Goal: Task Accomplishment & Management: Use online tool/utility

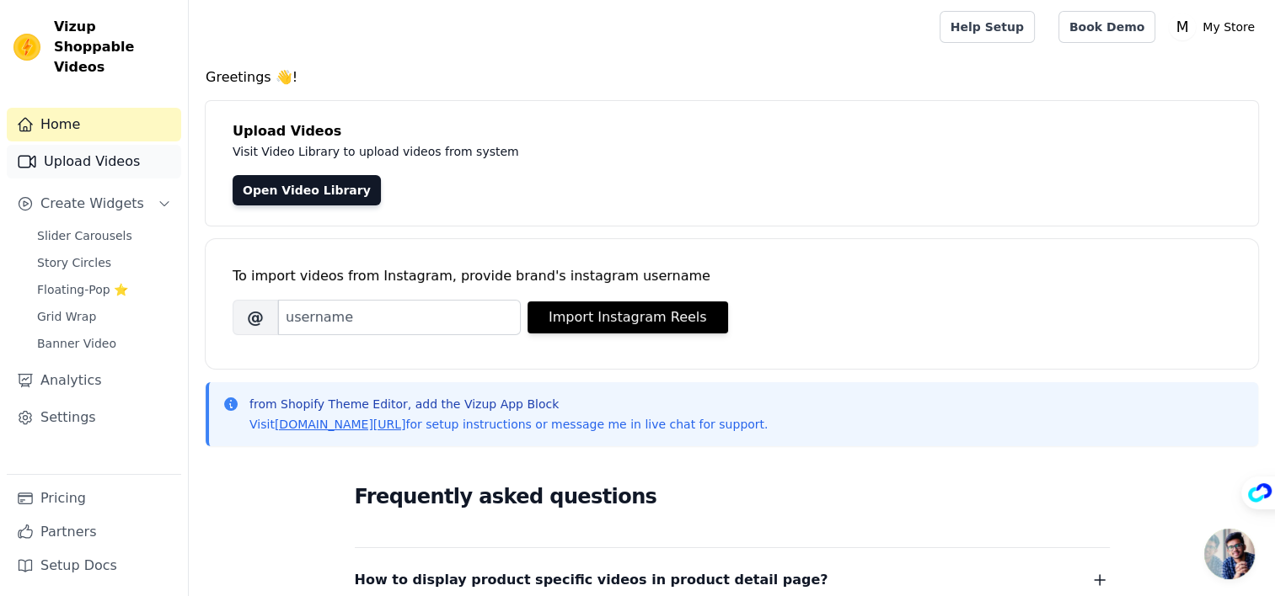
click at [131, 145] on link "Upload Videos" at bounding box center [94, 162] width 174 height 34
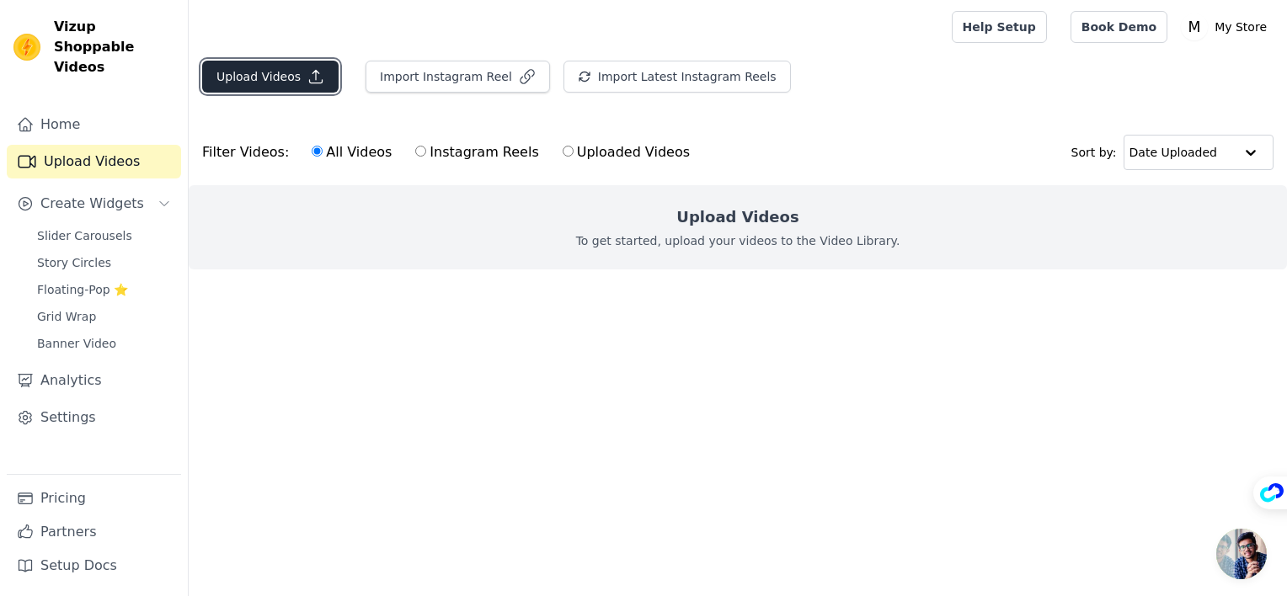
click at [287, 70] on button "Upload Videos" at bounding box center [270, 77] width 136 height 32
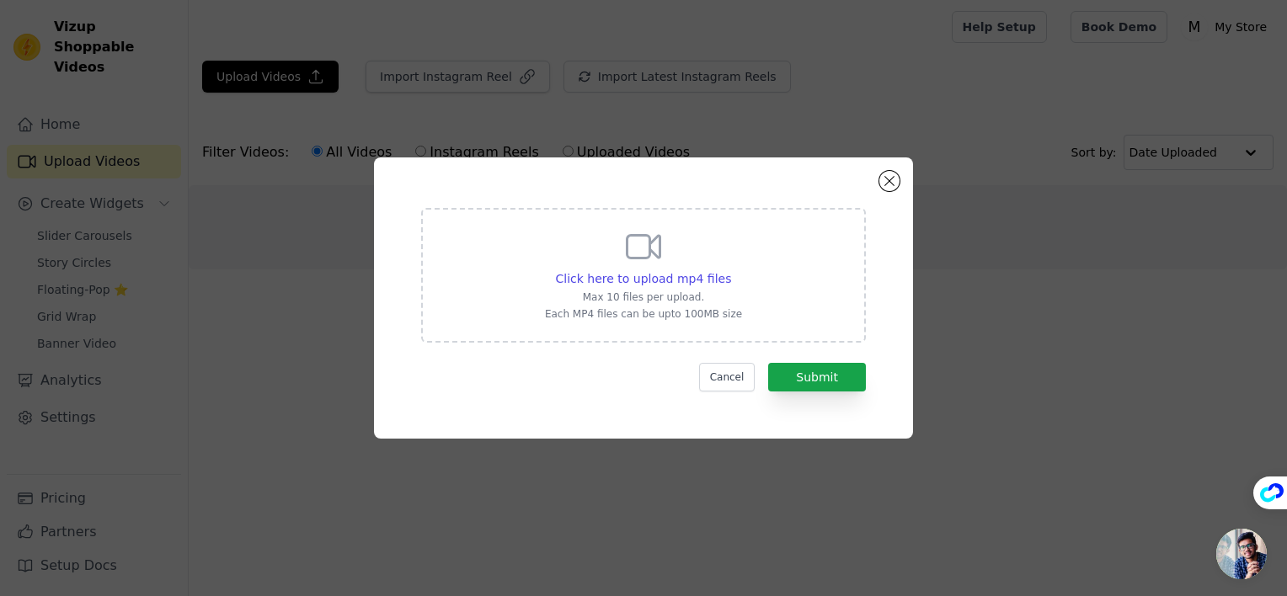
click at [657, 263] on icon at bounding box center [643, 247] width 40 height 40
click at [730, 270] on input "Click here to upload mp4 files Max 10 files per upload. Each MP4 files can be u…" at bounding box center [730, 270] width 1 height 1
click at [658, 265] on icon at bounding box center [643, 247] width 40 height 40
click at [730, 270] on input "Click here to upload mp4 files Max 10 files per upload. Each MP4 files can be u…" at bounding box center [730, 270] width 1 height 1
click at [890, 186] on button "Close modal" at bounding box center [889, 181] width 20 height 20
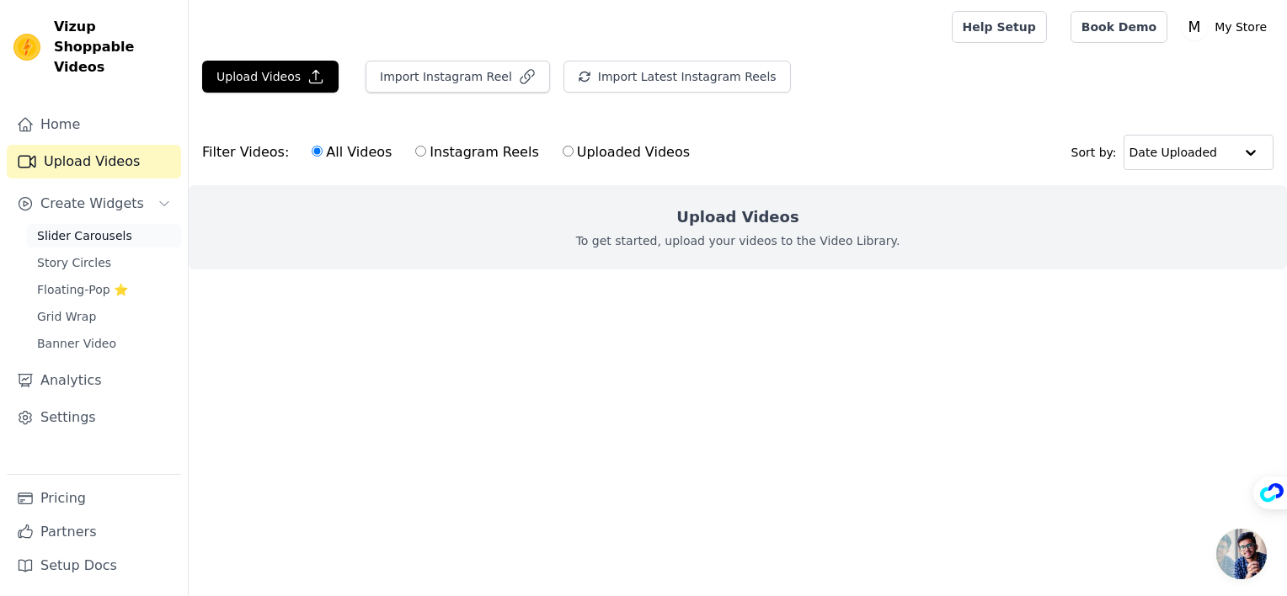
click at [134, 224] on link "Slider Carousels" at bounding box center [104, 236] width 154 height 24
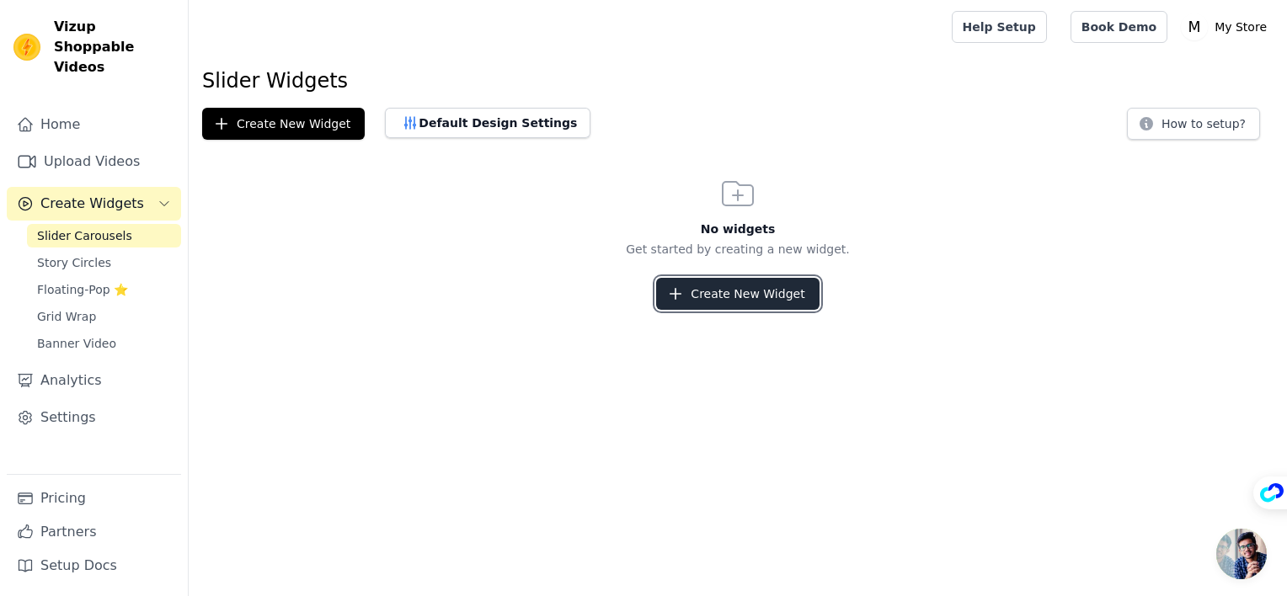
click at [762, 298] on button "Create New Widget" at bounding box center [737, 294] width 163 height 32
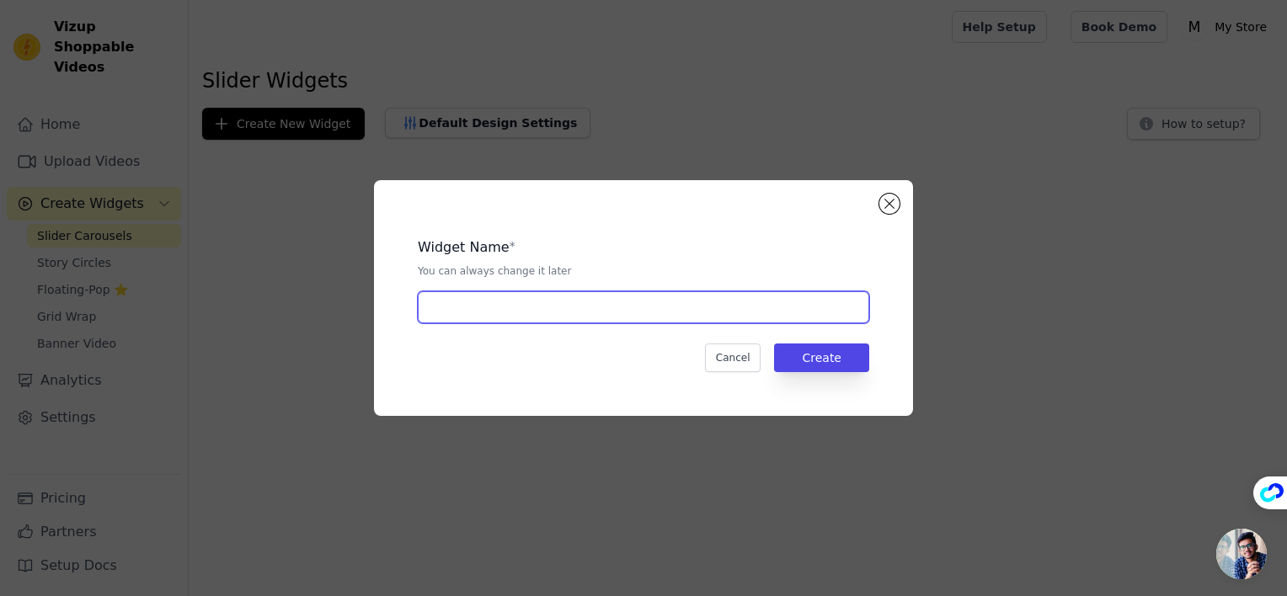
click at [624, 296] on input "text" at bounding box center [644, 307] width 452 height 32
type input "Video Review Slider"
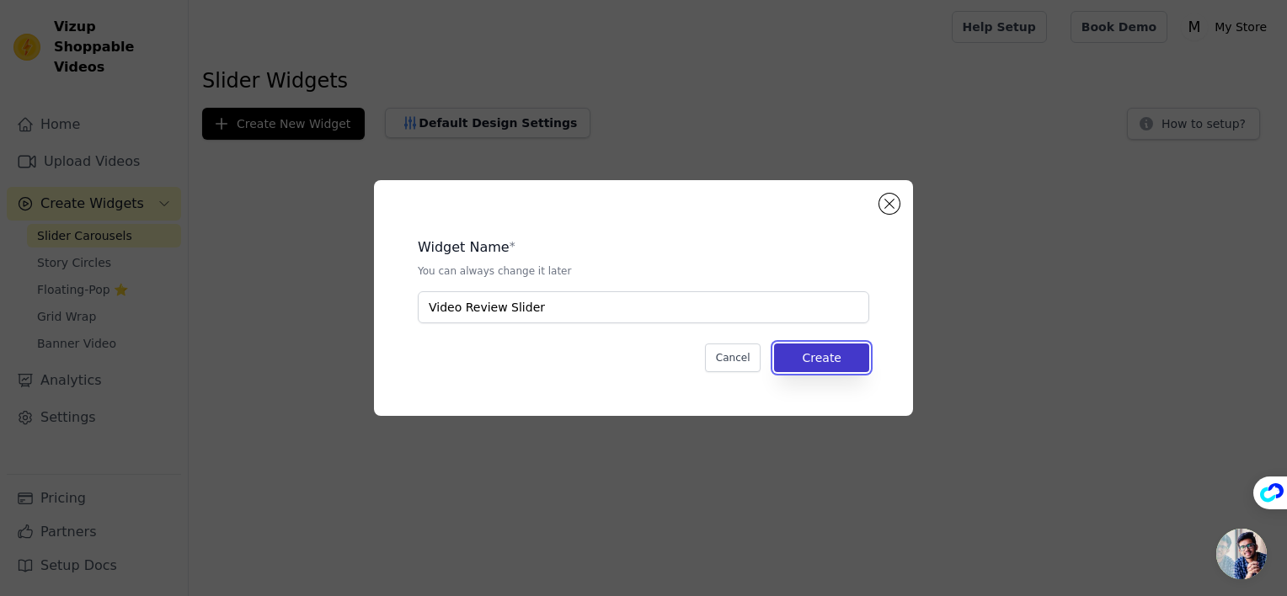
click at [794, 357] on button "Create" at bounding box center [821, 358] width 95 height 29
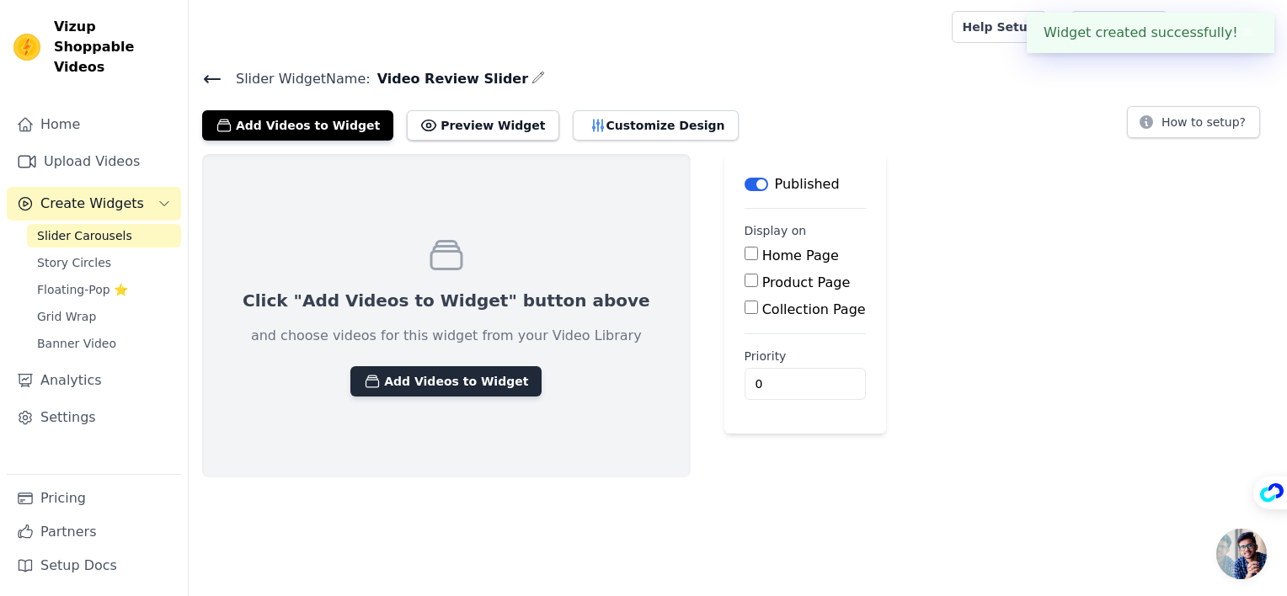
click at [418, 377] on button "Add Videos to Widget" at bounding box center [445, 381] width 191 height 30
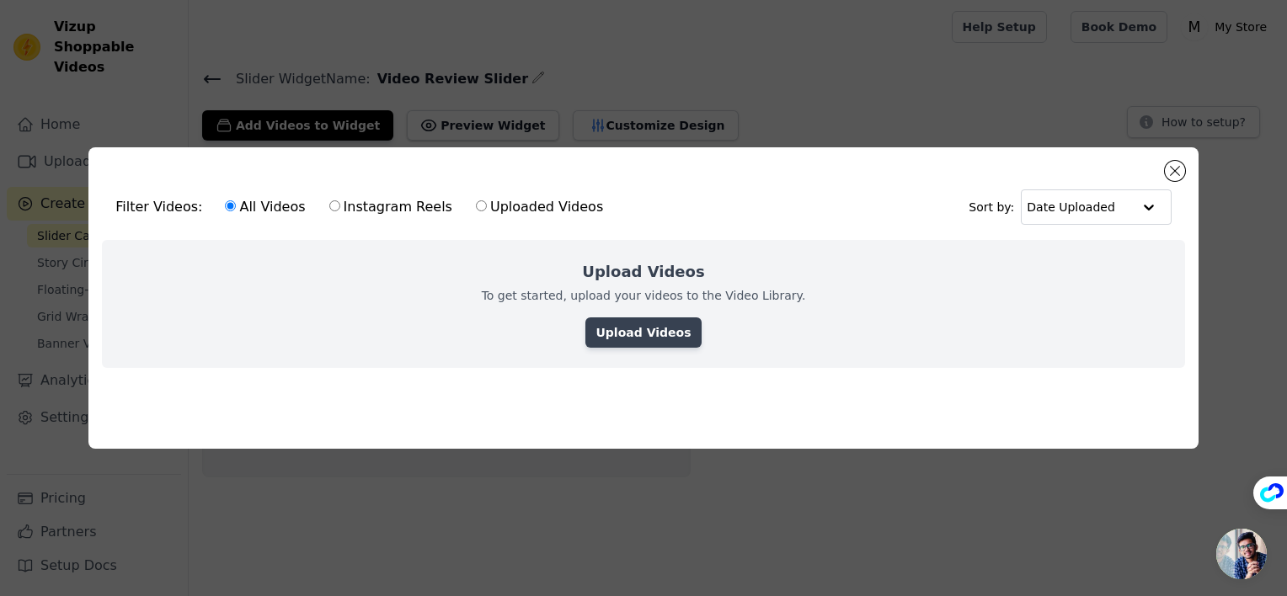
click at [633, 323] on link "Upload Videos" at bounding box center [642, 333] width 115 height 30
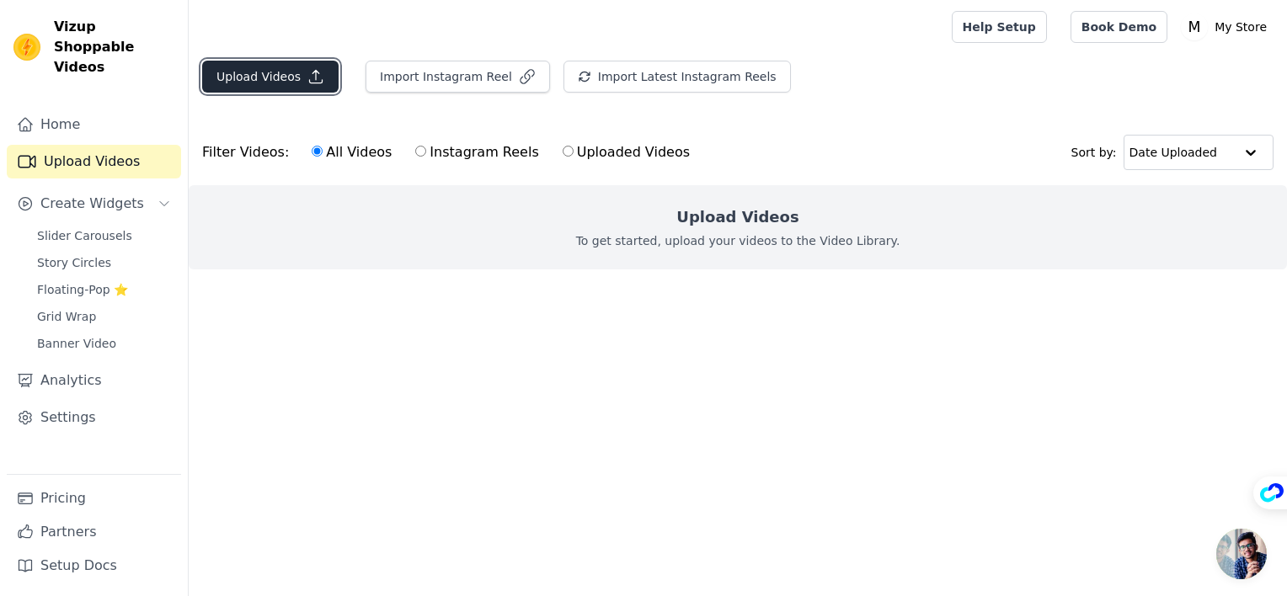
click at [287, 78] on button "Upload Videos" at bounding box center [270, 77] width 136 height 32
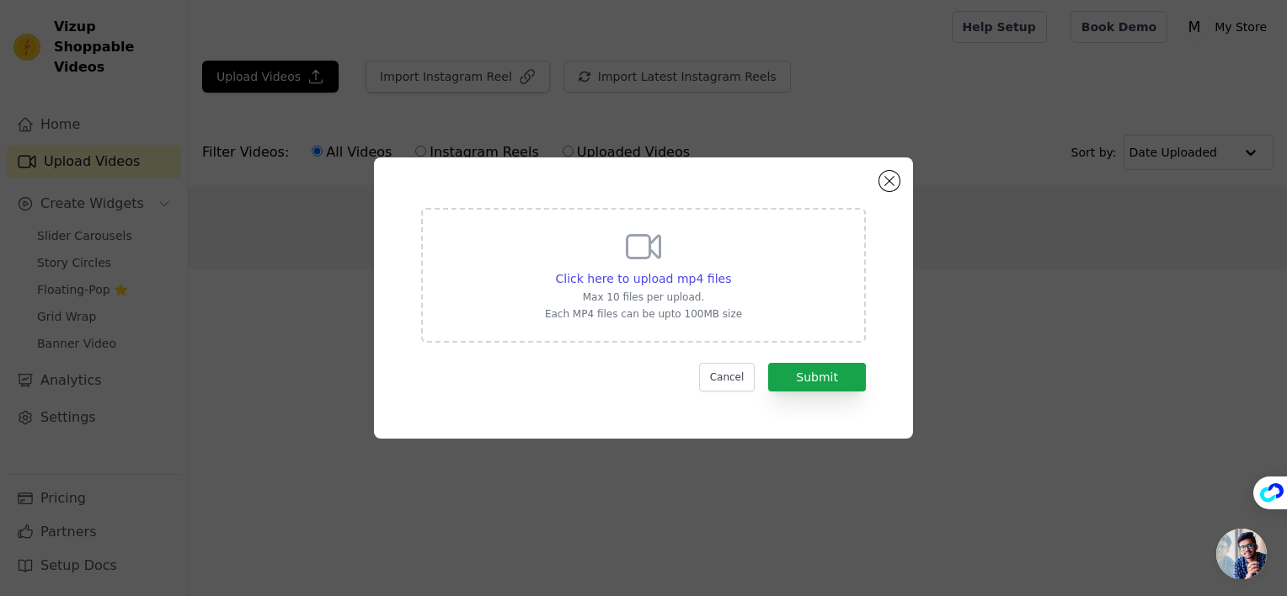
click at [729, 285] on div "Click here to upload mp4 files" at bounding box center [643, 278] width 197 height 17
click at [730, 270] on input "Click here to upload mp4 files Max 10 files per upload. Each MP4 files can be u…" at bounding box center [730, 270] width 1 height 1
type input "C:\fakepath\Lymphatic Drainage HiZoo.mp4"
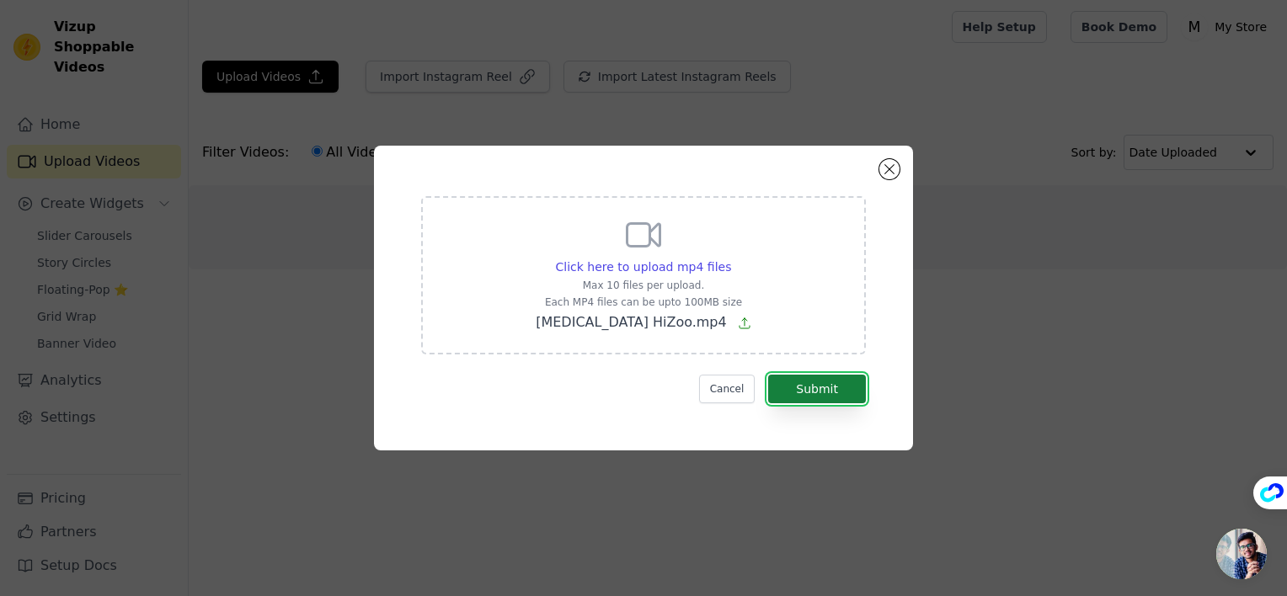
click at [832, 385] on button "Submit" at bounding box center [817, 389] width 98 height 29
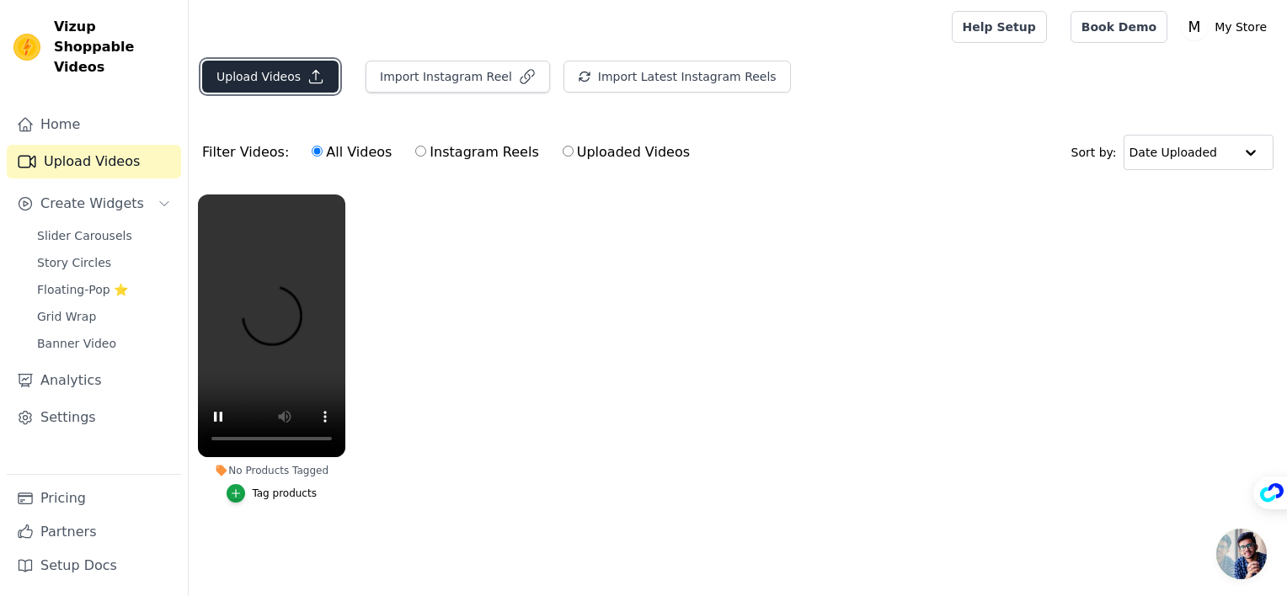
click at [307, 84] on icon "button" at bounding box center [315, 76] width 17 height 17
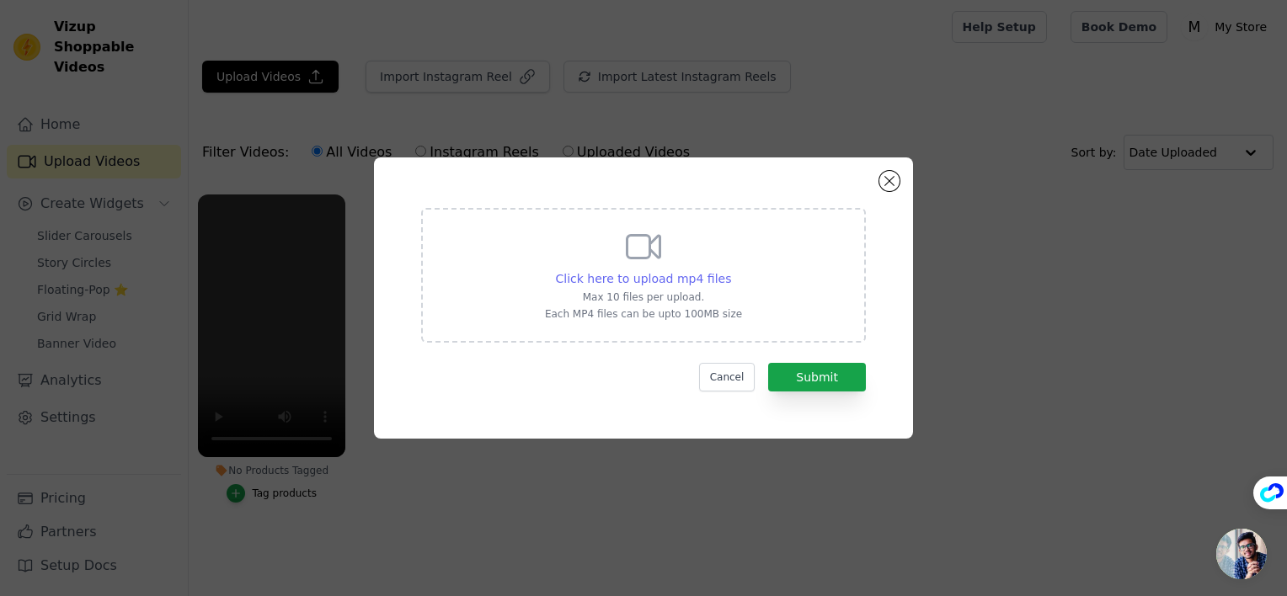
click at [721, 281] on span "Click here to upload mp4 files" at bounding box center [644, 278] width 176 height 13
click at [730, 270] on input "Click here to upload mp4 files Max 10 files per upload. Each MP4 files can be u…" at bounding box center [730, 270] width 1 height 1
type input "C:\fakepath\Lymphatic Drainage HiZoo (1).mp4"
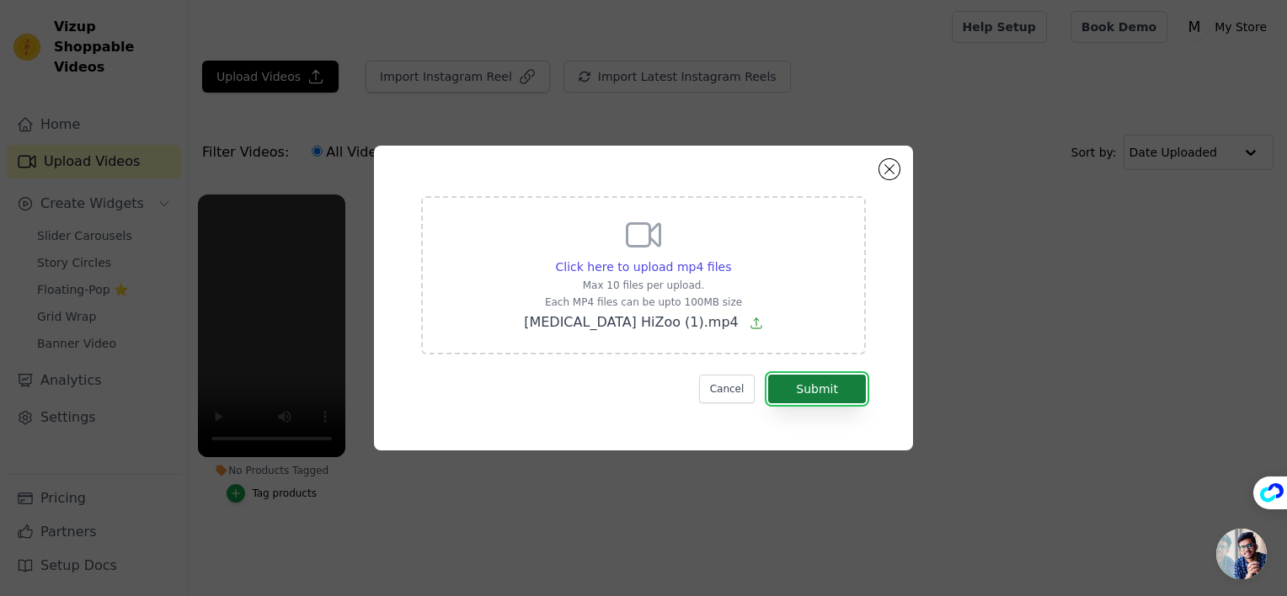
click at [820, 391] on button "Submit" at bounding box center [817, 389] width 98 height 29
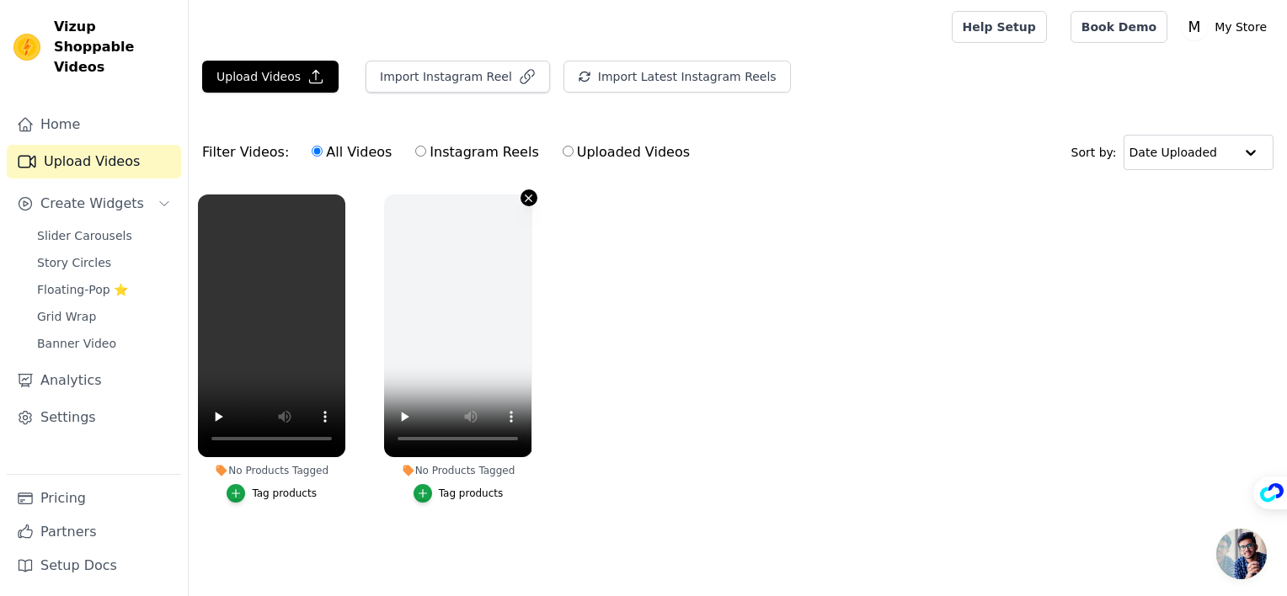
click at [532, 197] on icon "button" at bounding box center [528, 198] width 13 height 13
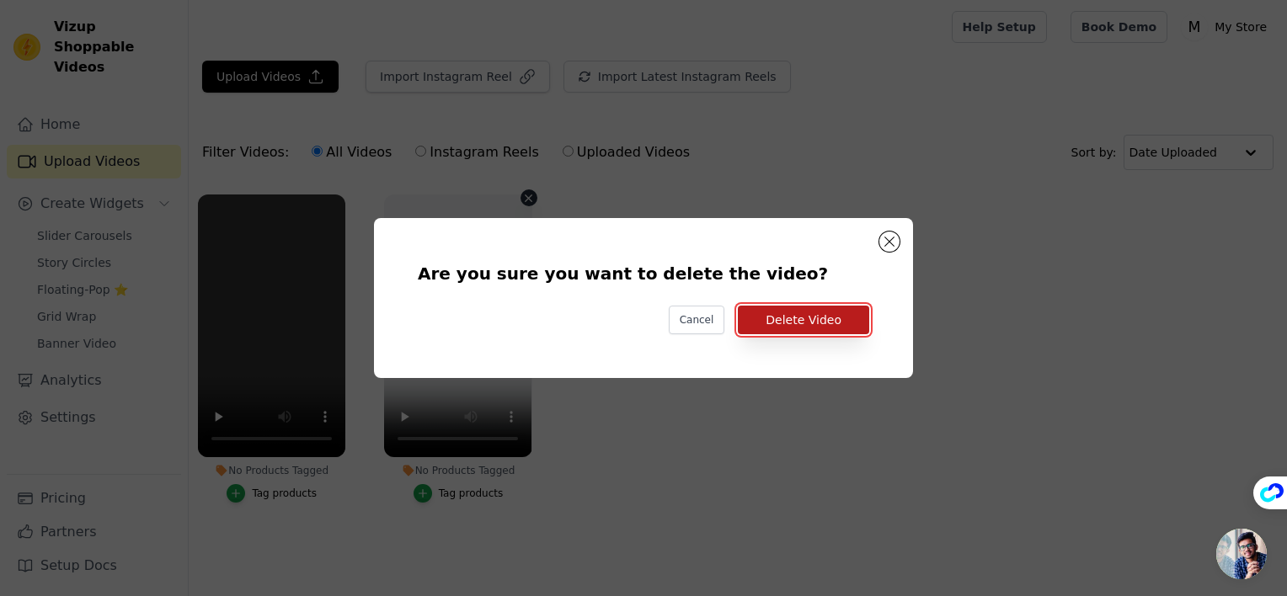
click at [774, 314] on button "Delete Video" at bounding box center [803, 320] width 131 height 29
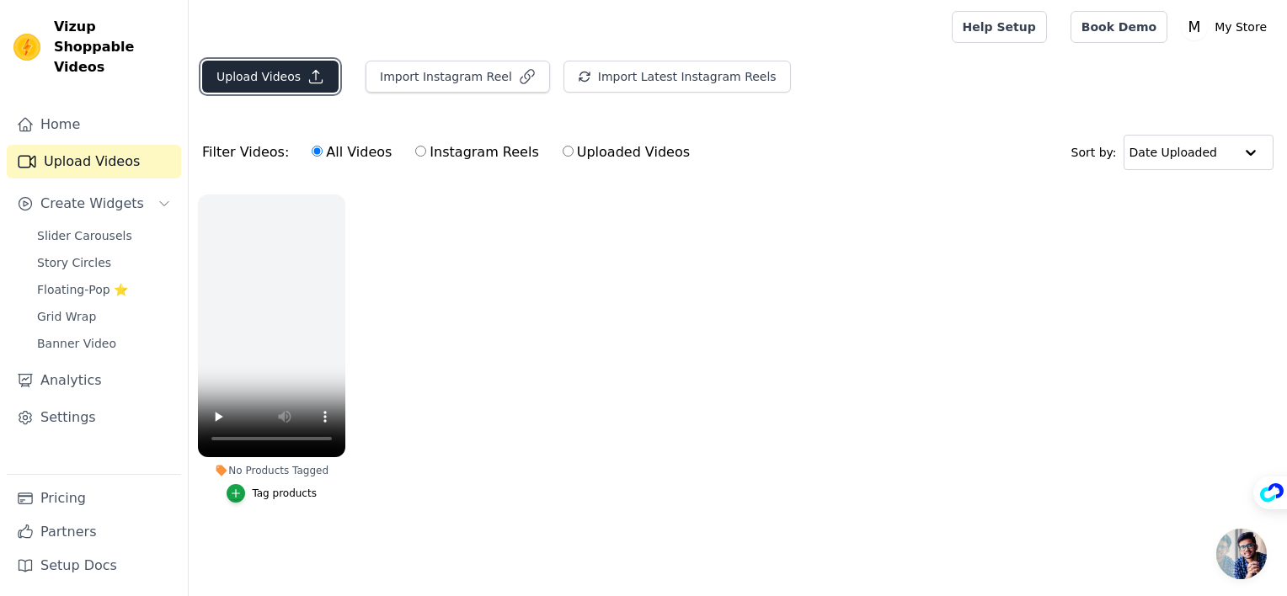
click at [296, 71] on button "Upload Videos" at bounding box center [270, 77] width 136 height 32
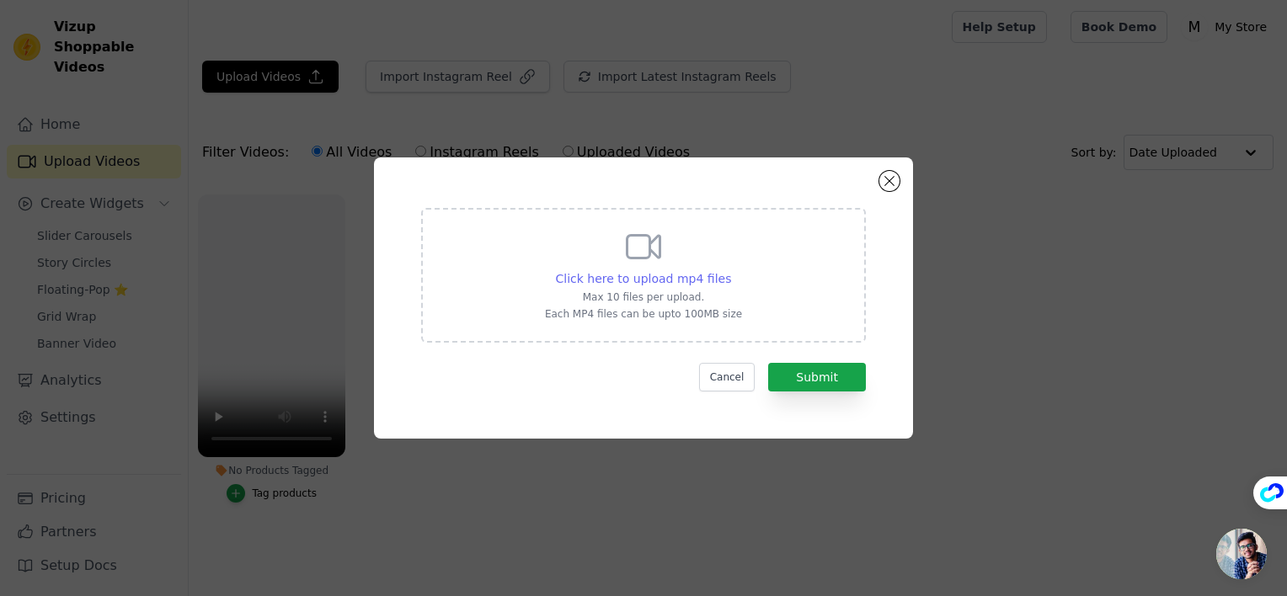
click at [681, 279] on span "Click here to upload mp4 files" at bounding box center [644, 278] width 176 height 13
click at [730, 270] on input "Click here to upload mp4 files Max 10 files per upload. Each MP4 files can be u…" at bounding box center [730, 270] width 1 height 1
type input "C:\fakepath\Lymphatic Drainage HiZoo (2).mp4"
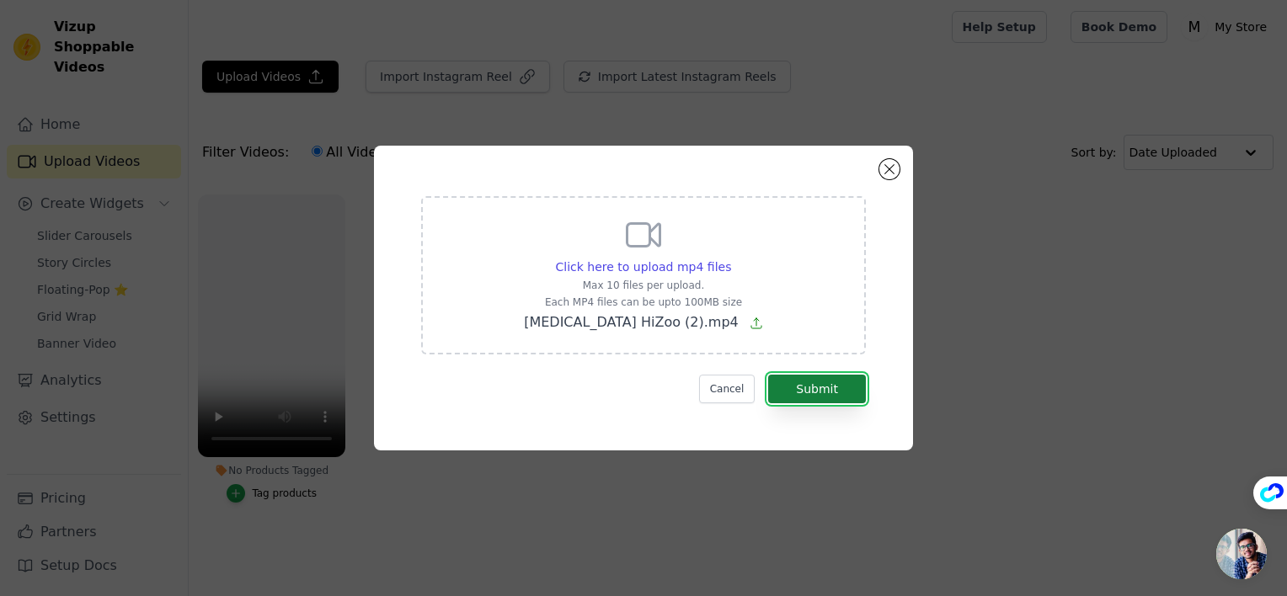
click at [832, 398] on button "Submit" at bounding box center [817, 389] width 98 height 29
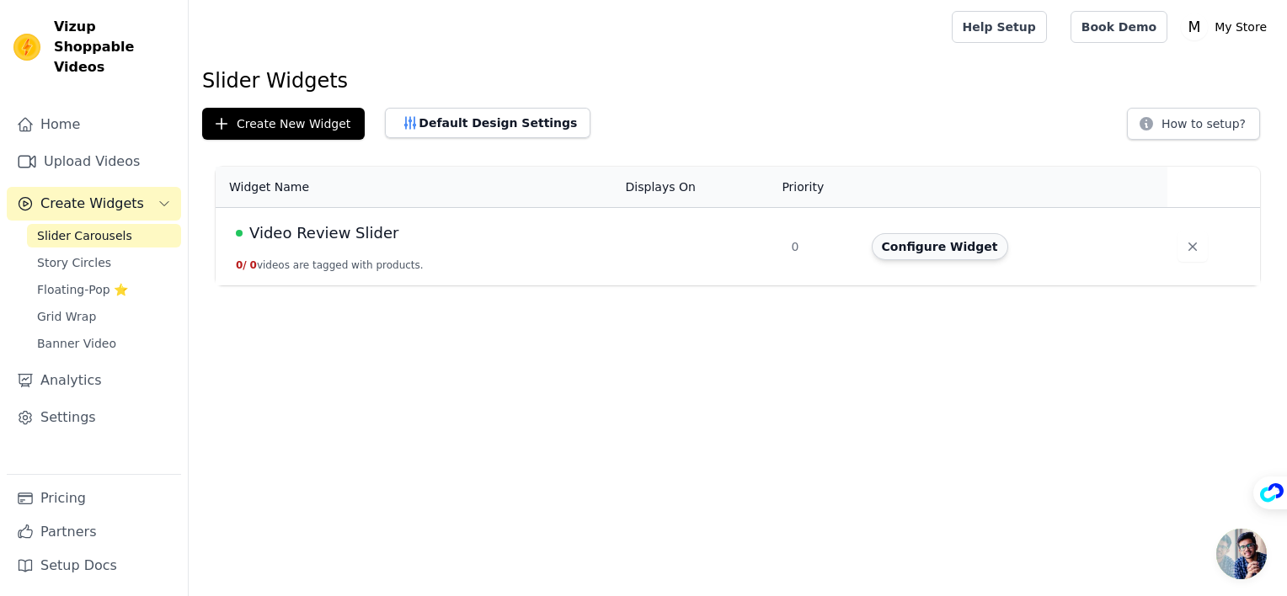
click at [894, 246] on button "Configure Widget" at bounding box center [940, 246] width 136 height 27
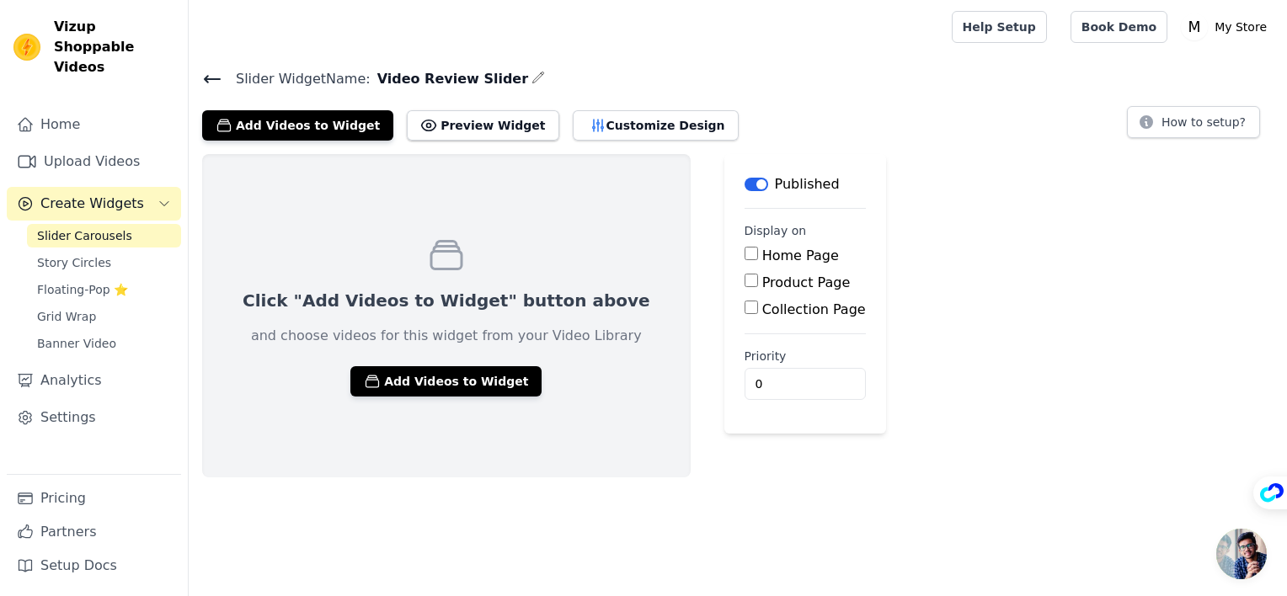
click at [1002, 212] on div "Click "Add Videos to Widget" button above and choose videos for this widget fro…" at bounding box center [738, 315] width 1099 height 323
click at [266, 122] on button "Add Videos to Widget" at bounding box center [297, 125] width 191 height 30
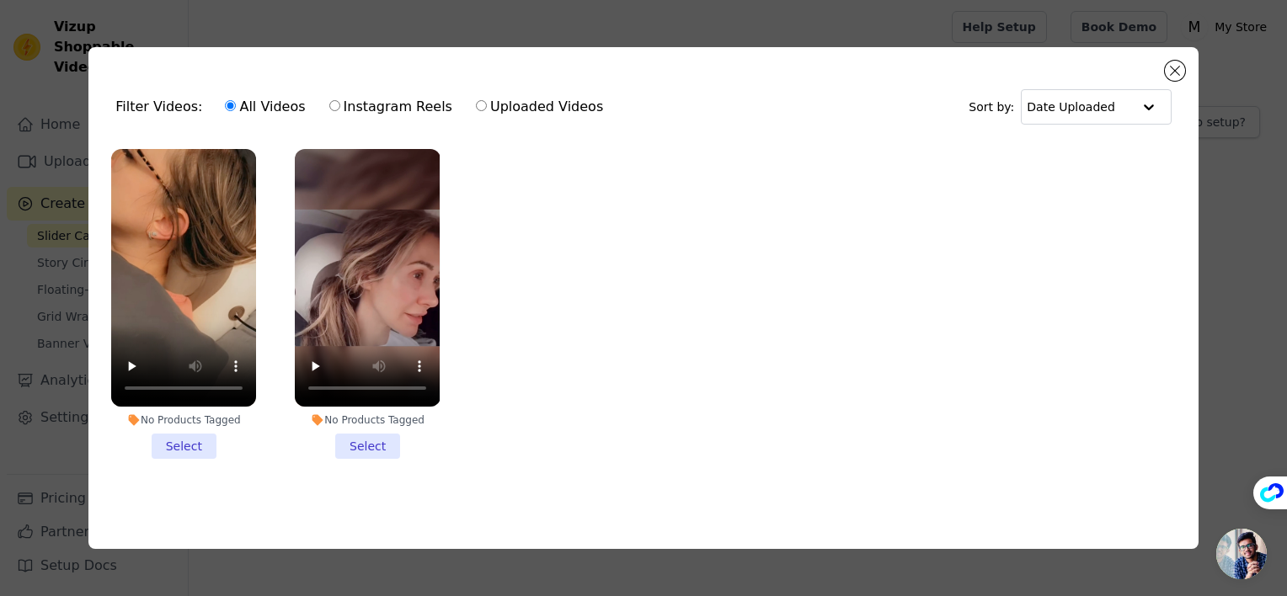
click at [187, 434] on li "No Products Tagged Select" at bounding box center [183, 304] width 145 height 310
click at [0, 0] on input "No Products Tagged Select" at bounding box center [0, 0] width 0 height 0
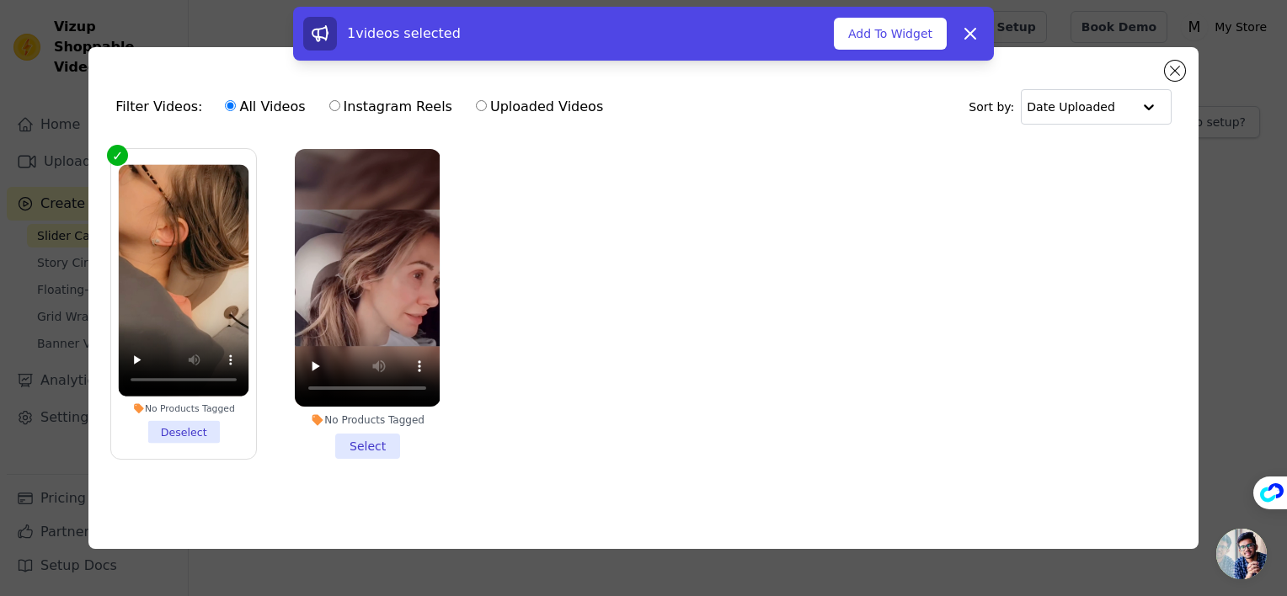
click at [364, 441] on li "No Products Tagged Select" at bounding box center [367, 304] width 145 height 310
click at [0, 0] on input "No Products Tagged Select" at bounding box center [0, 0] width 0 height 0
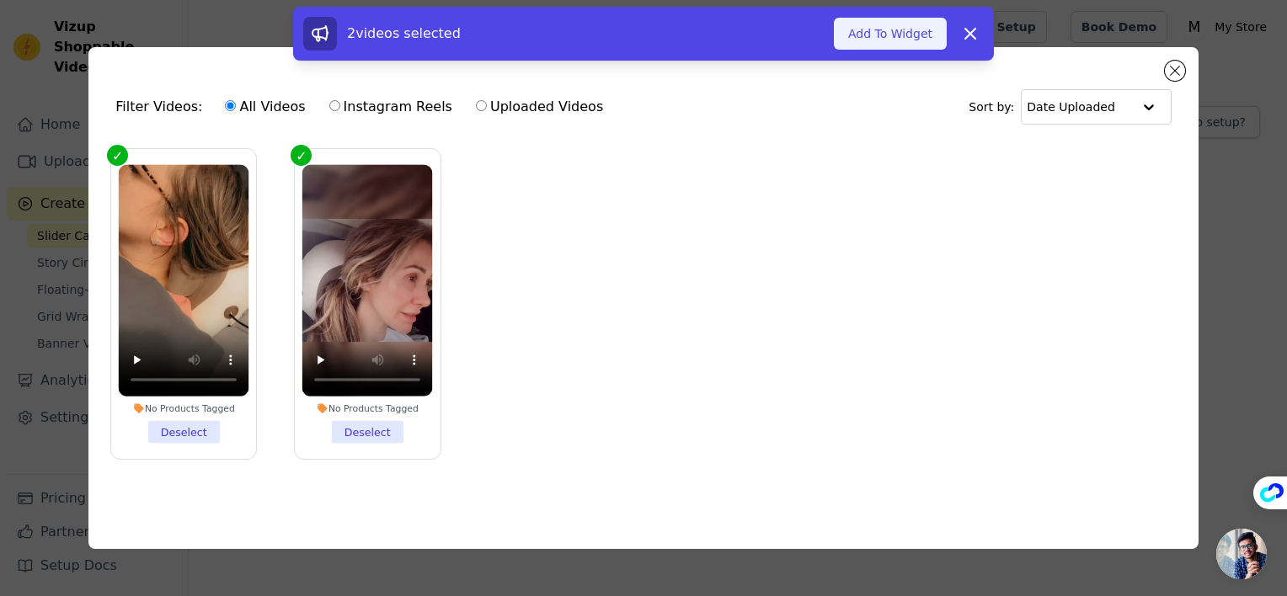
click at [888, 32] on button "Add To Widget" at bounding box center [890, 34] width 113 height 32
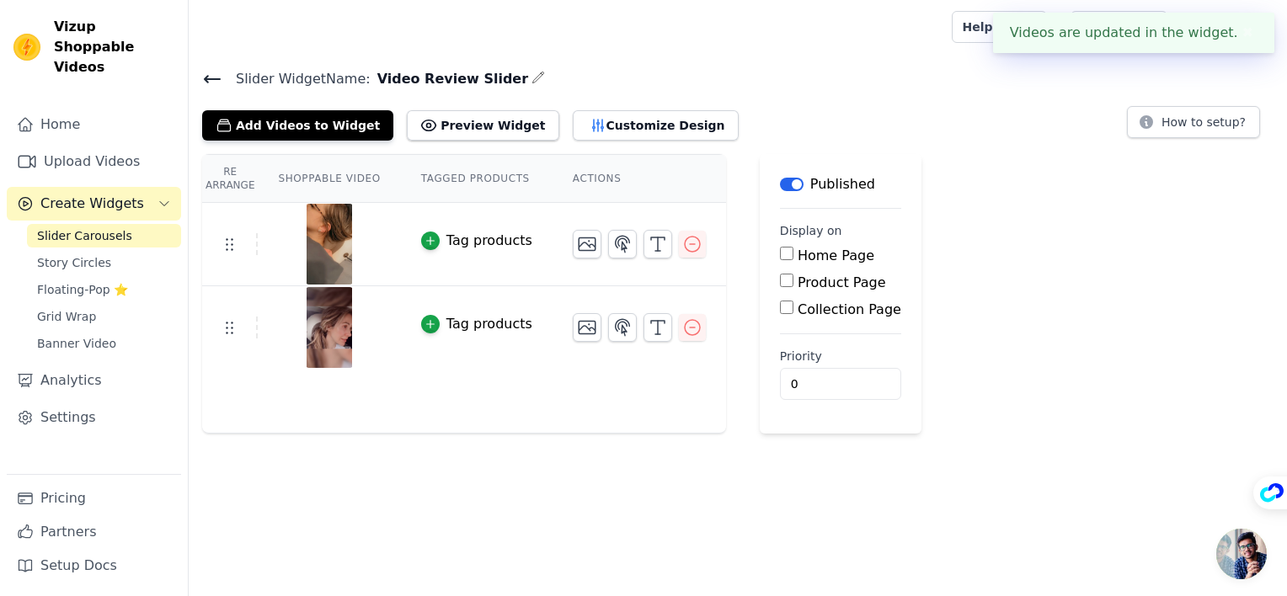
click at [780, 283] on input "Product Page" at bounding box center [786, 280] width 13 height 13
checkbox input "true"
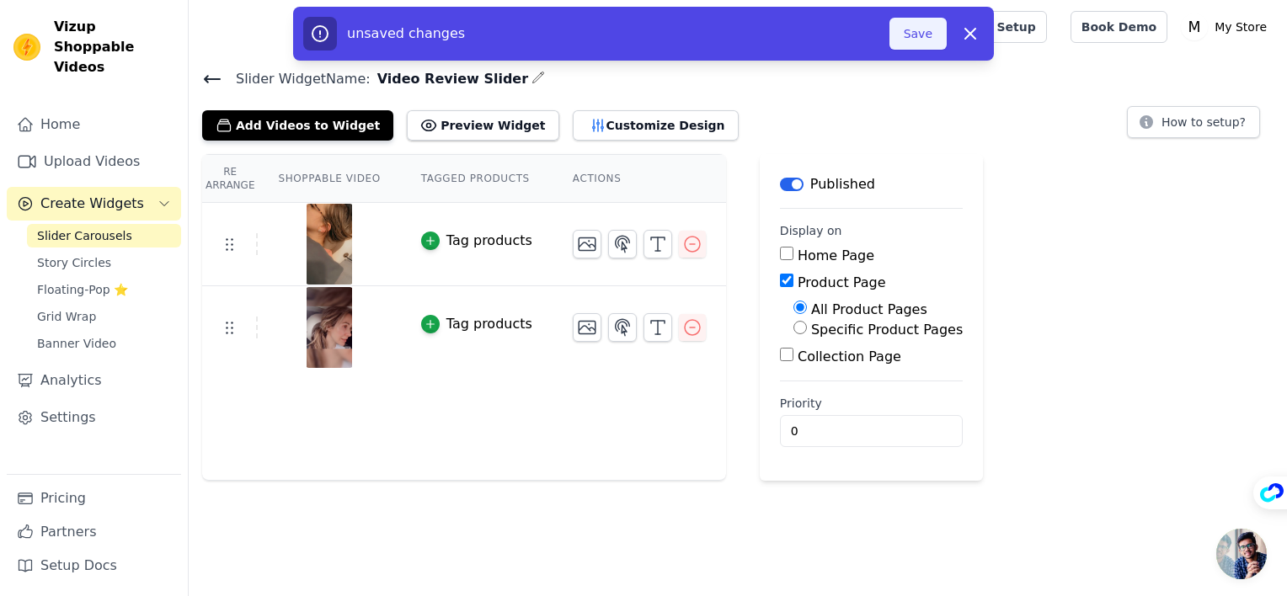
click at [922, 36] on button "Save" at bounding box center [918, 34] width 57 height 32
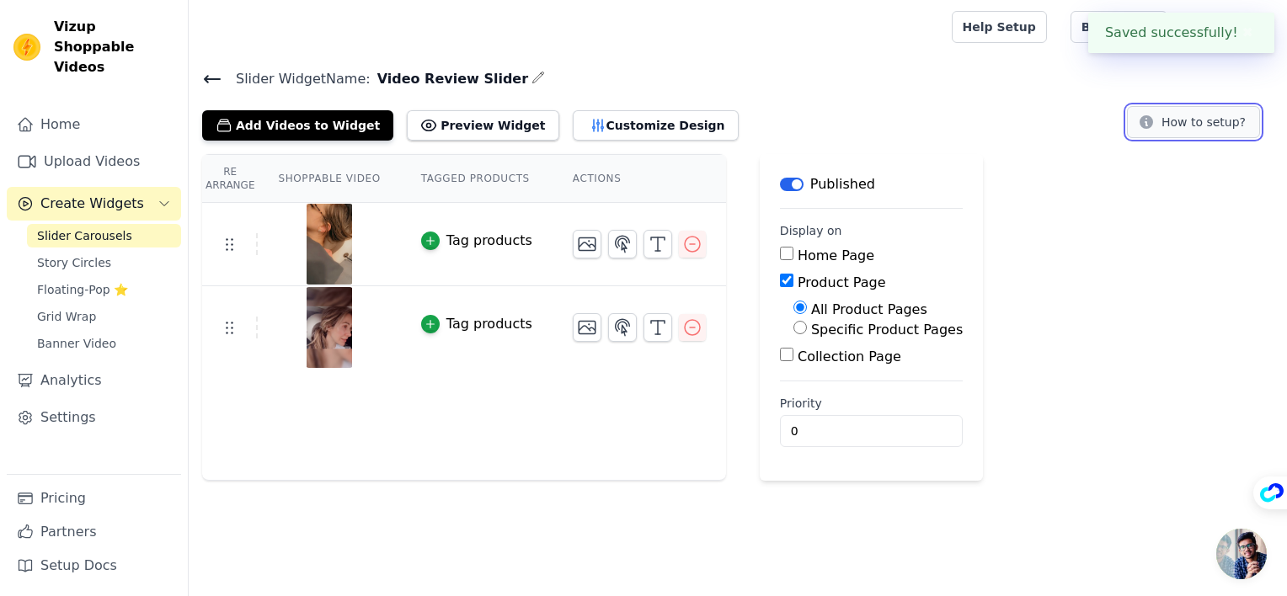
click at [1153, 115] on icon at bounding box center [1146, 121] width 13 height 13
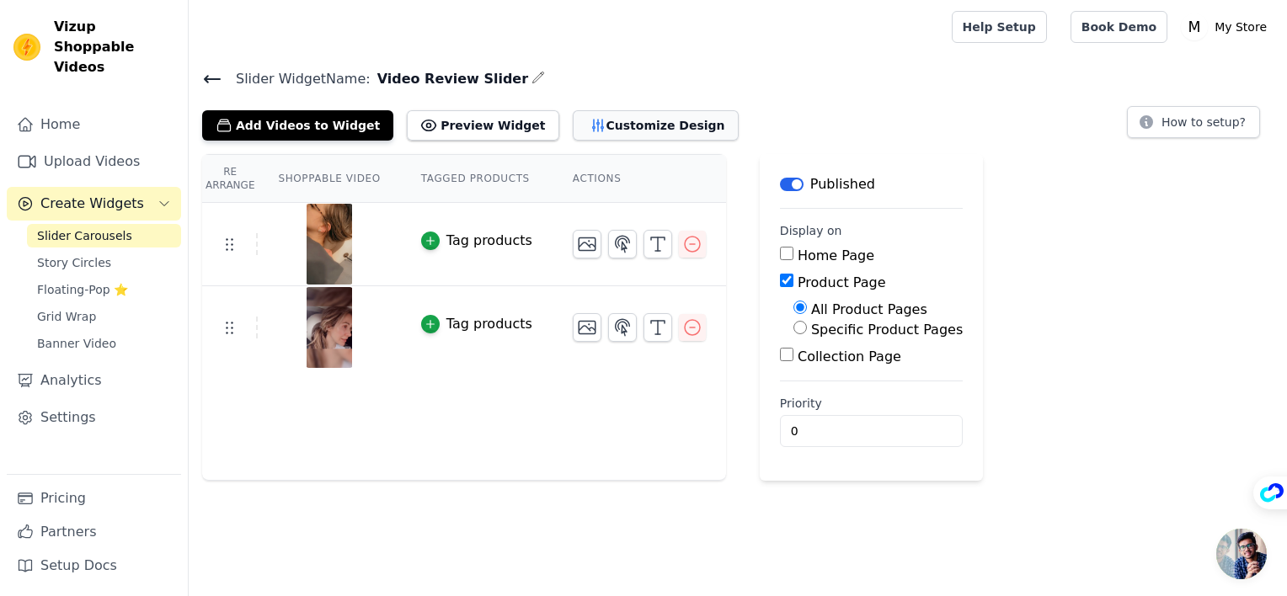
click at [627, 125] on button "Customize Design" at bounding box center [656, 125] width 166 height 30
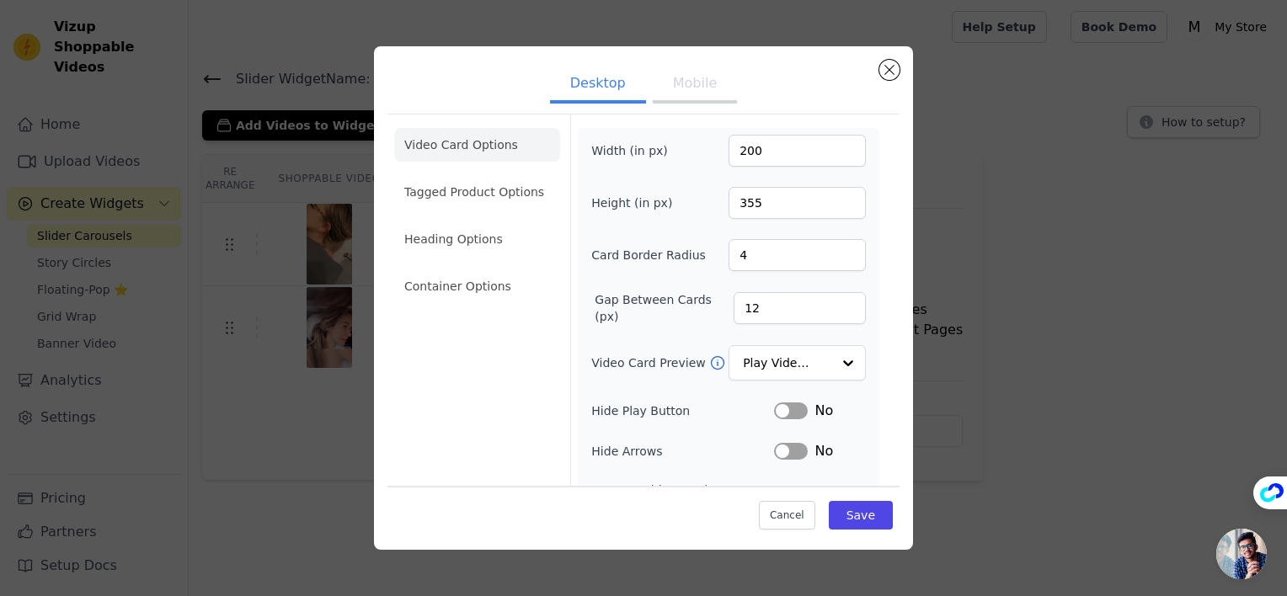
click at [672, 93] on button "Mobile" at bounding box center [695, 85] width 84 height 37
click at [465, 227] on li "Heading Options" at bounding box center [477, 239] width 166 height 34
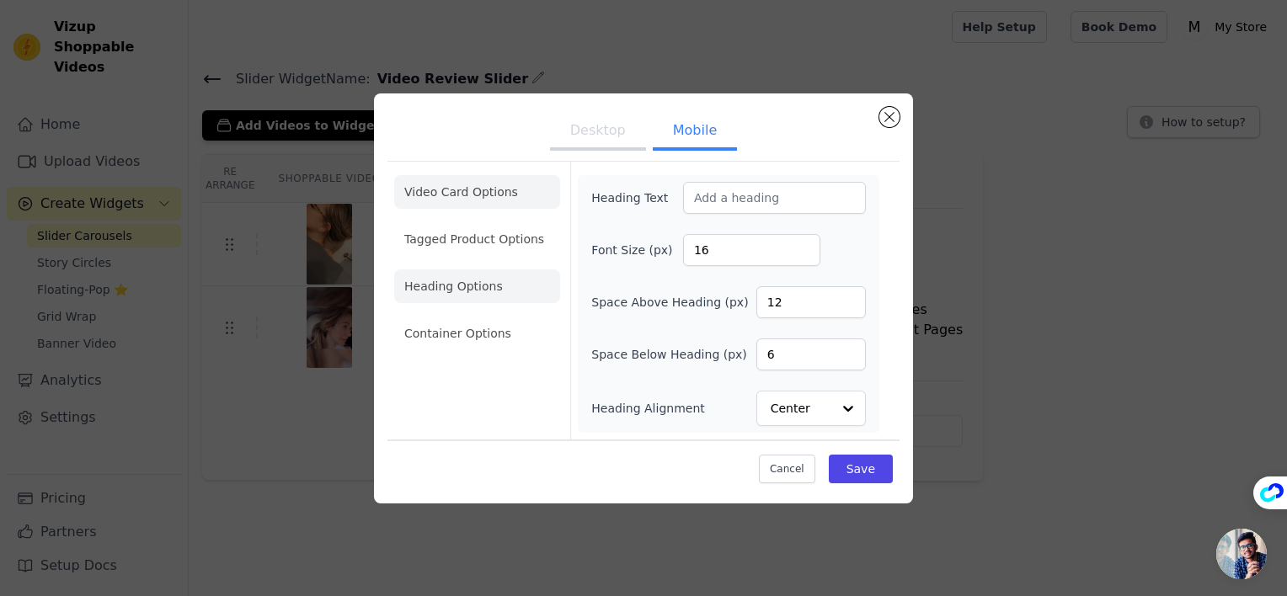
click at [474, 222] on li "Video Card Options" at bounding box center [477, 239] width 166 height 34
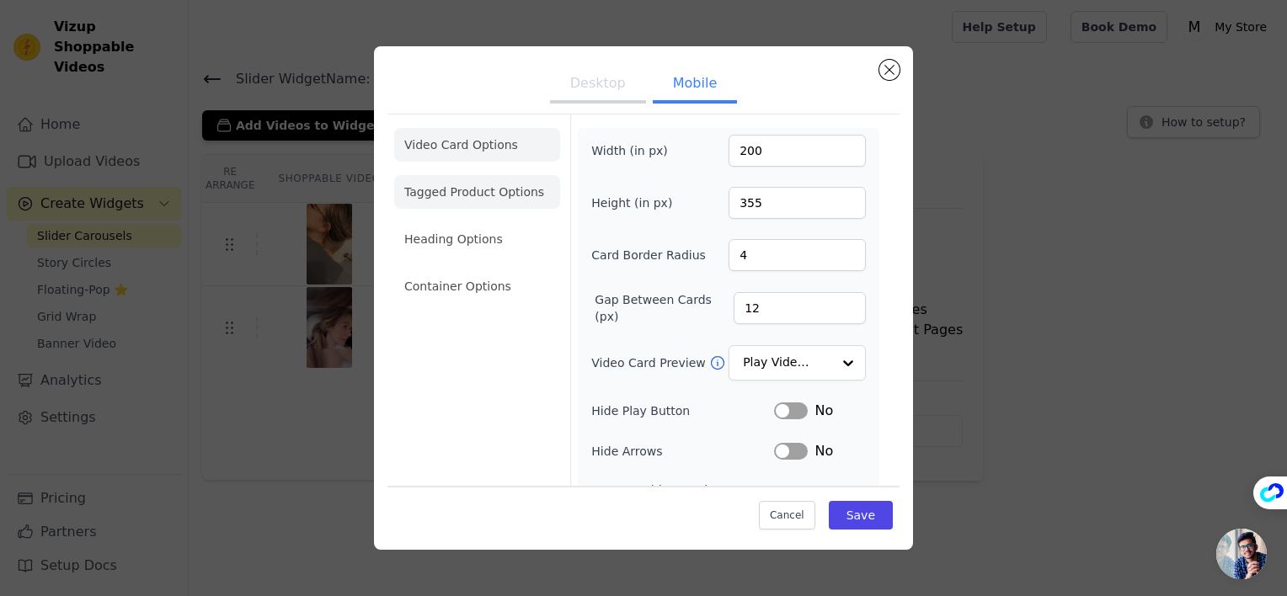
drag, startPoint x: 399, startPoint y: 255, endPoint x: 407, endPoint y: 249, distance: 10.1
click at [405, 249] on li "Heading Options" at bounding box center [477, 239] width 166 height 34
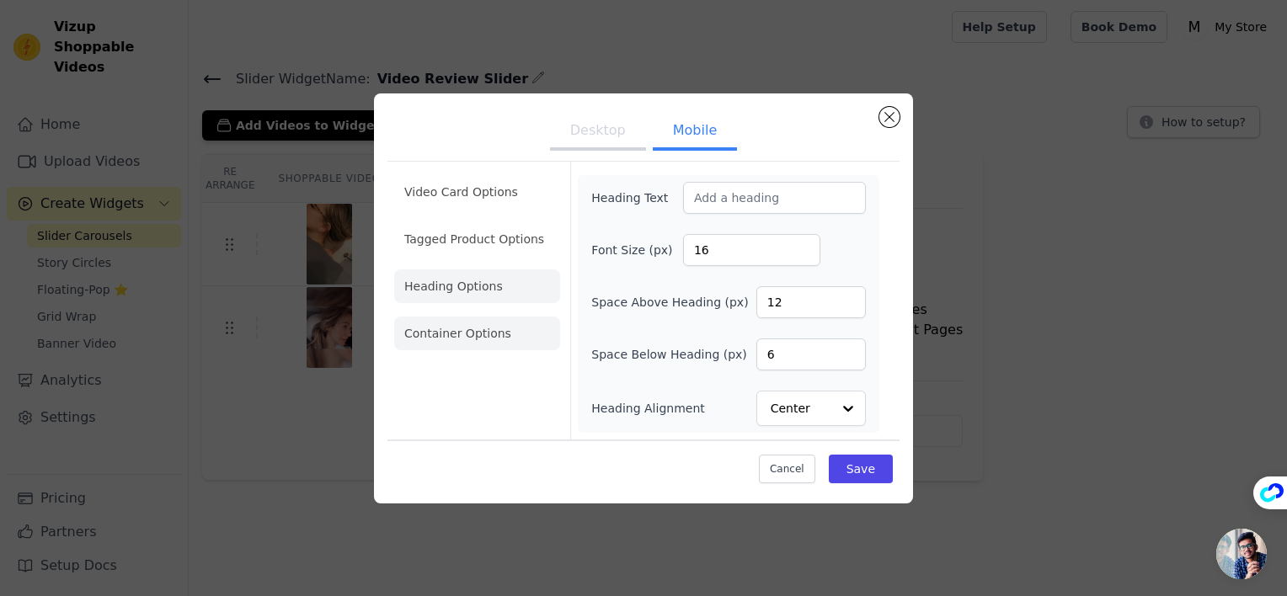
click at [527, 334] on li "Container Options" at bounding box center [477, 334] width 166 height 34
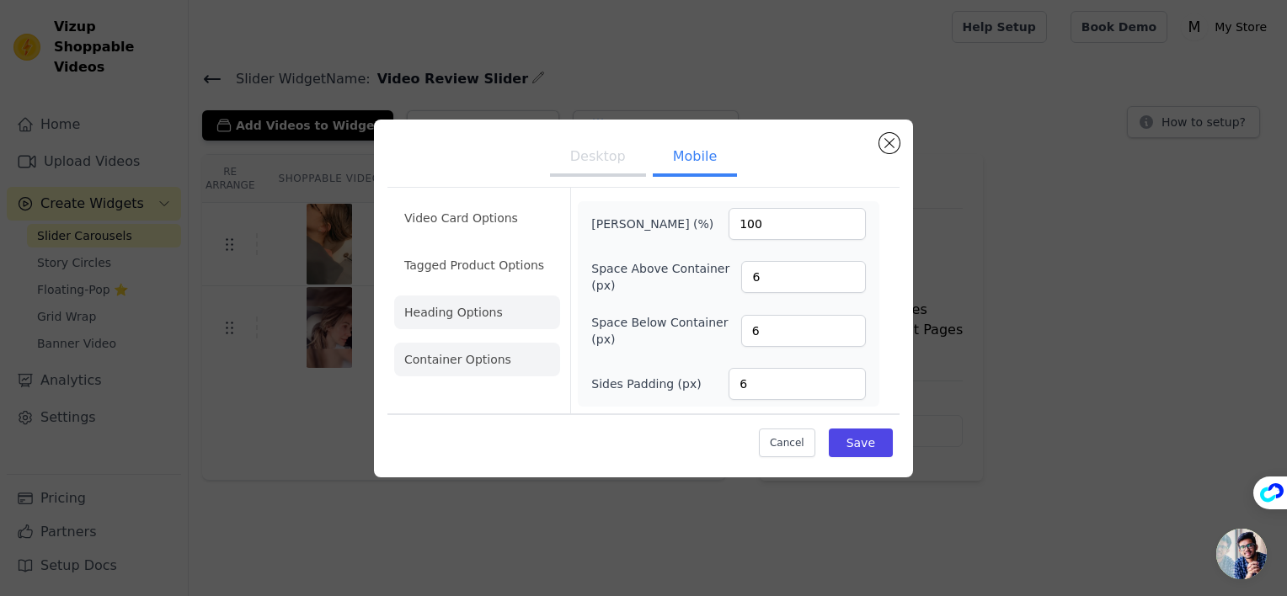
click at [523, 318] on li "Heading Options" at bounding box center [477, 313] width 166 height 34
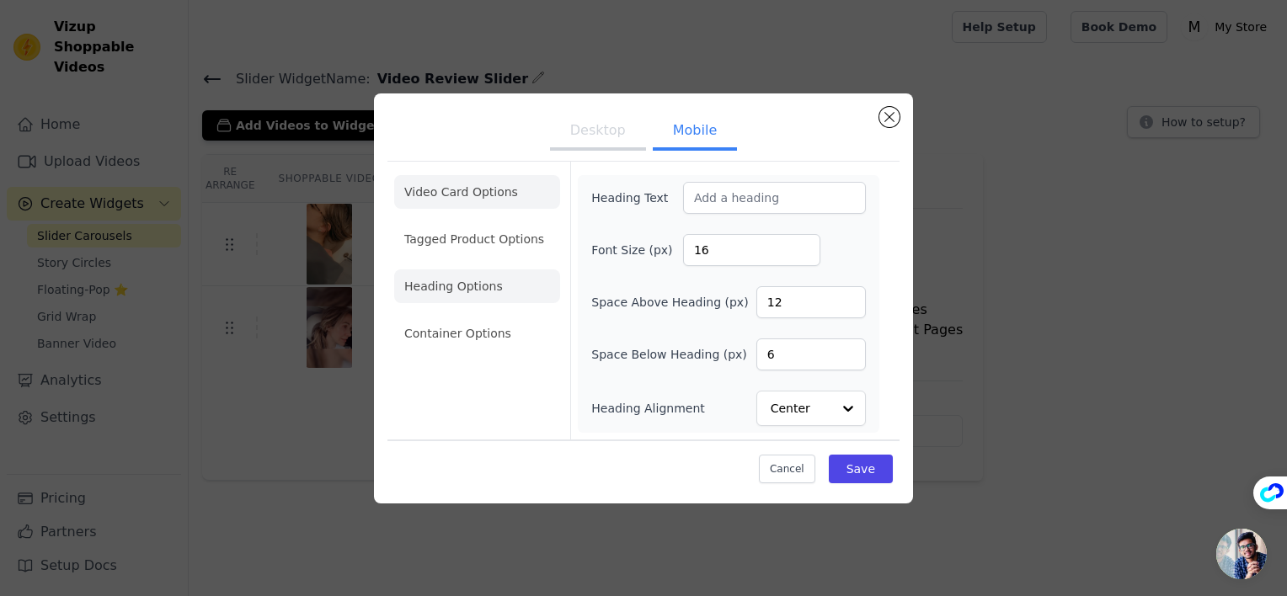
click at [503, 222] on li "Video Card Options" at bounding box center [477, 239] width 166 height 34
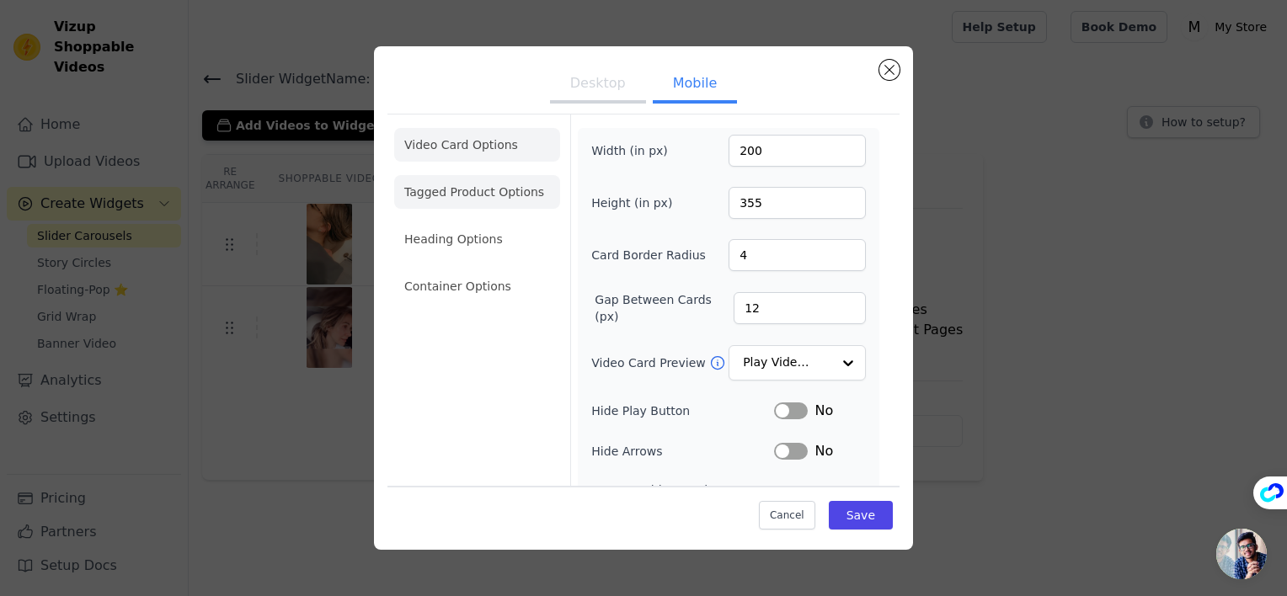
click at [516, 270] on li "Tagged Product Options" at bounding box center [477, 287] width 166 height 34
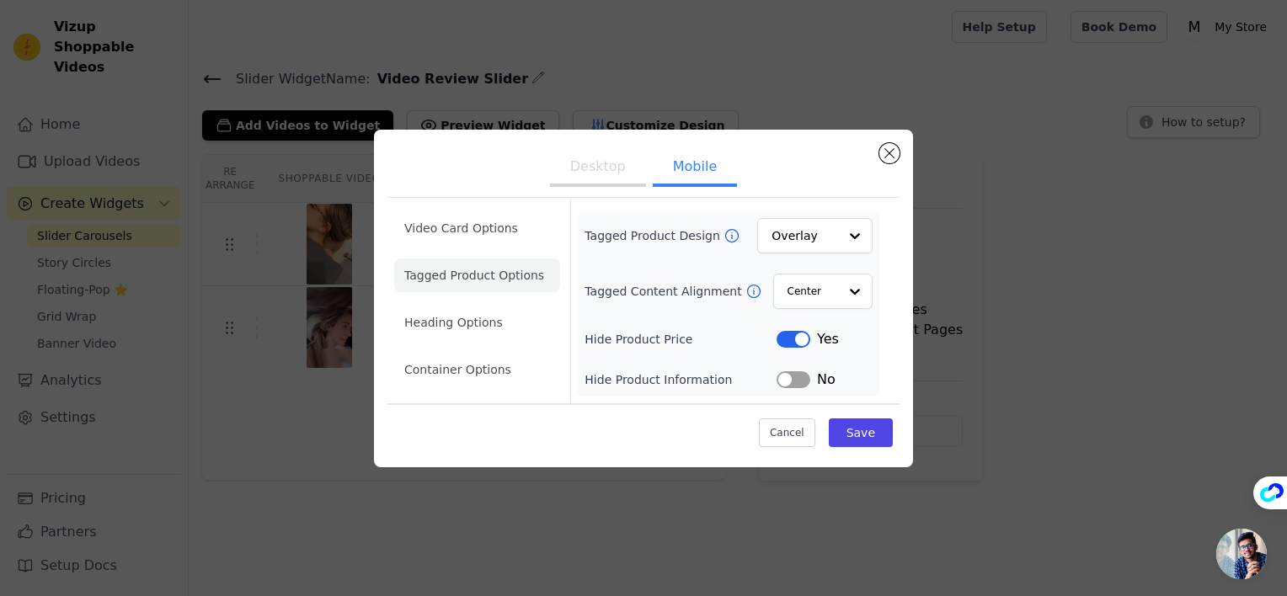
click at [601, 168] on button "Desktop" at bounding box center [598, 168] width 96 height 37
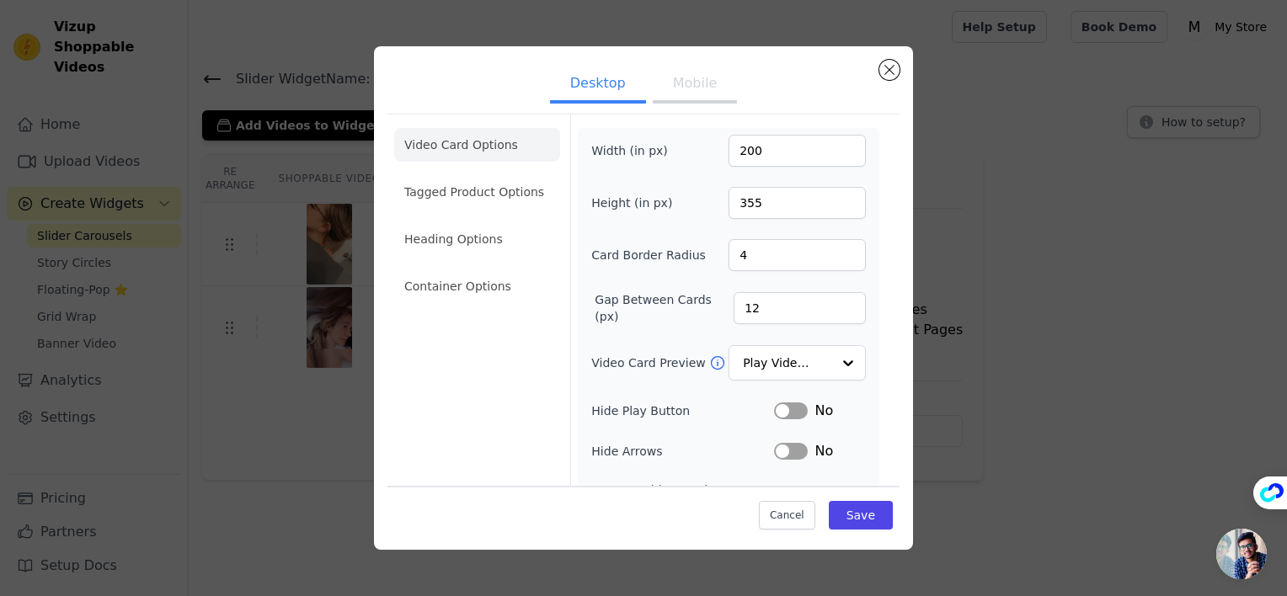
click at [696, 74] on button "Mobile" at bounding box center [695, 85] width 84 height 37
click at [591, 91] on button "Desktop" at bounding box center [598, 85] width 96 height 37
click at [704, 103] on button "Mobile" at bounding box center [695, 85] width 84 height 37
click at [799, 216] on input "355" at bounding box center [797, 203] width 137 height 32
click at [831, 350] on div at bounding box center [848, 364] width 34 height 34
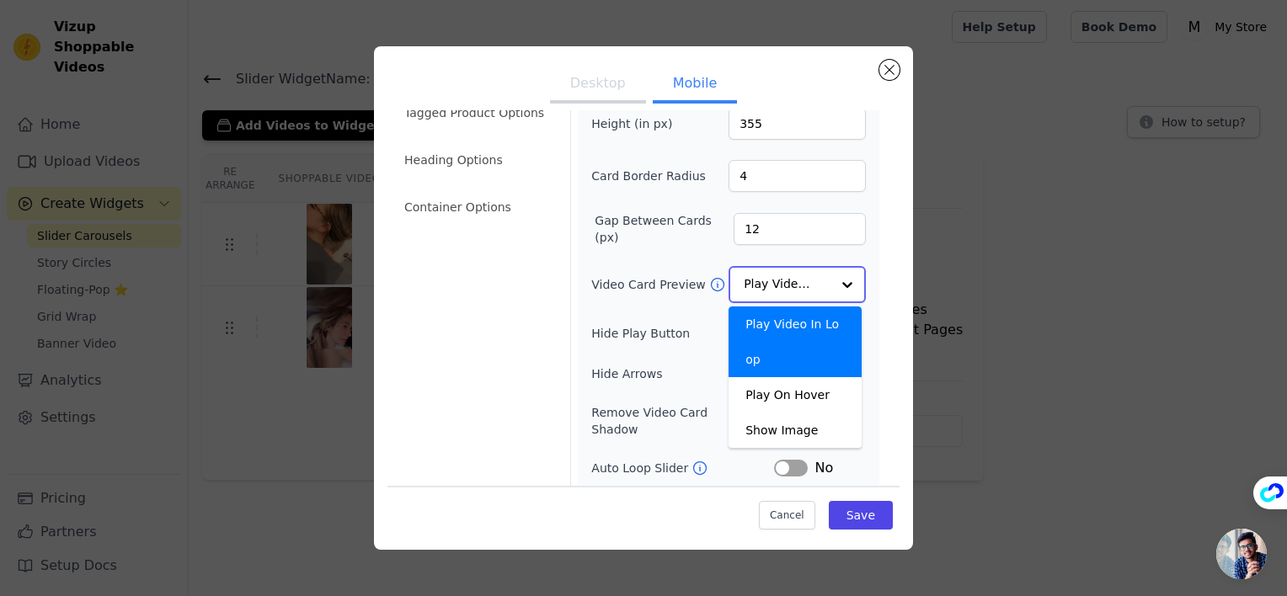
scroll to position [83, 0]
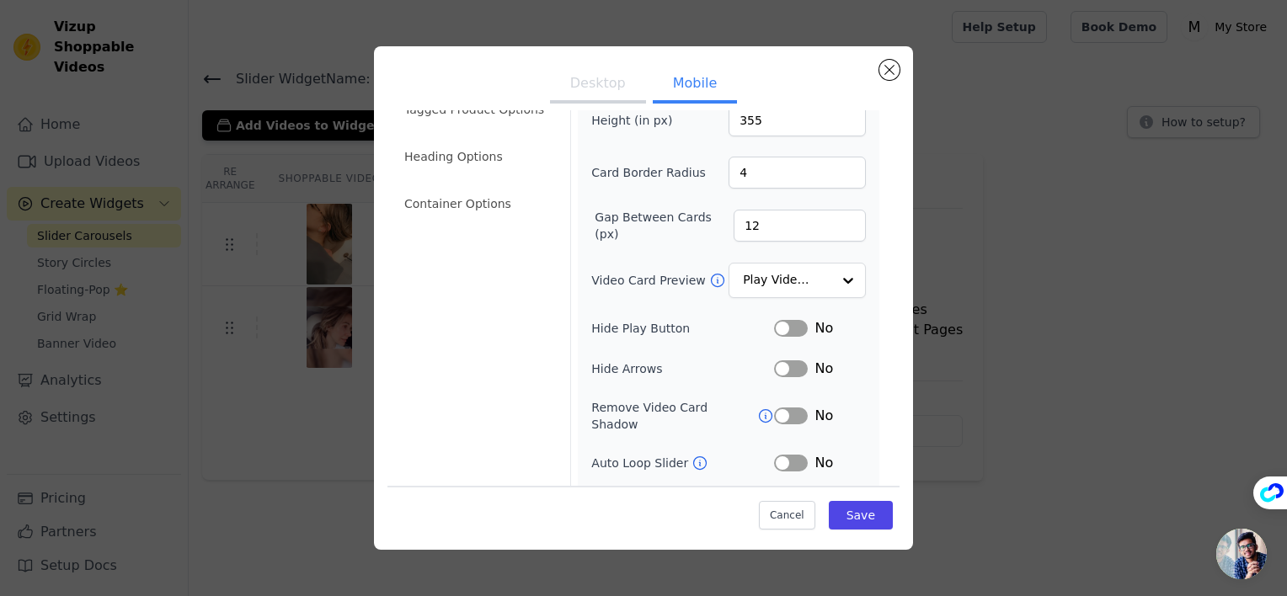
click at [867, 317] on form "Width (in px) 200 Height (in px) 355 Card Border Radius 4 Gap Between Cards (px…" at bounding box center [728, 320] width 316 height 576
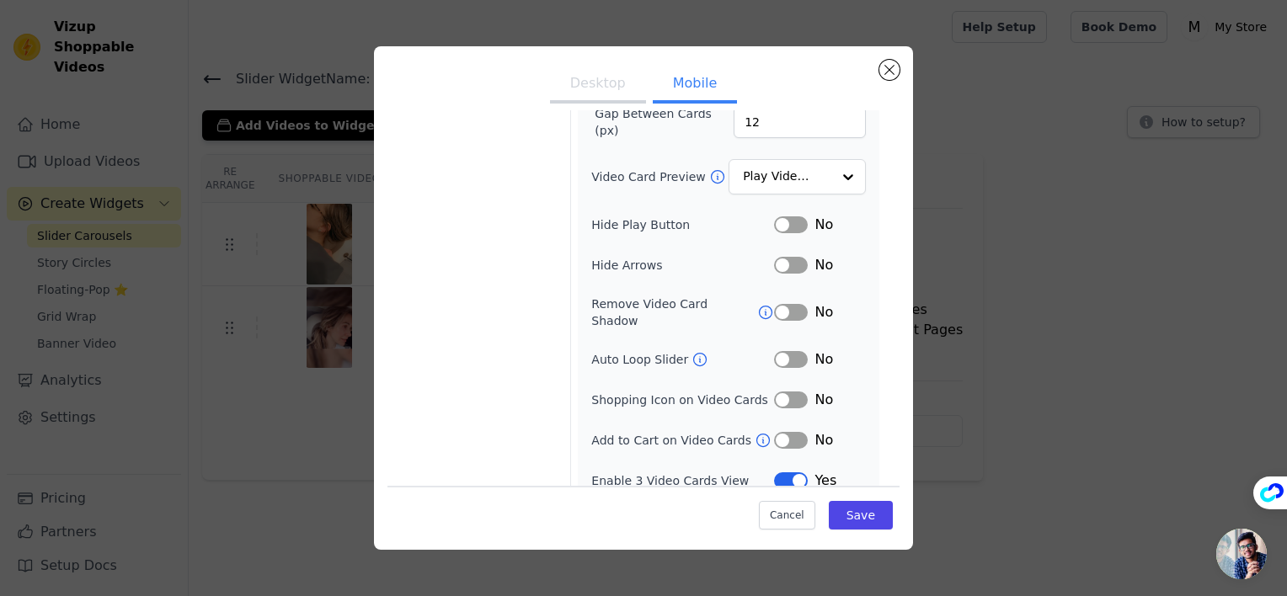
scroll to position [0, 0]
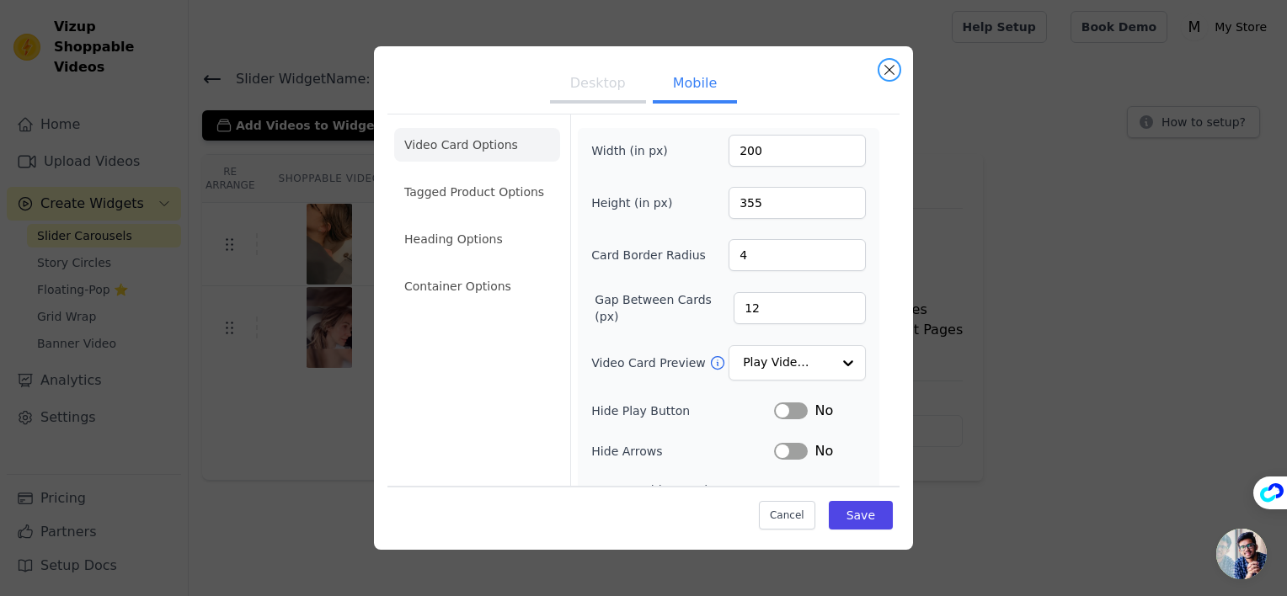
click at [891, 76] on button "Close modal" at bounding box center [889, 70] width 20 height 20
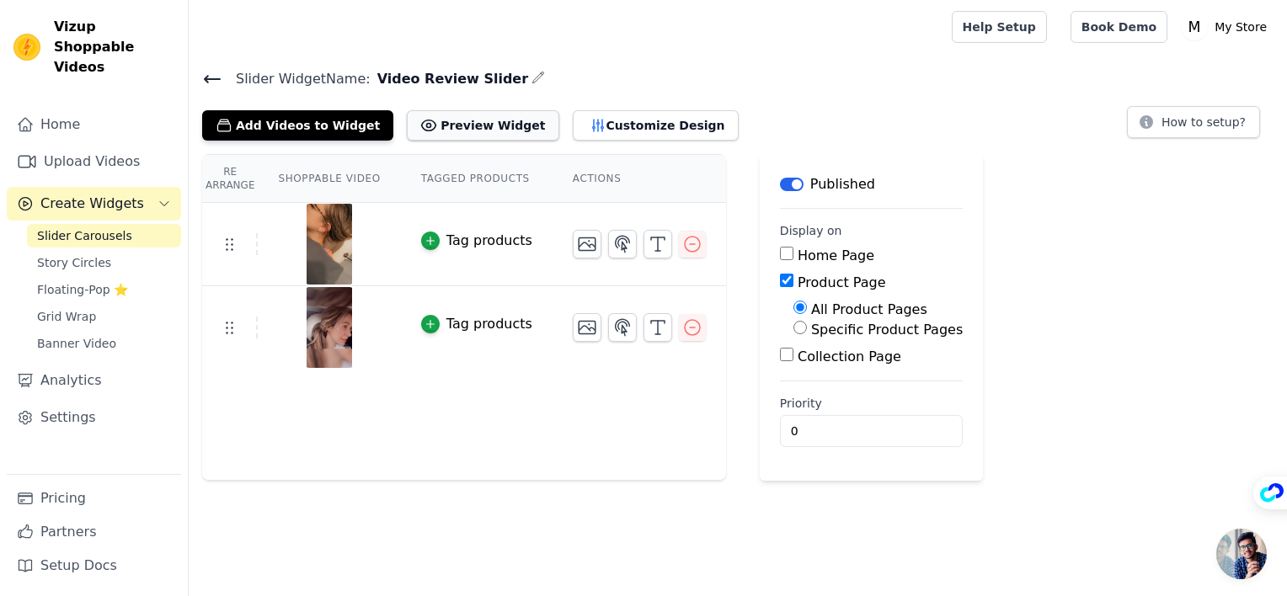
click at [428, 117] on button "Preview Widget" at bounding box center [483, 125] width 152 height 30
click at [1254, 553] on span "Open chat" at bounding box center [1241, 554] width 51 height 51
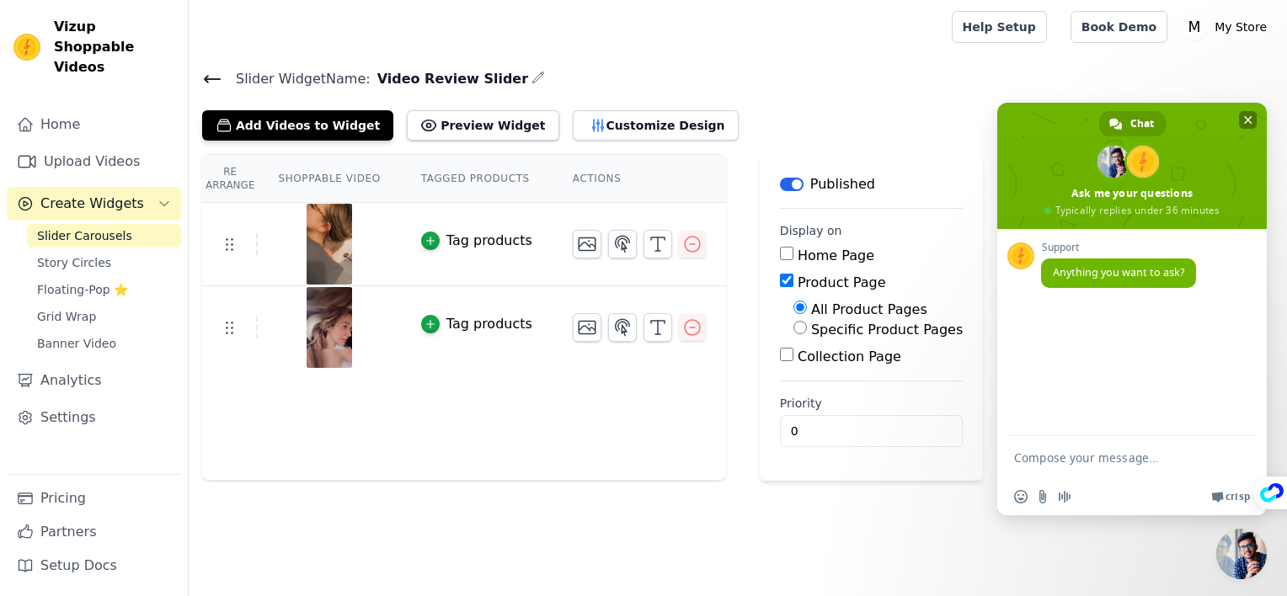
click at [1250, 120] on span "Close chat" at bounding box center [1248, 120] width 8 height 11
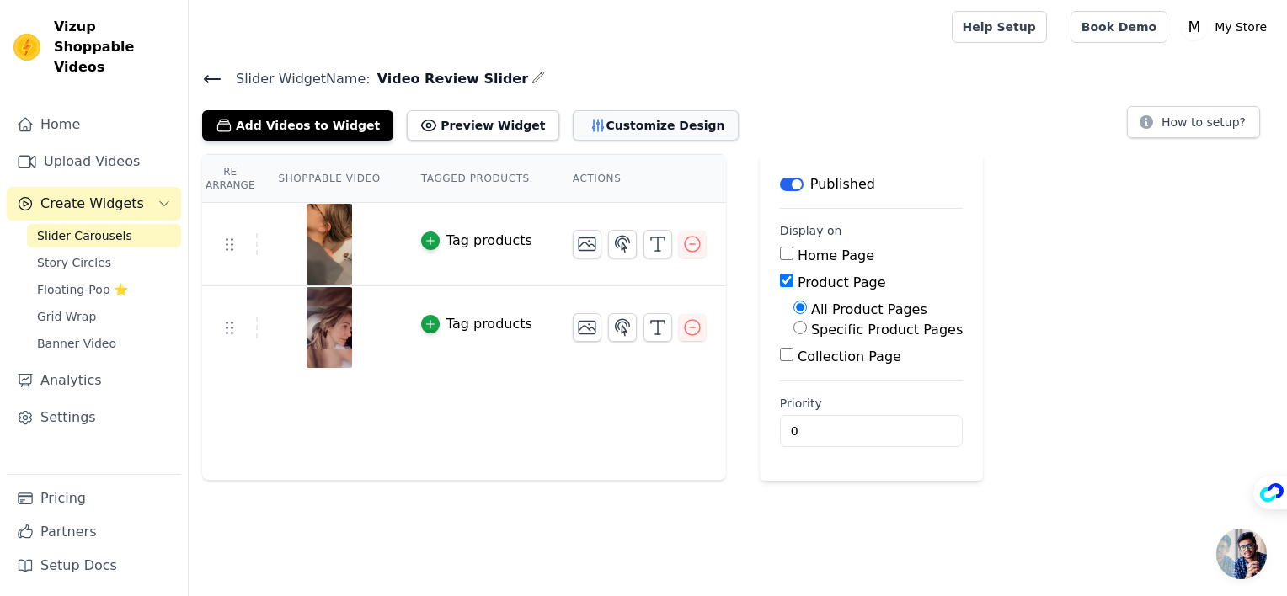
click at [615, 131] on button "Customize Design" at bounding box center [656, 125] width 166 height 30
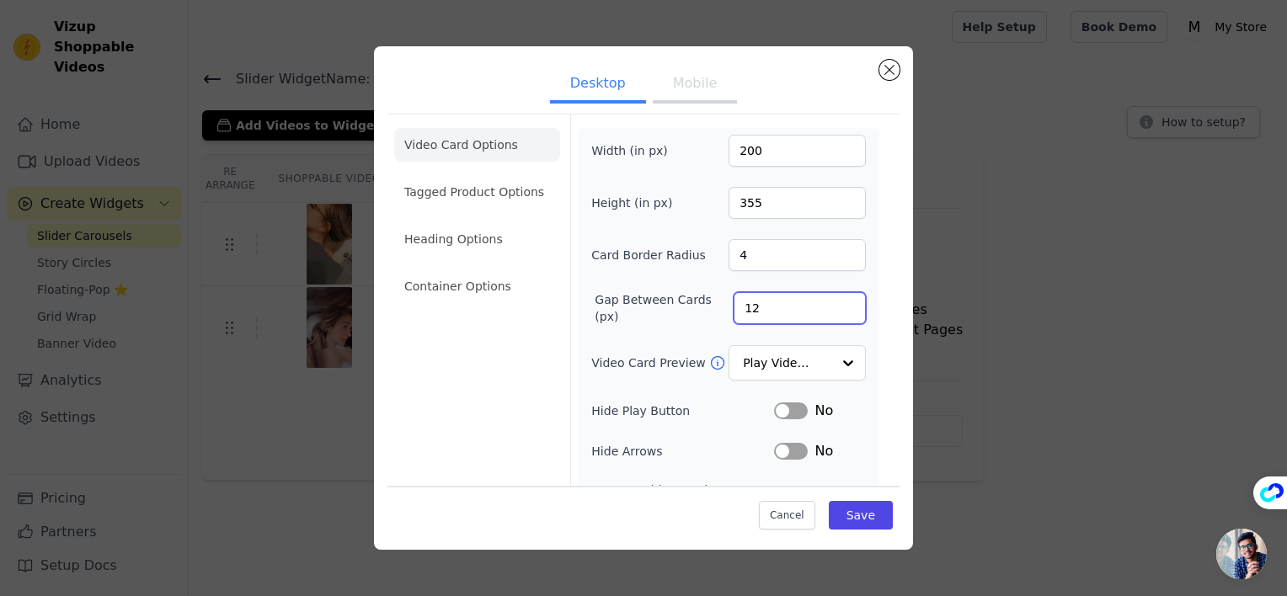
click at [771, 302] on input "12" at bounding box center [800, 308] width 132 height 32
click at [880, 254] on div "Video Card Options Tagged Product Options Heading Options Container Options Wid…" at bounding box center [644, 382] width 512 height 537
click at [453, 270] on li "Tagged Product Options" at bounding box center [477, 287] width 166 height 34
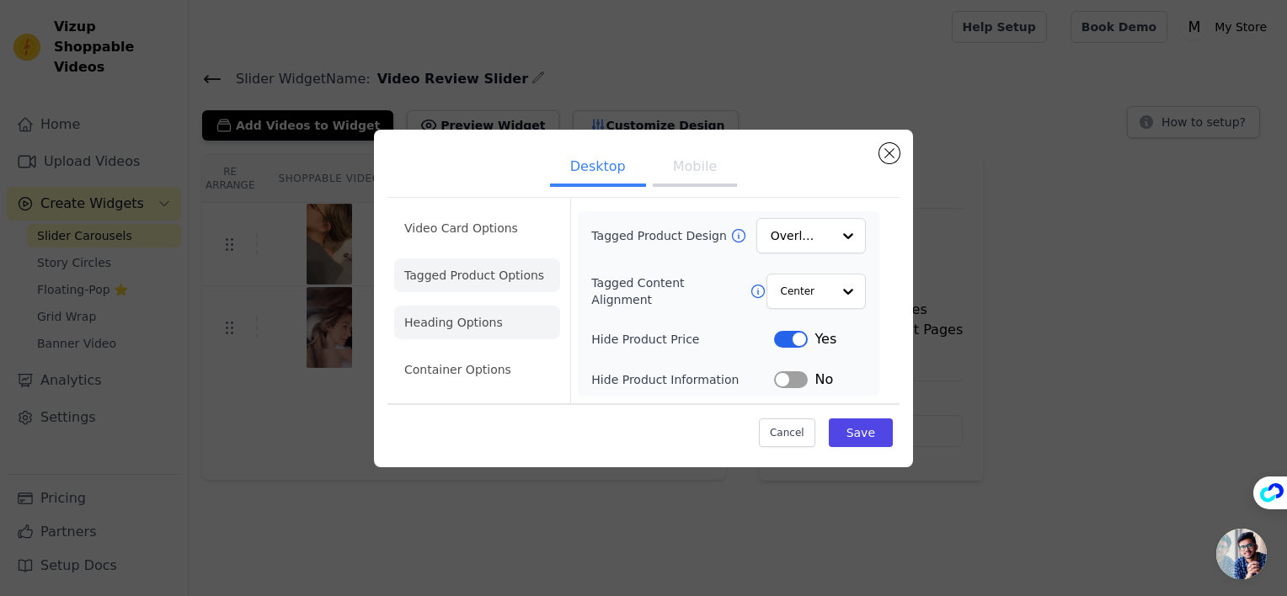
click at [457, 337] on li "Heading Options" at bounding box center [477, 323] width 166 height 34
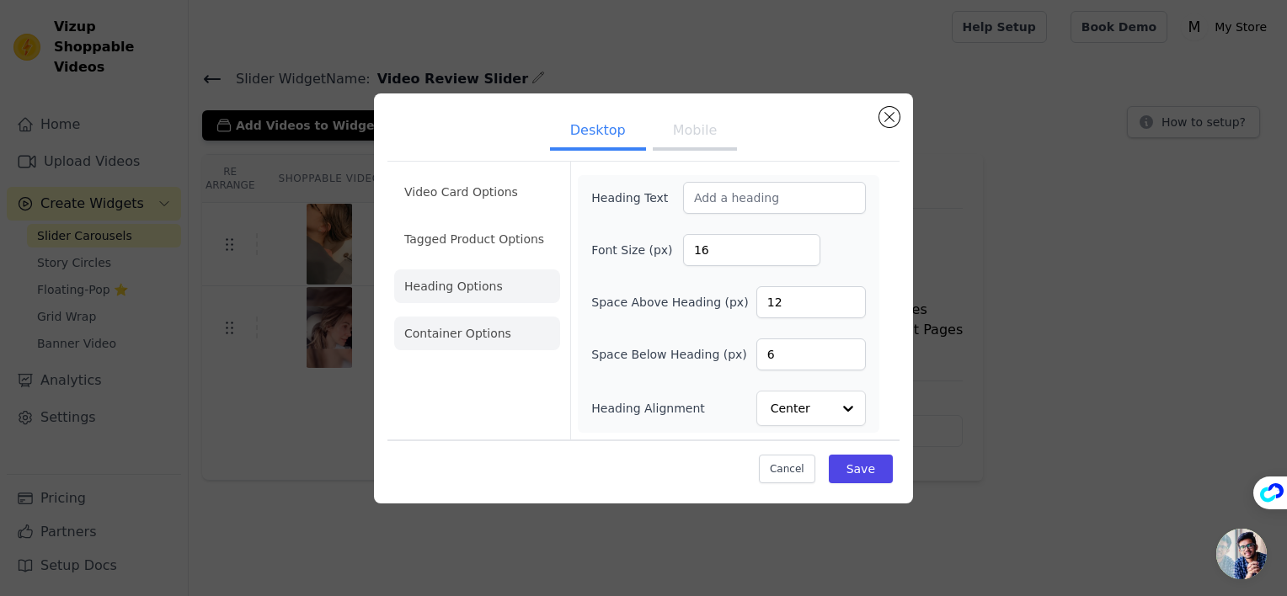
click at [458, 339] on li "Container Options" at bounding box center [477, 334] width 166 height 34
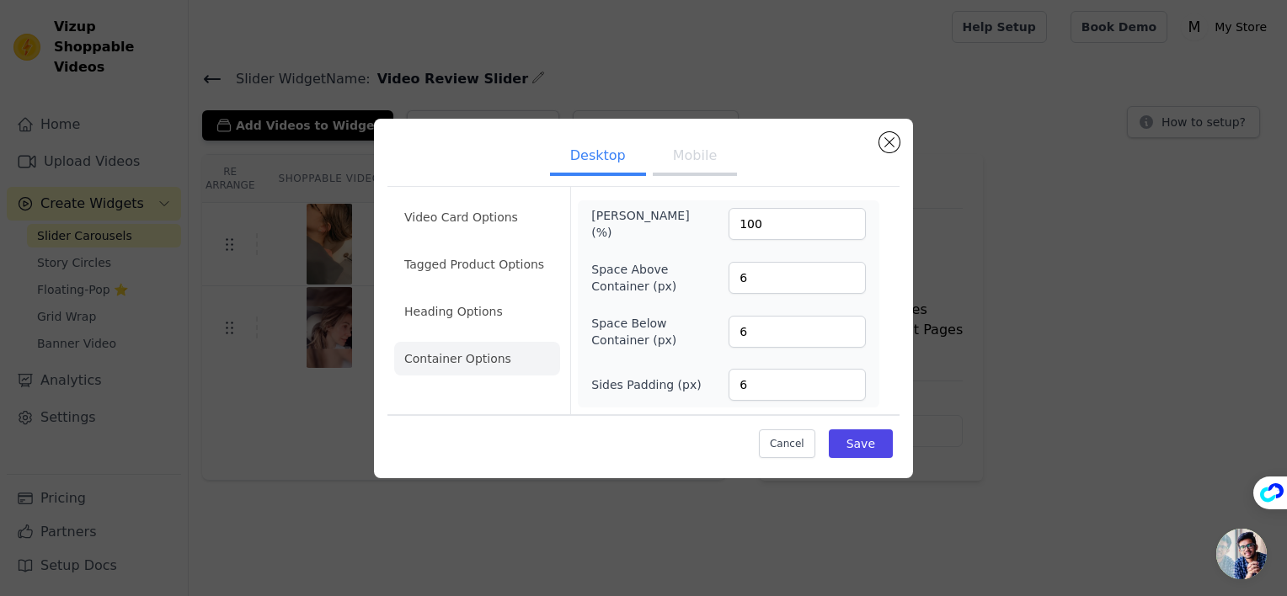
click at [674, 167] on button "Mobile" at bounding box center [695, 157] width 84 height 37
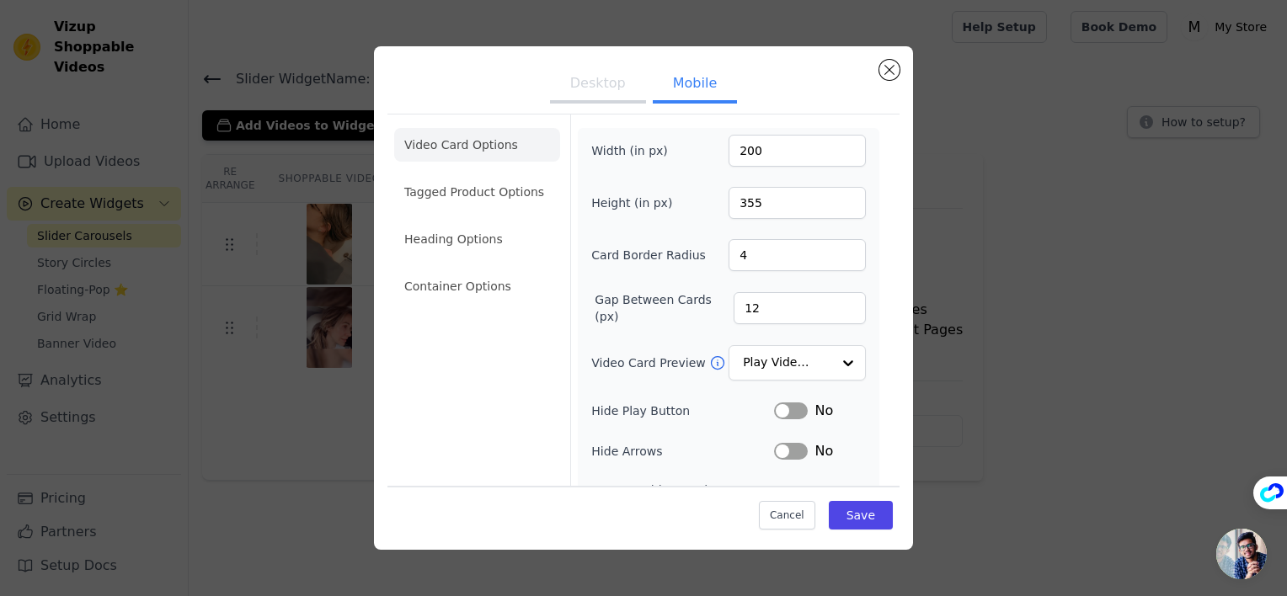
click at [454, 283] on li "Container Options" at bounding box center [477, 287] width 166 height 34
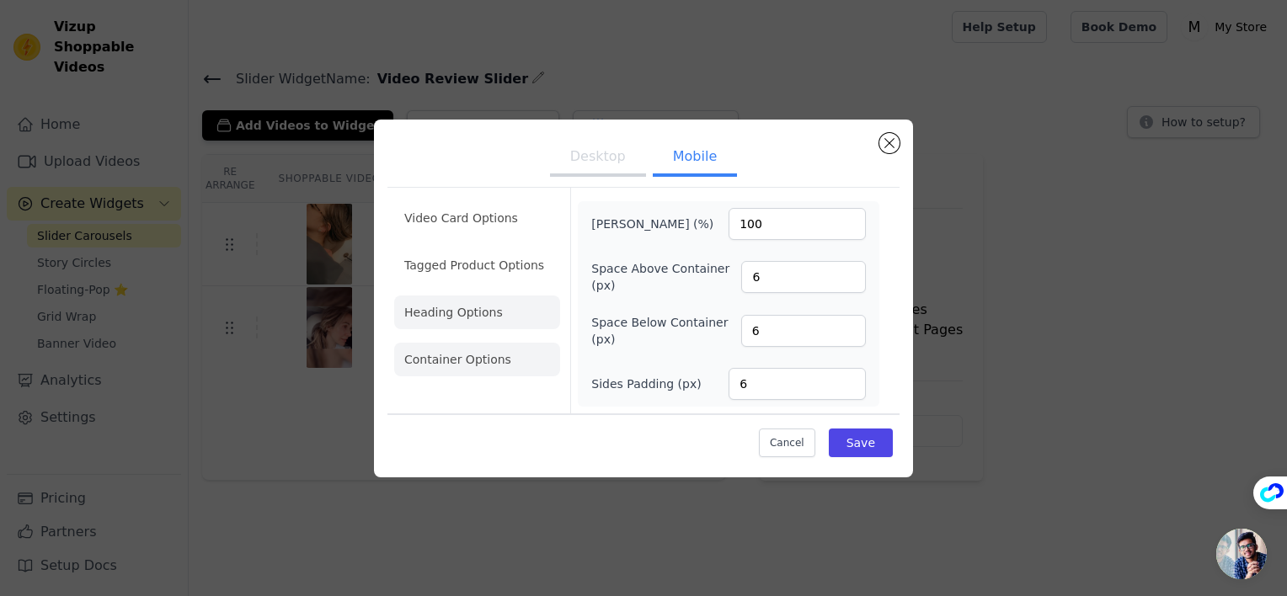
click at [465, 317] on li "Heading Options" at bounding box center [477, 313] width 166 height 34
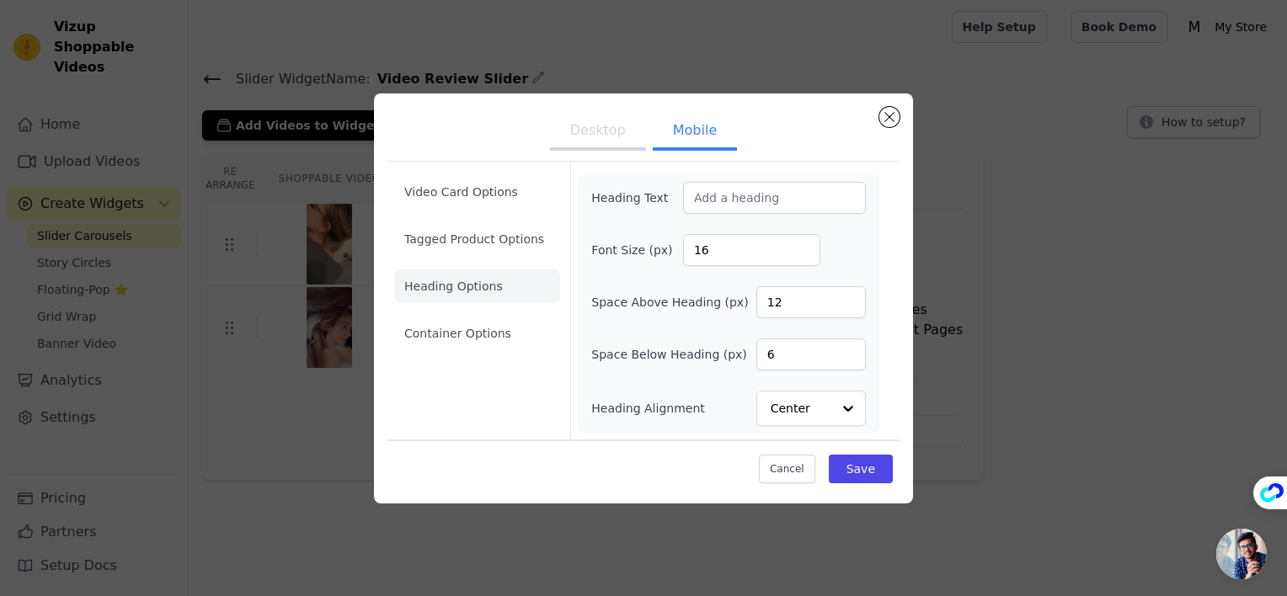
click at [479, 257] on ul "Video Card Options Tagged Product Options Heading Options Container Options" at bounding box center [477, 262] width 166 height 189
click at [476, 218] on ul "Video Card Options Tagged Product Options Heading Options Container Options" at bounding box center [477, 262] width 166 height 189
drag, startPoint x: 475, startPoint y: 193, endPoint x: 546, endPoint y: 164, distance: 76.3
click at [476, 222] on li "Video Card Options" at bounding box center [477, 239] width 166 height 34
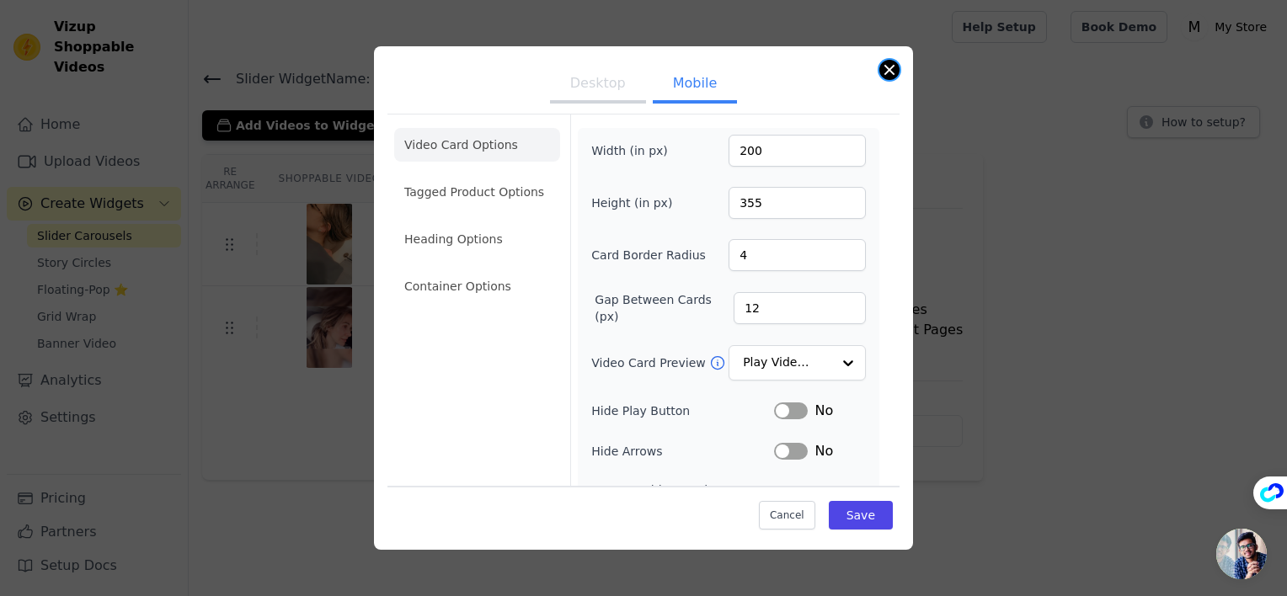
click at [889, 67] on button "Close modal" at bounding box center [889, 70] width 20 height 20
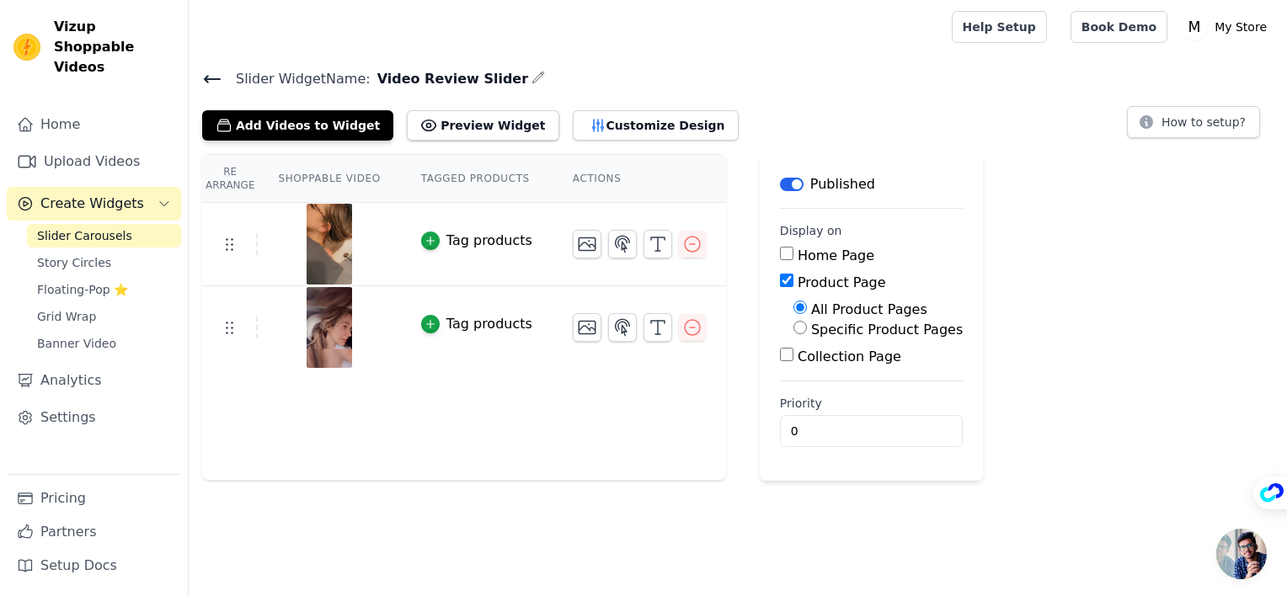
click at [1235, 553] on span "Open chat" at bounding box center [1241, 554] width 51 height 51
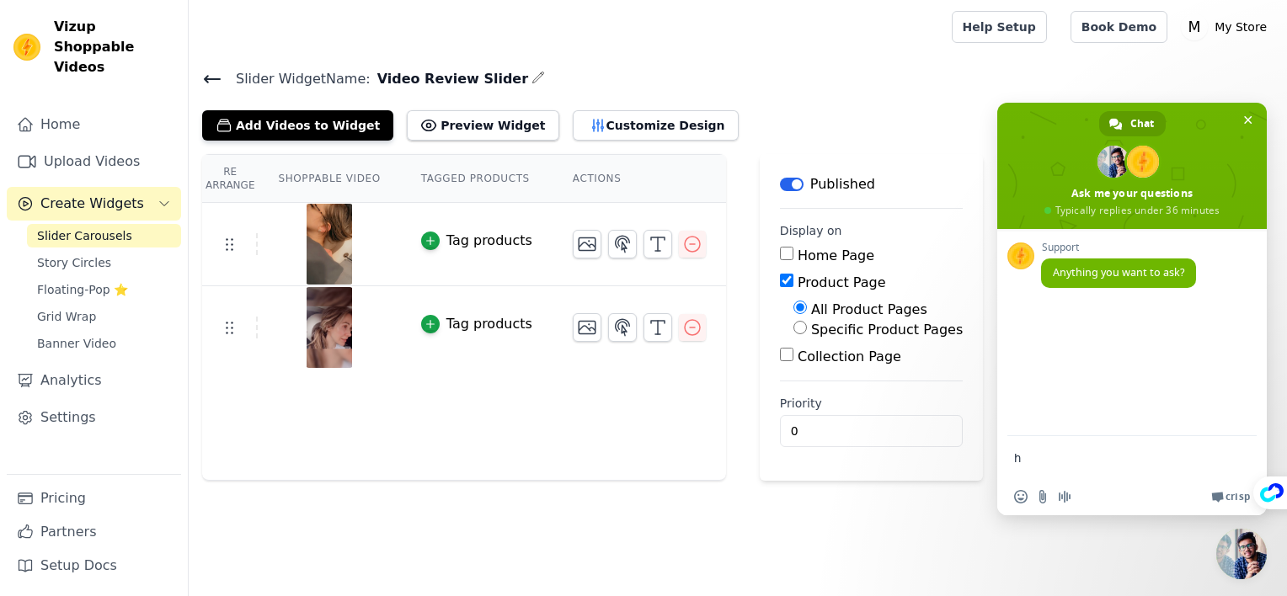
type textarea "hi"
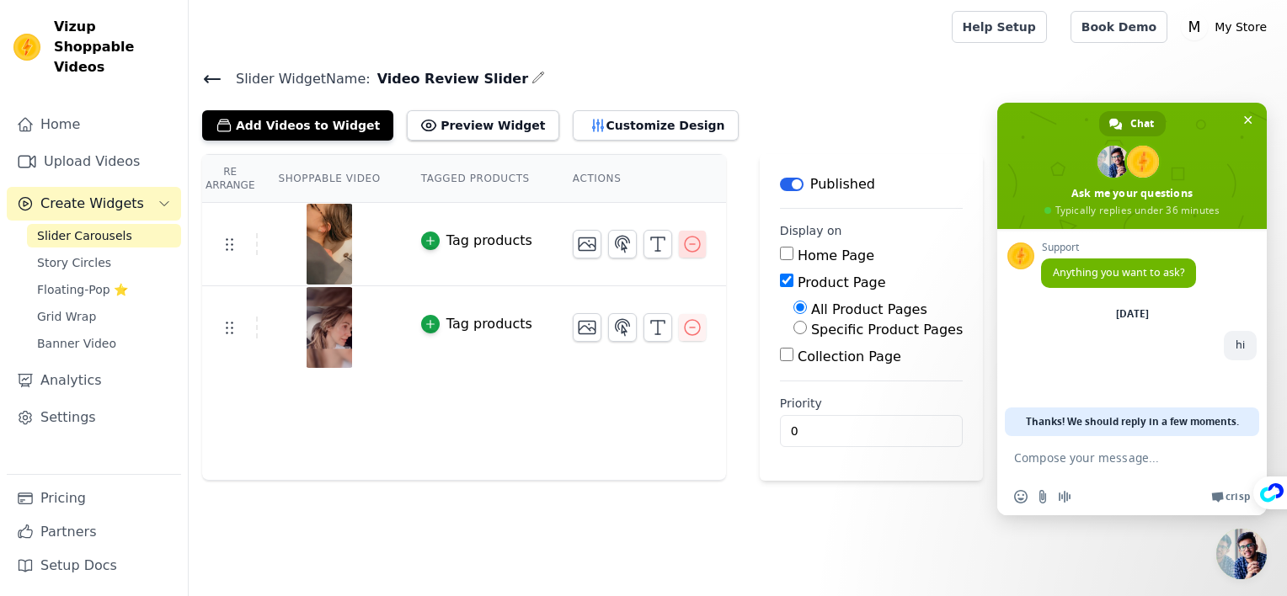
click at [682, 244] on icon "button" at bounding box center [692, 244] width 20 height 20
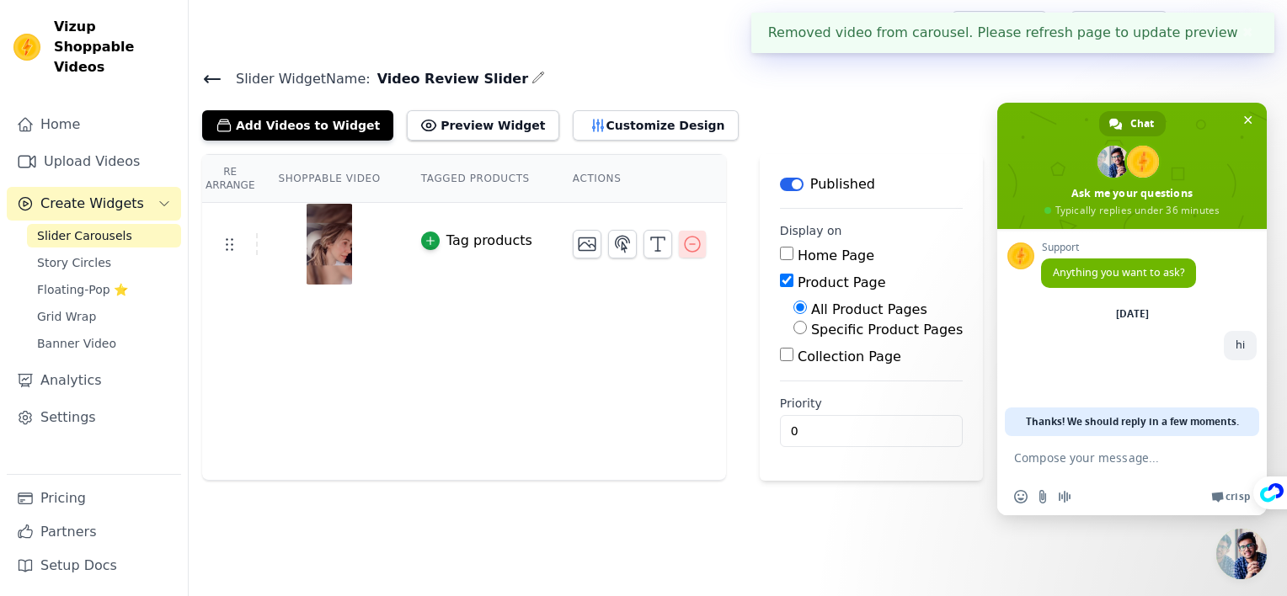
click at [682, 246] on icon "button" at bounding box center [692, 244] width 20 height 20
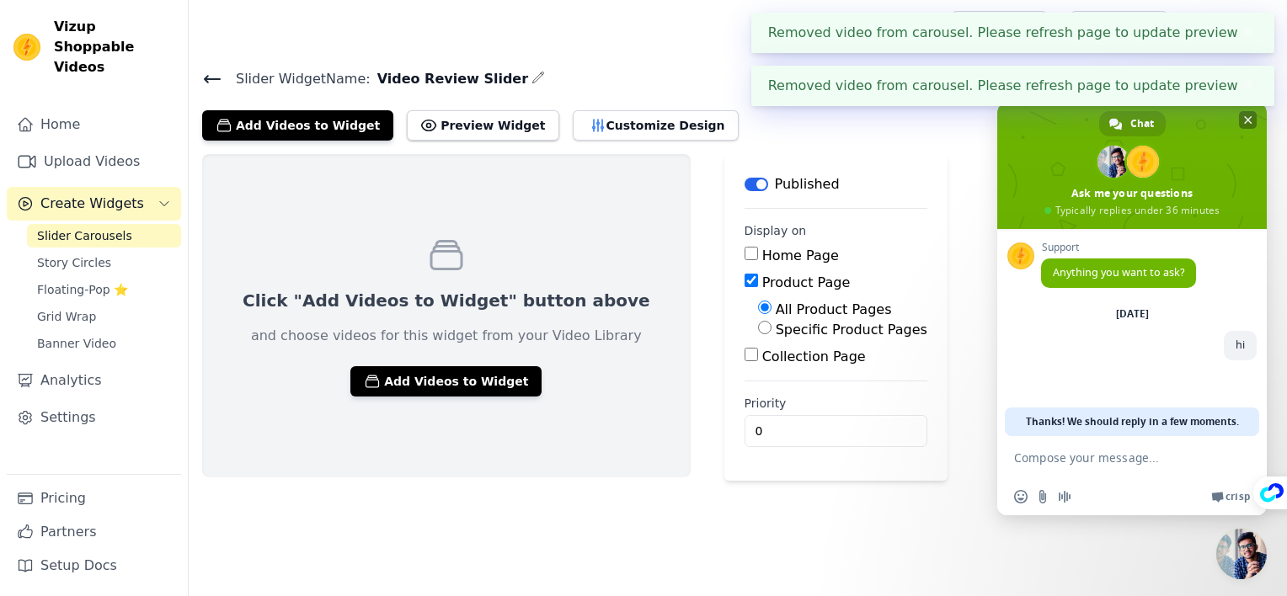
click at [1250, 124] on span "Close chat" at bounding box center [1248, 120] width 8 height 11
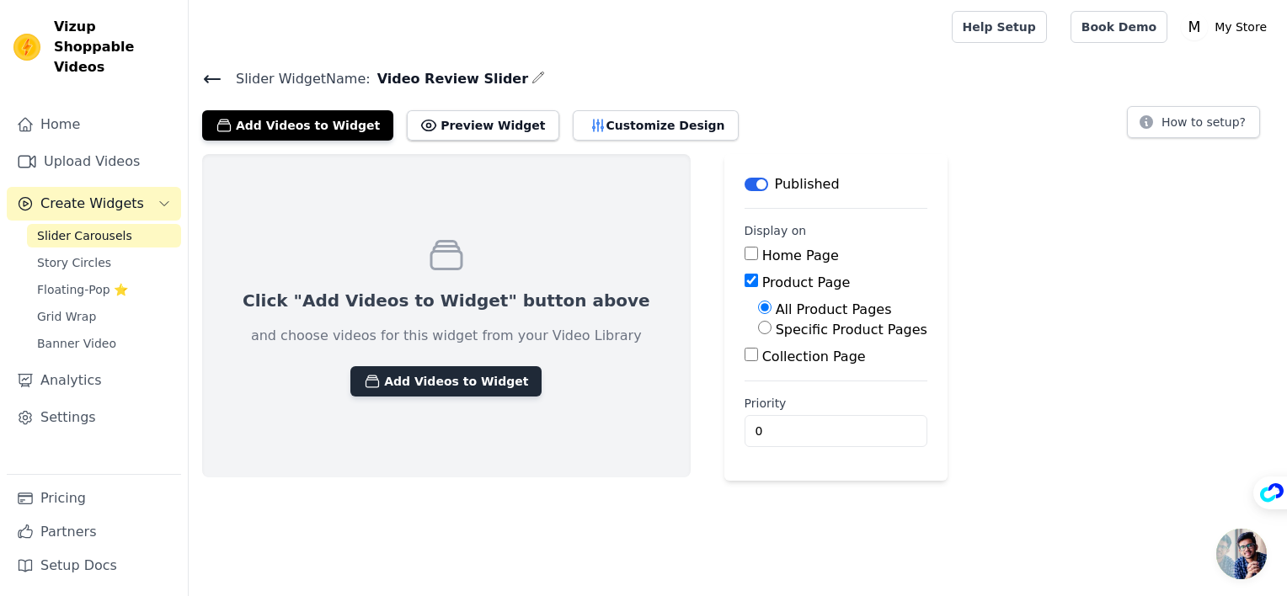
click at [464, 379] on button "Add Videos to Widget" at bounding box center [445, 381] width 191 height 30
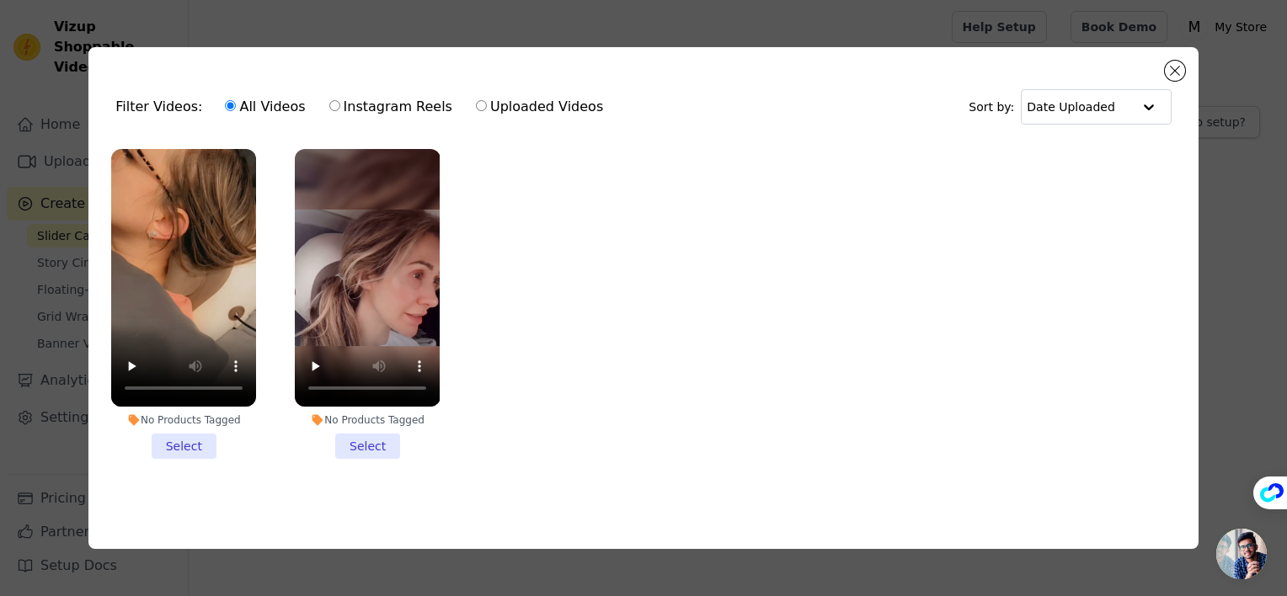
click at [366, 442] on li "No Products Tagged Select" at bounding box center [367, 304] width 145 height 310
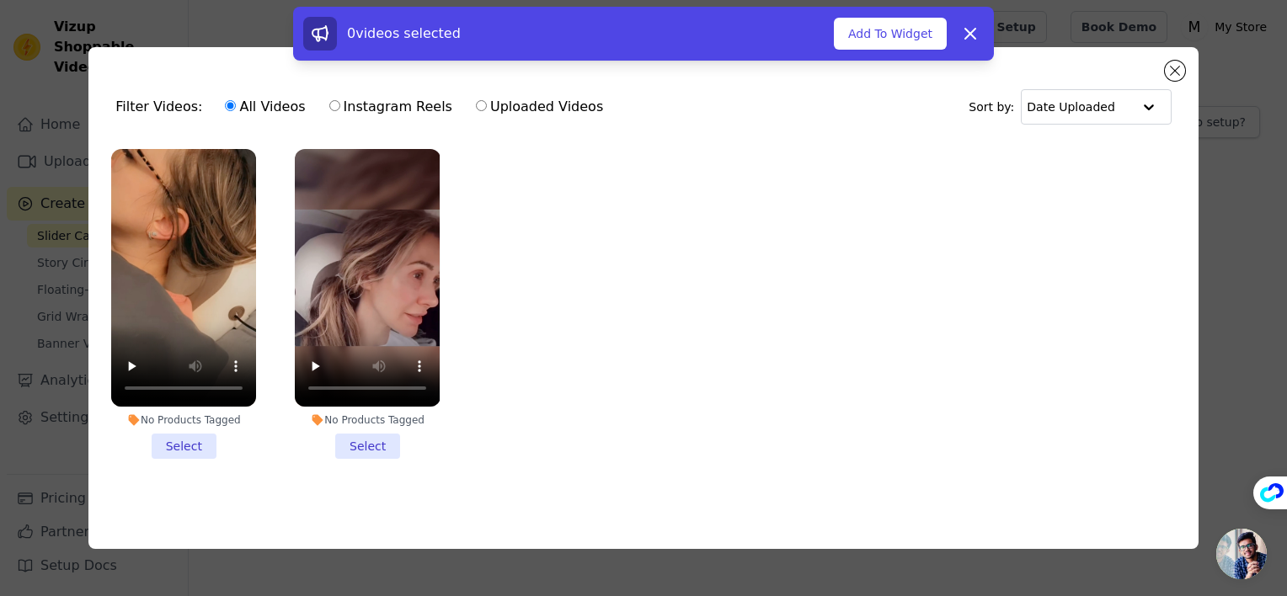
click at [352, 440] on li "No Products Tagged Select" at bounding box center [367, 304] width 145 height 310
click at [0, 0] on input "No Products Tagged Select" at bounding box center [0, 0] width 0 height 0
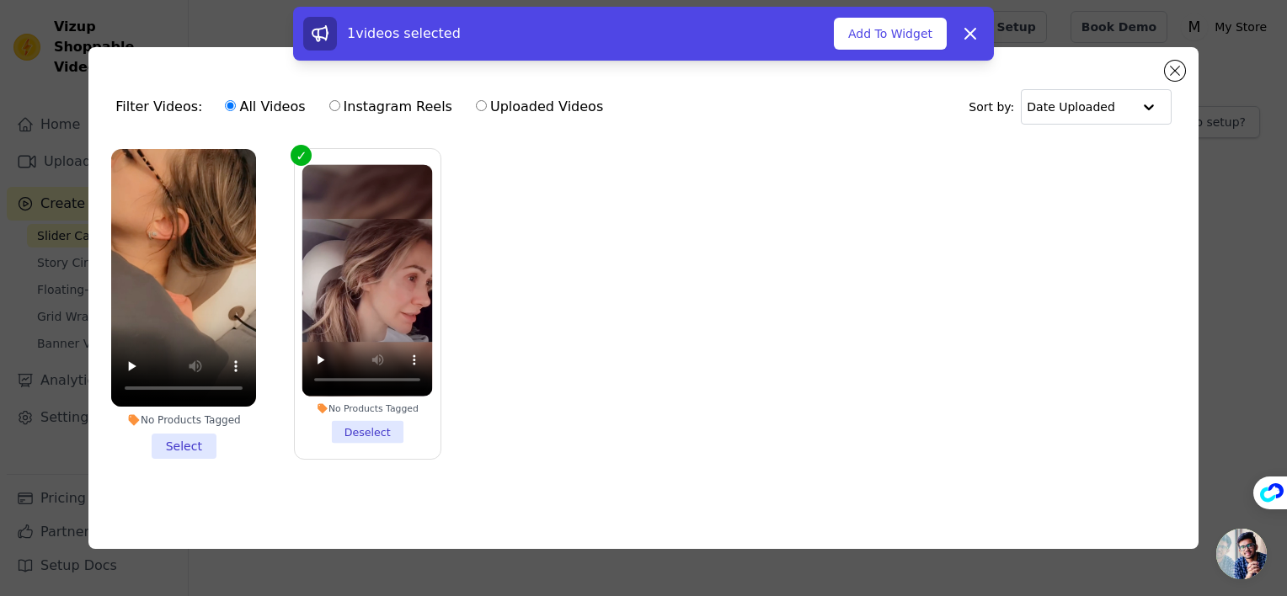
click at [180, 437] on li "No Products Tagged Select" at bounding box center [183, 304] width 145 height 310
click at [0, 0] on input "No Products Tagged Select" at bounding box center [0, 0] width 0 height 0
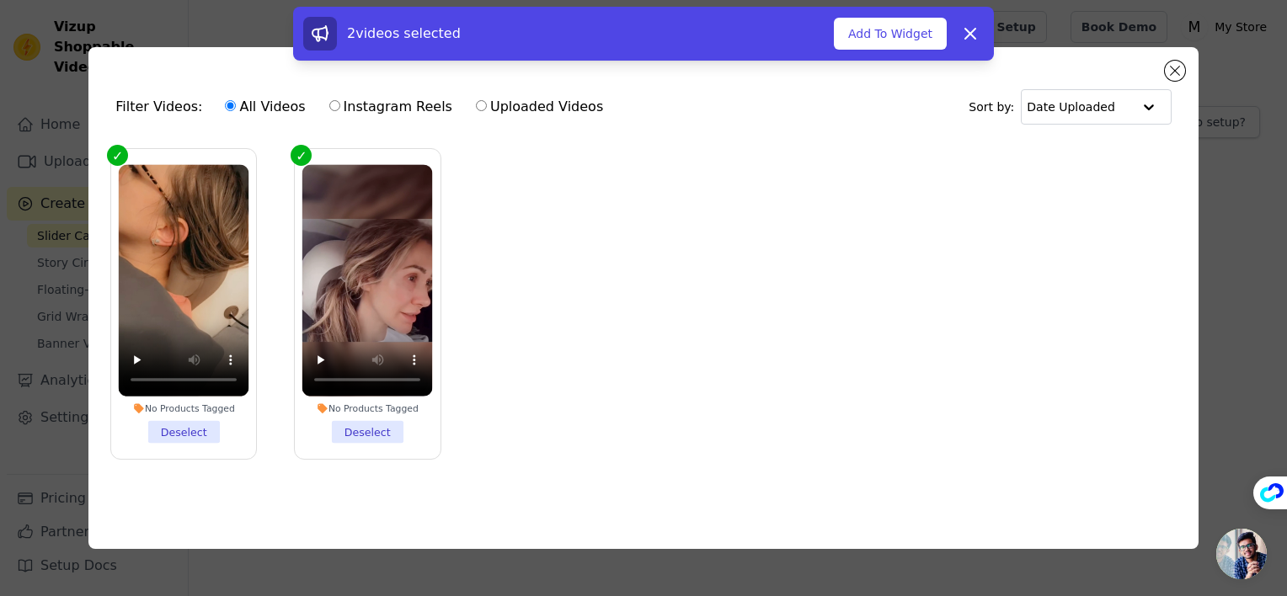
click at [1227, 221] on div "Filter Videos: All Videos Instagram Reels Uploaded Videos Sort by: Date Uploade…" at bounding box center [643, 298] width 1233 height 556
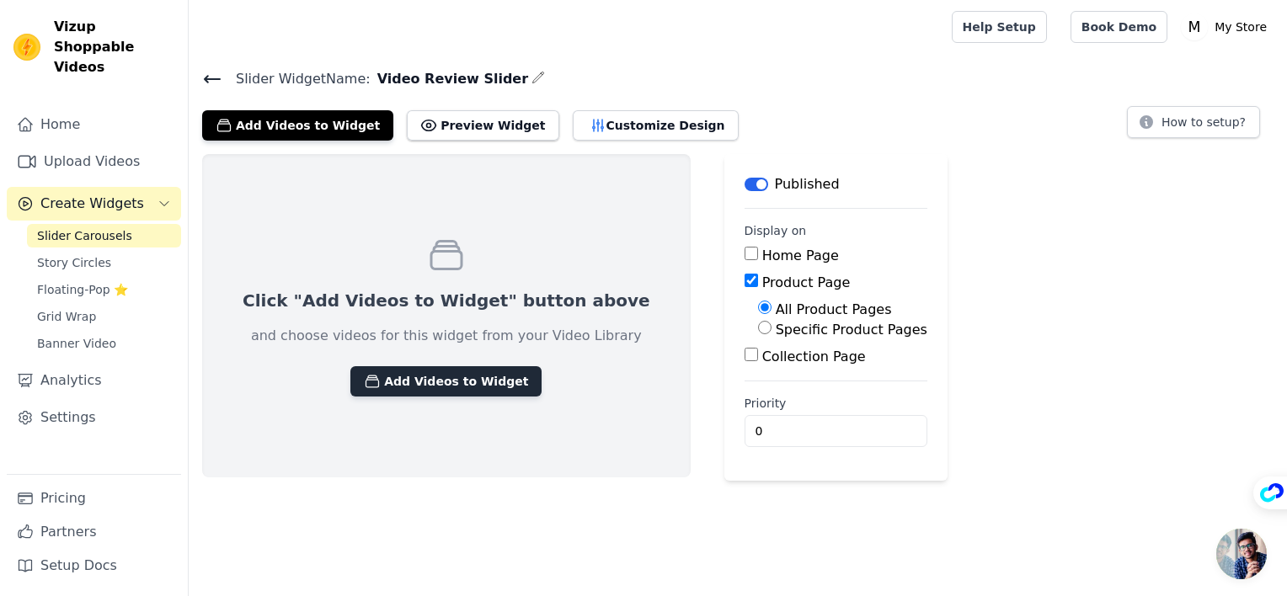
click at [429, 378] on button "Add Videos to Widget" at bounding box center [445, 381] width 191 height 30
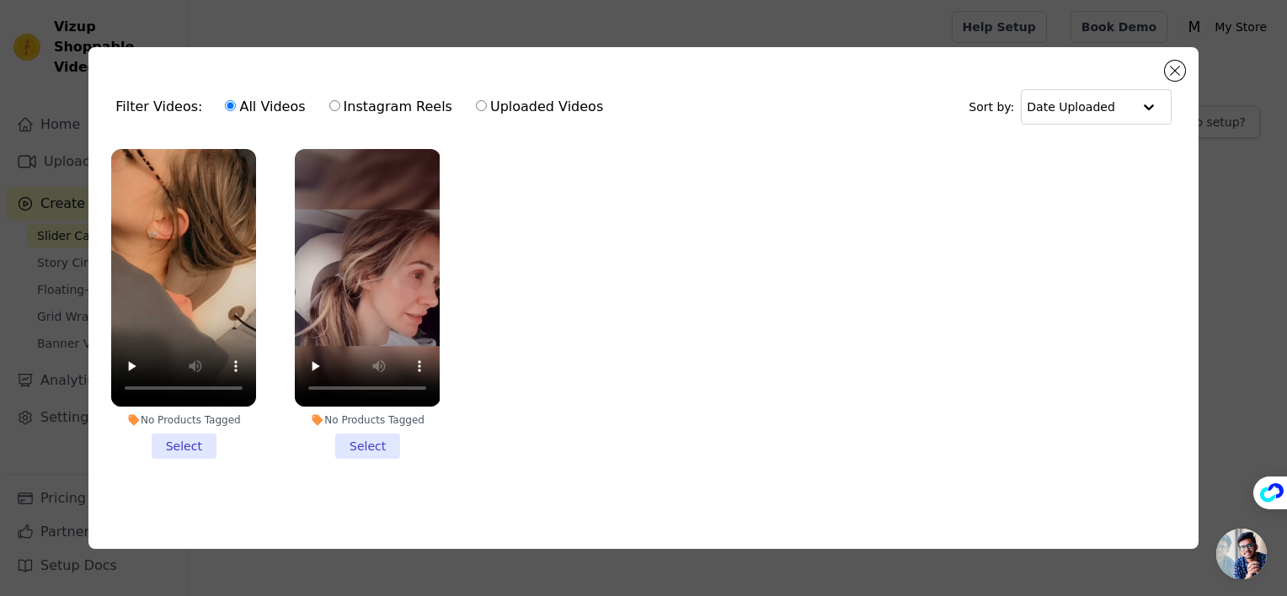
click at [354, 438] on li "No Products Tagged Select" at bounding box center [367, 304] width 145 height 310
click at [0, 0] on input "No Products Tagged Select" at bounding box center [0, 0] width 0 height 0
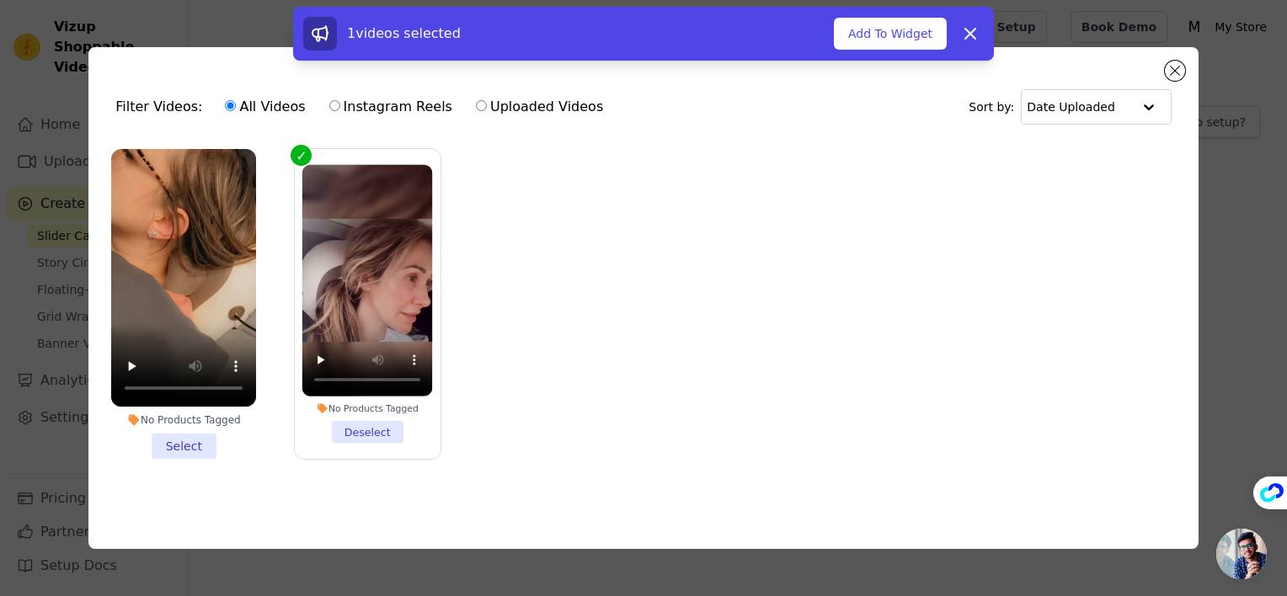
click at [190, 431] on li "No Products Tagged Select" at bounding box center [183, 304] width 145 height 310
click at [0, 0] on input "No Products Tagged Select" at bounding box center [0, 0] width 0 height 0
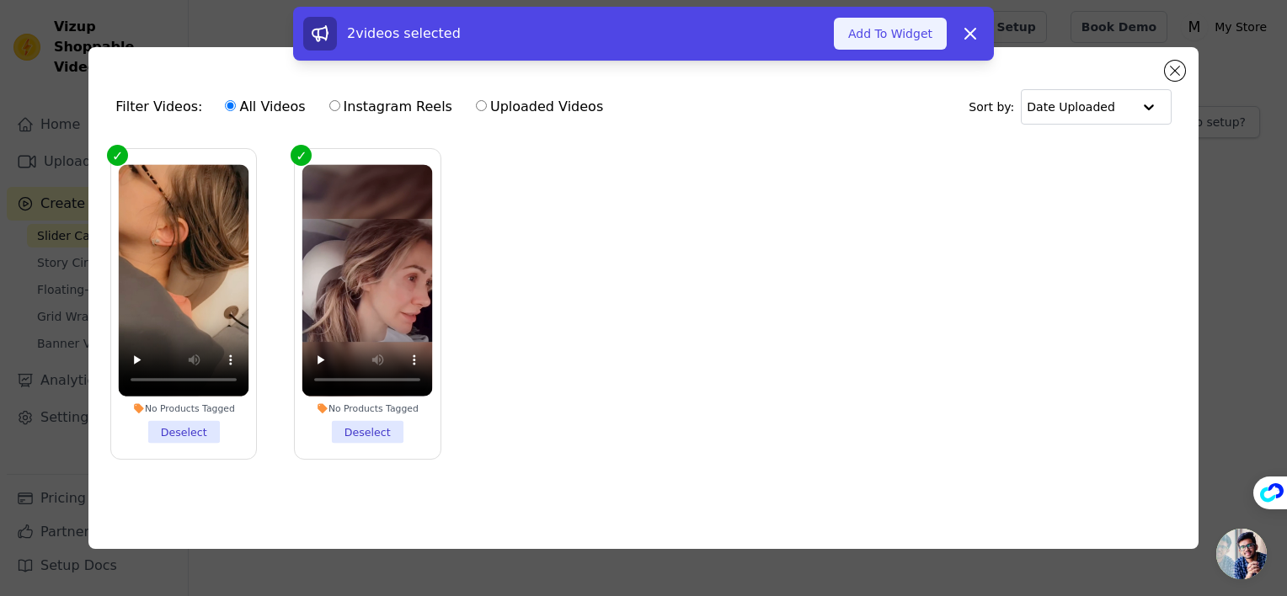
click at [901, 31] on button "Add To Widget" at bounding box center [890, 34] width 113 height 32
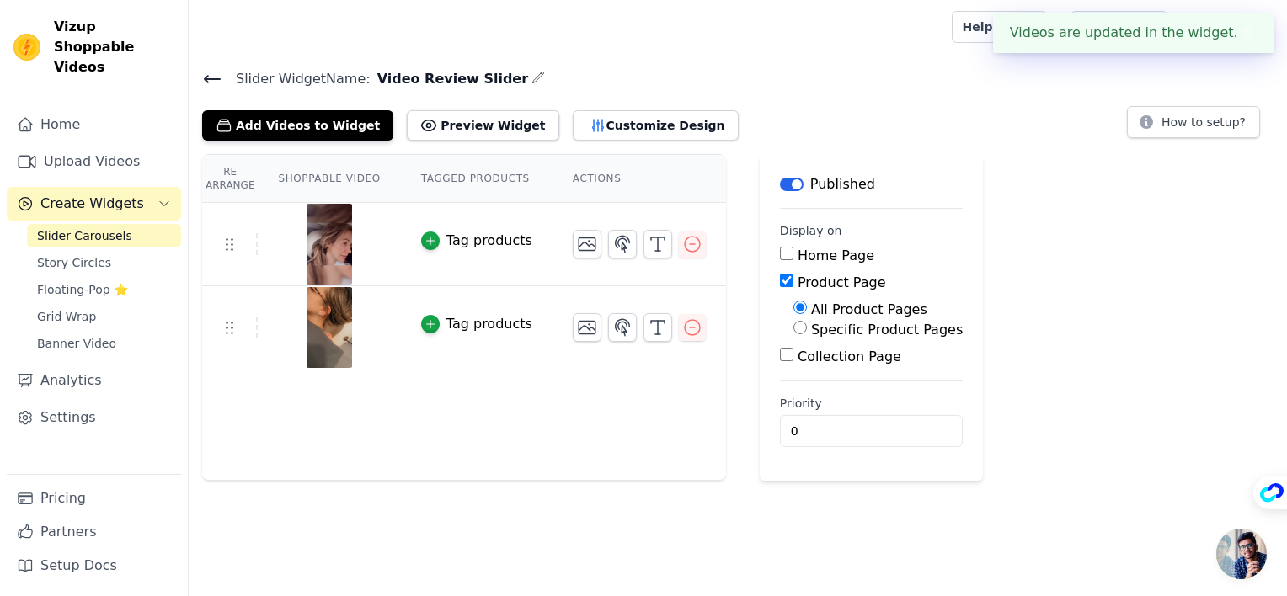
click at [1247, 37] on button "✖" at bounding box center [1247, 33] width 19 height 20
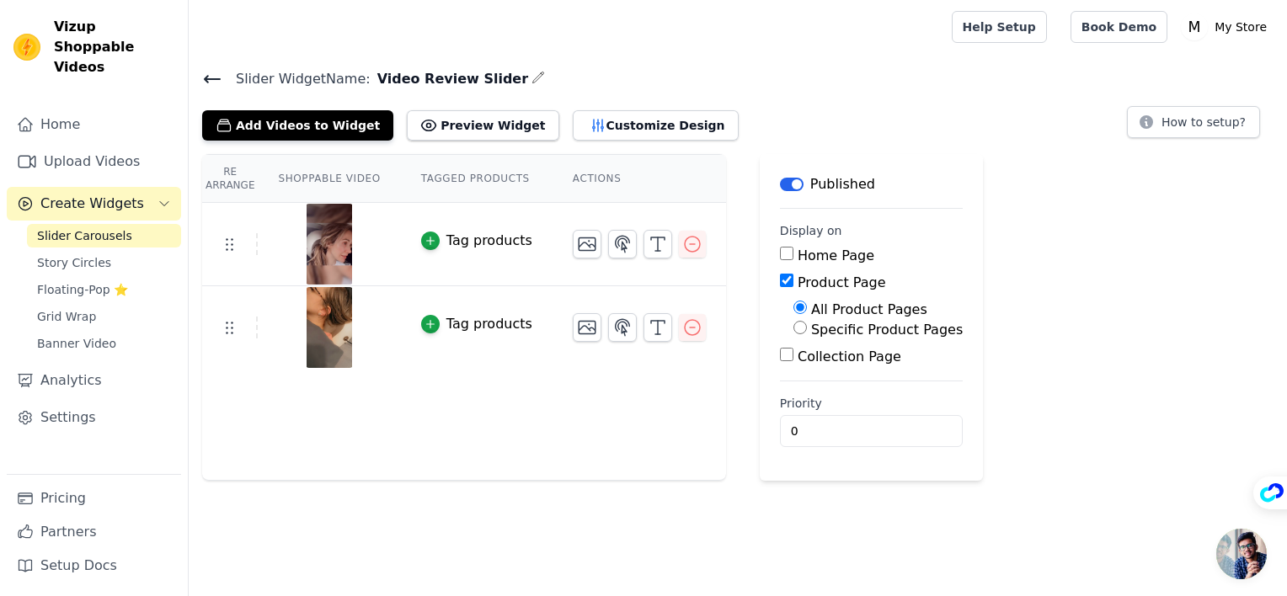
click at [1241, 547] on span "Open chat" at bounding box center [1241, 554] width 51 height 51
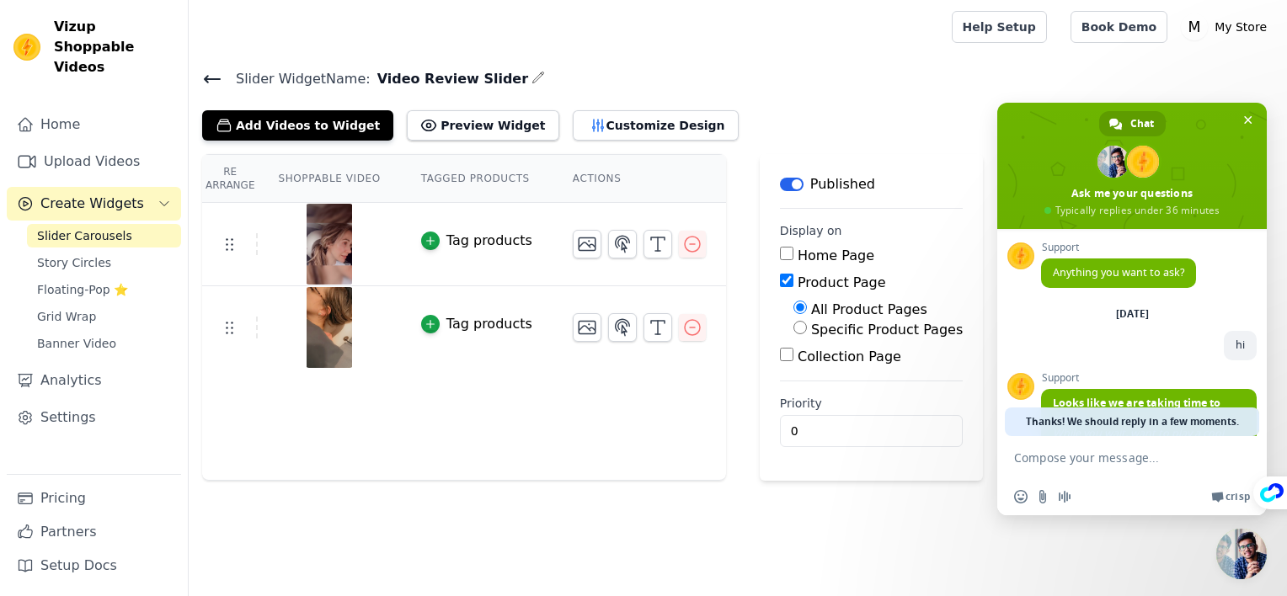
scroll to position [115, 0]
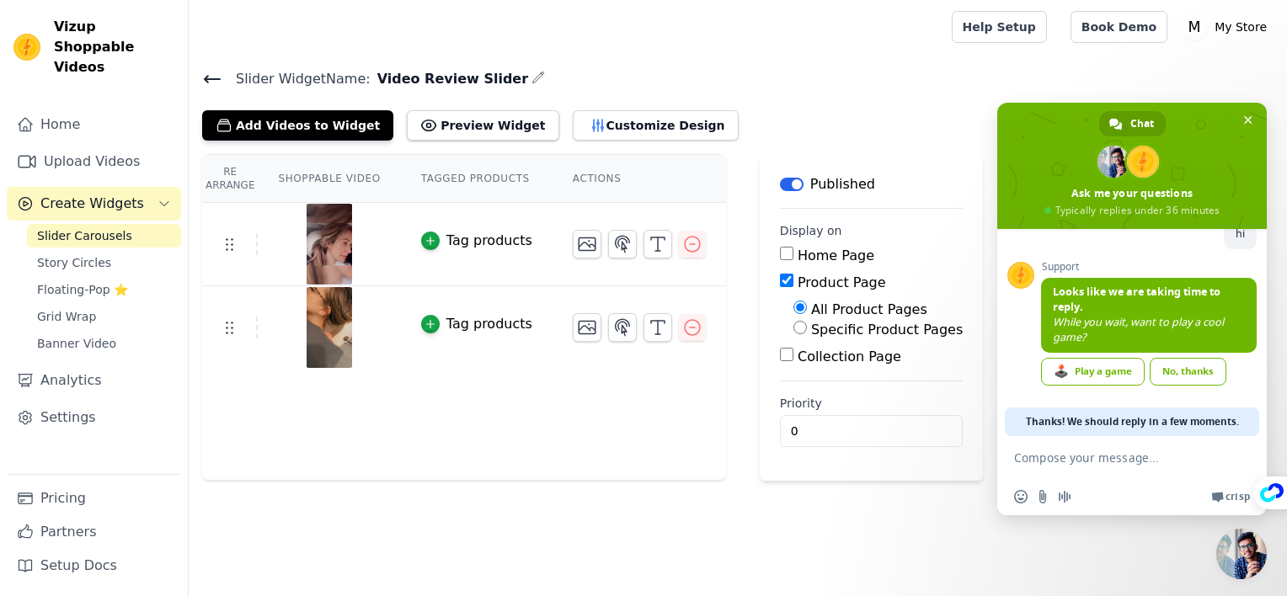
click at [1173, 381] on link "No, thanks" at bounding box center [1188, 372] width 77 height 28
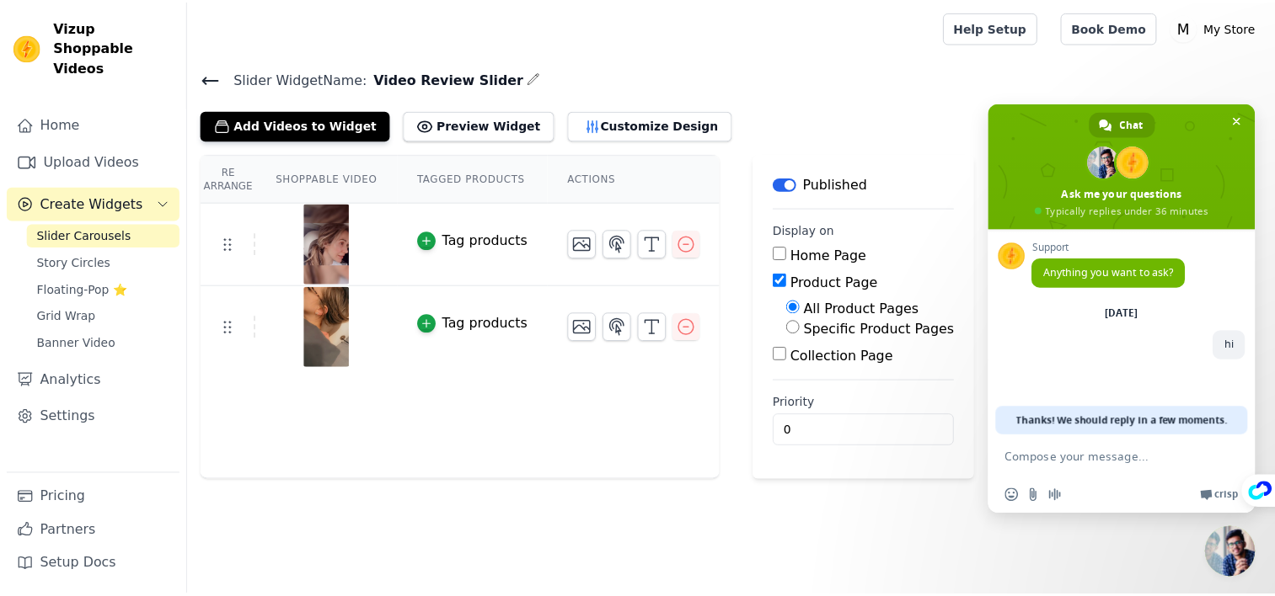
scroll to position [0, 0]
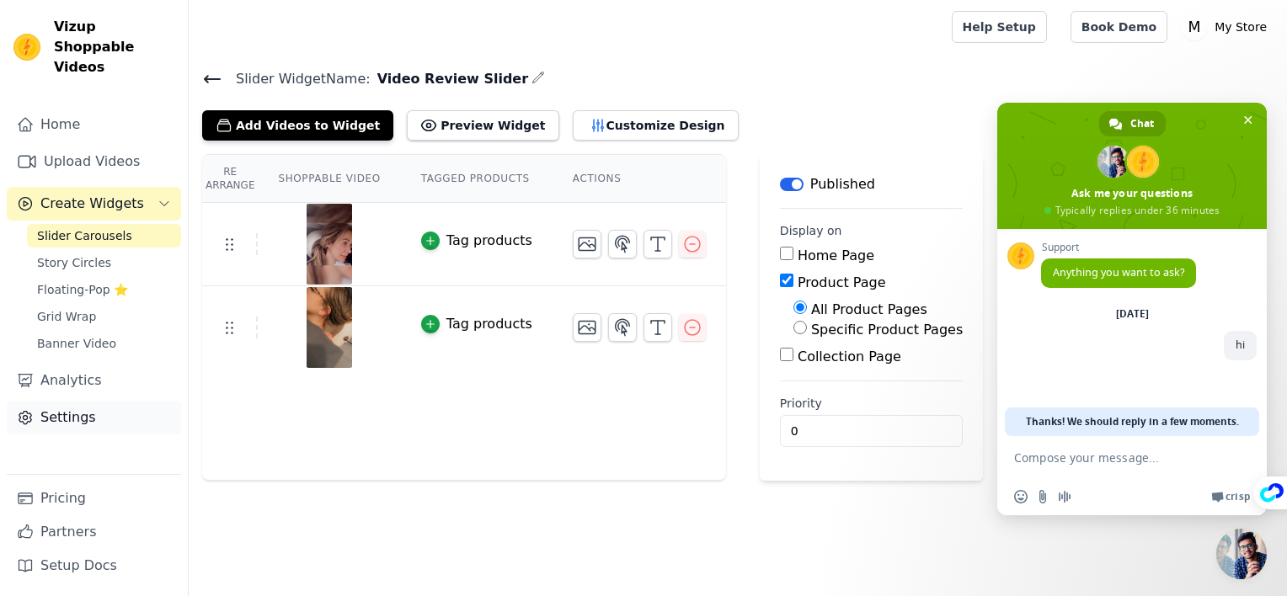
click at [131, 401] on link "Settings" at bounding box center [94, 418] width 174 height 34
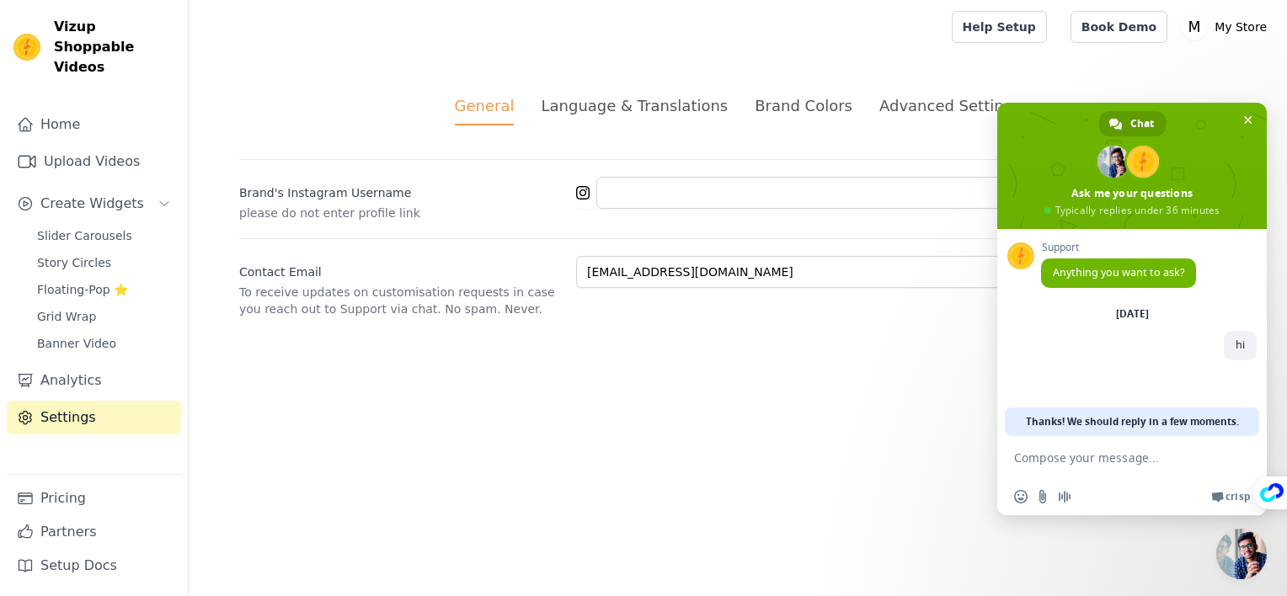
click at [887, 106] on div "Advanced Settings" at bounding box center [950, 105] width 142 height 23
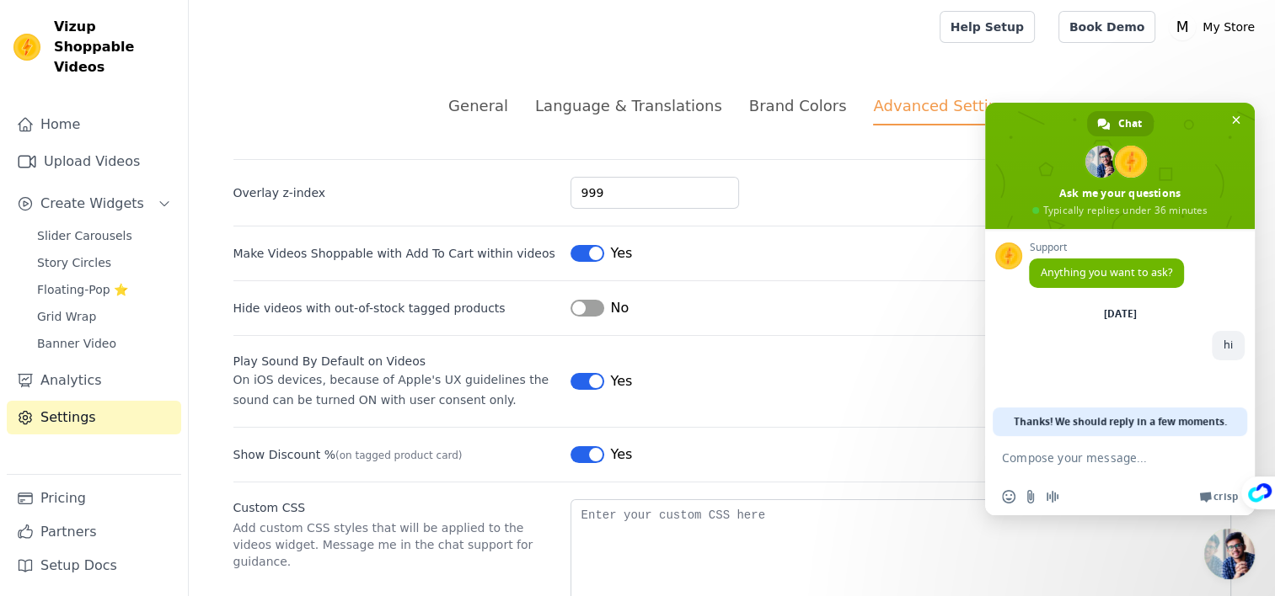
click at [767, 117] on li "Brand Colors" at bounding box center [798, 109] width 98 height 31
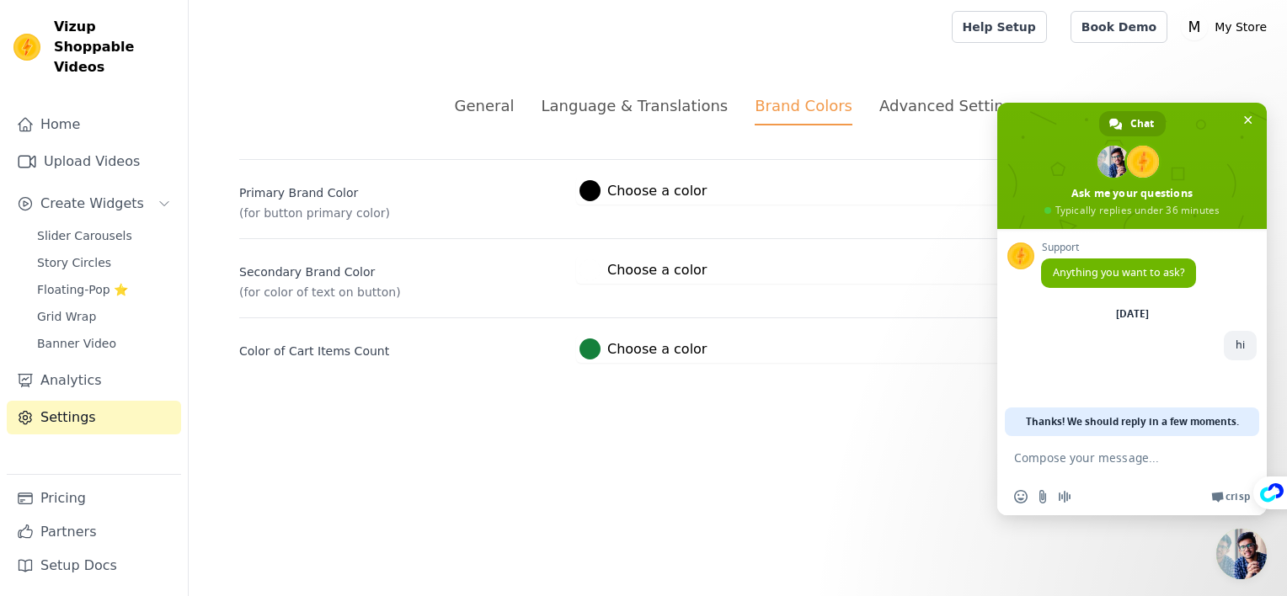
click at [593, 110] on div "Language & Translations" at bounding box center [634, 105] width 187 height 23
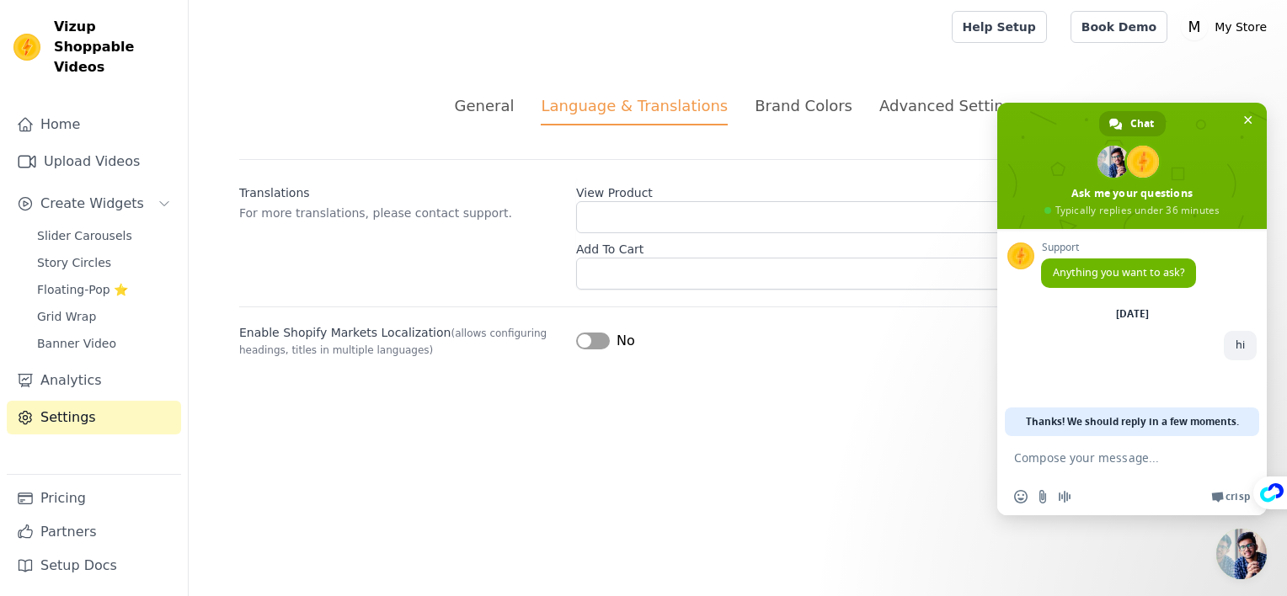
click at [515, 104] on div "General" at bounding box center [485, 105] width 60 height 23
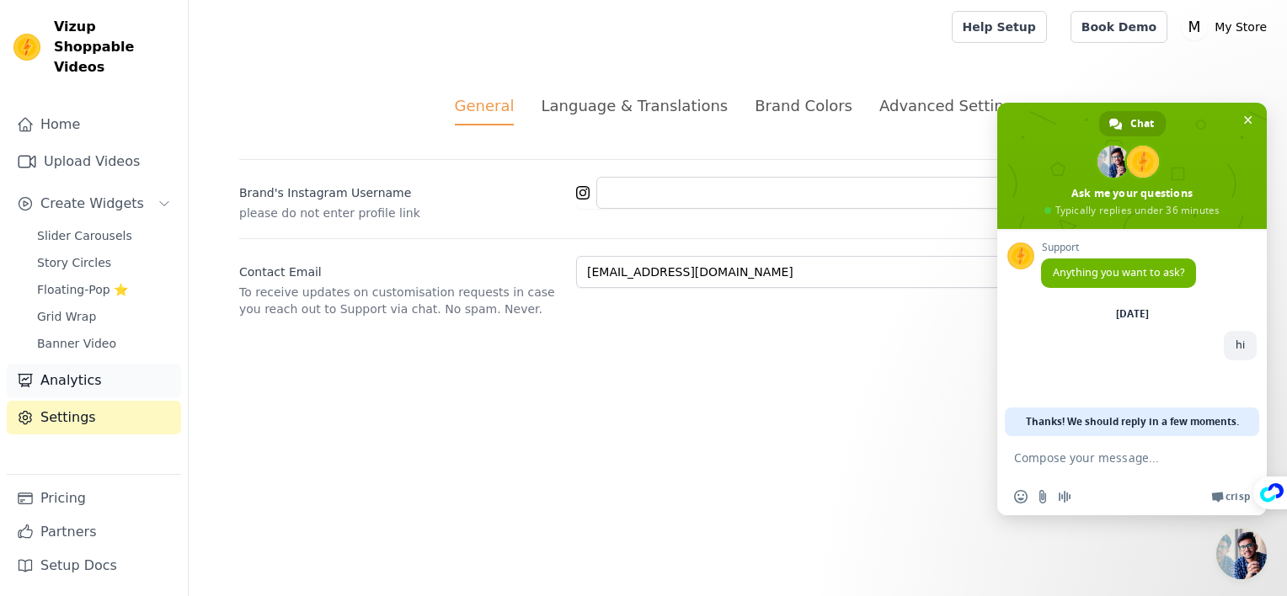
click at [104, 364] on link "Analytics" at bounding box center [94, 381] width 174 height 34
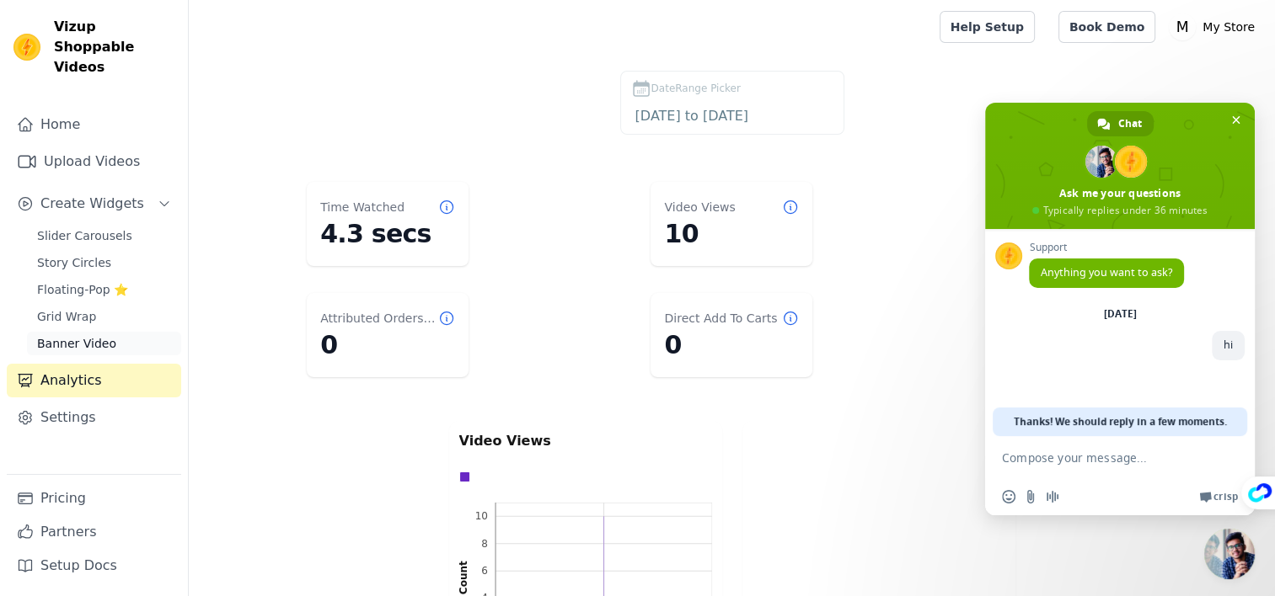
click at [115, 332] on link "Banner Video" at bounding box center [104, 344] width 154 height 24
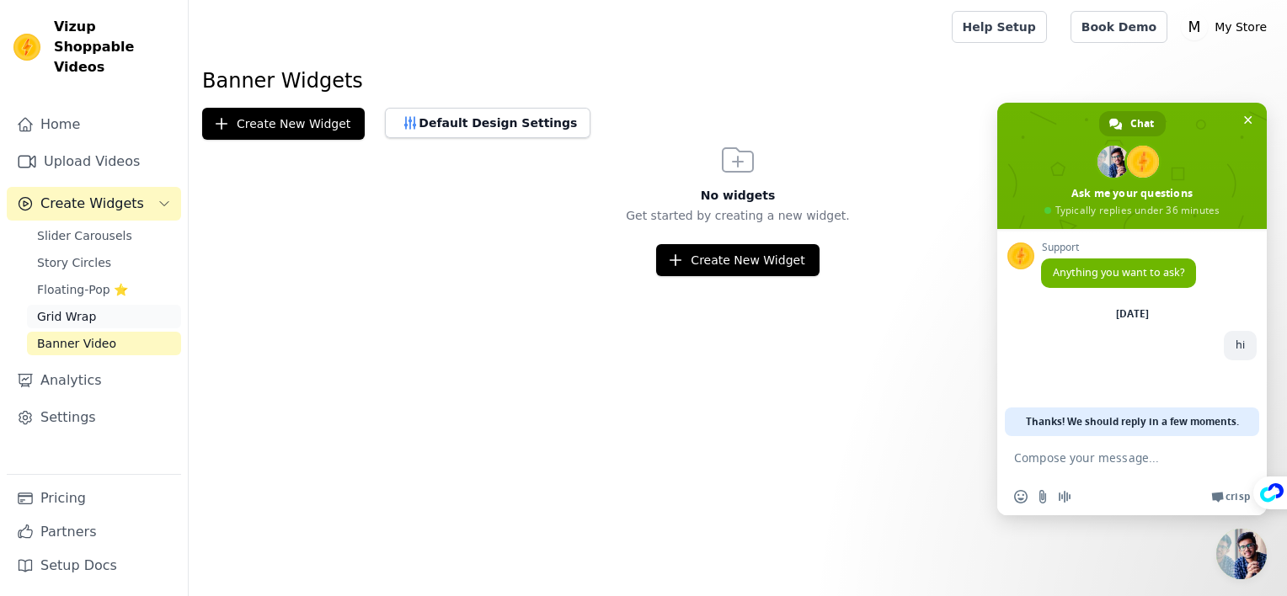
click at [116, 305] on link "Grid Wrap" at bounding box center [104, 317] width 154 height 24
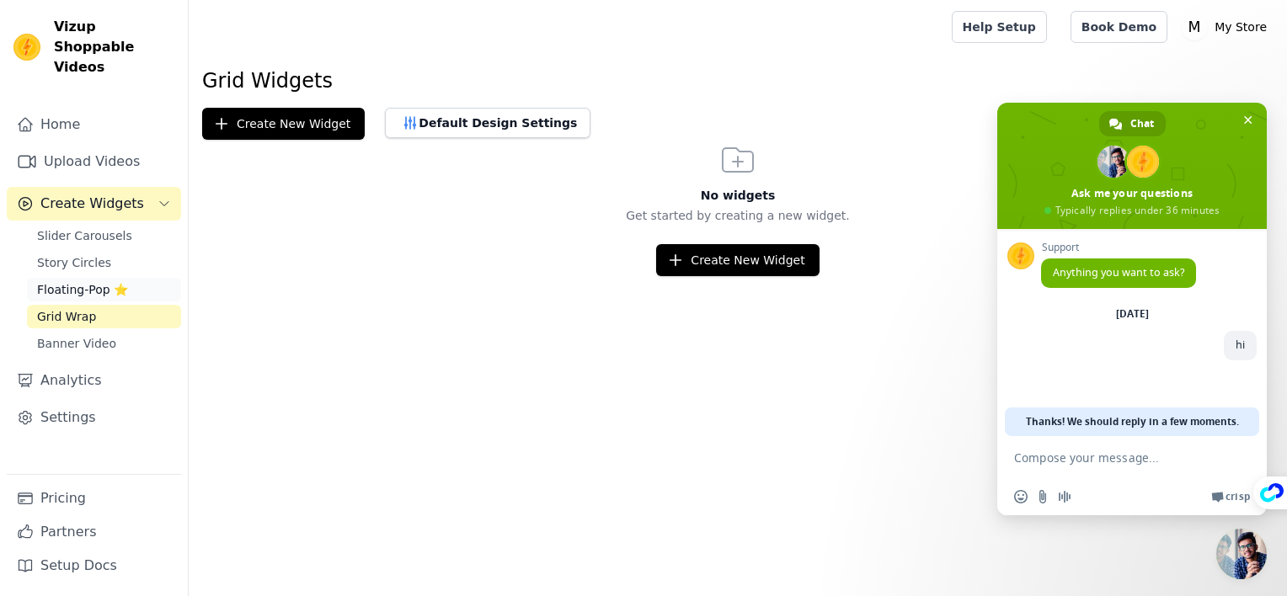
click at [126, 278] on link "Floating-Pop ⭐" at bounding box center [104, 290] width 154 height 24
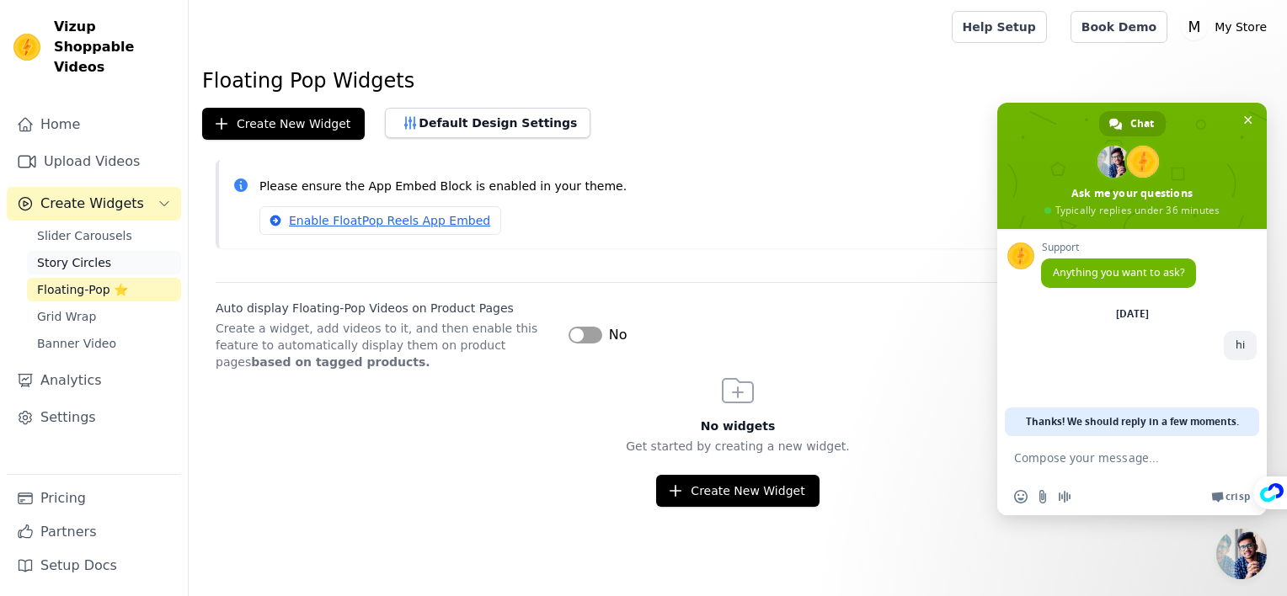
click at [133, 251] on link "Story Circles" at bounding box center [104, 263] width 154 height 24
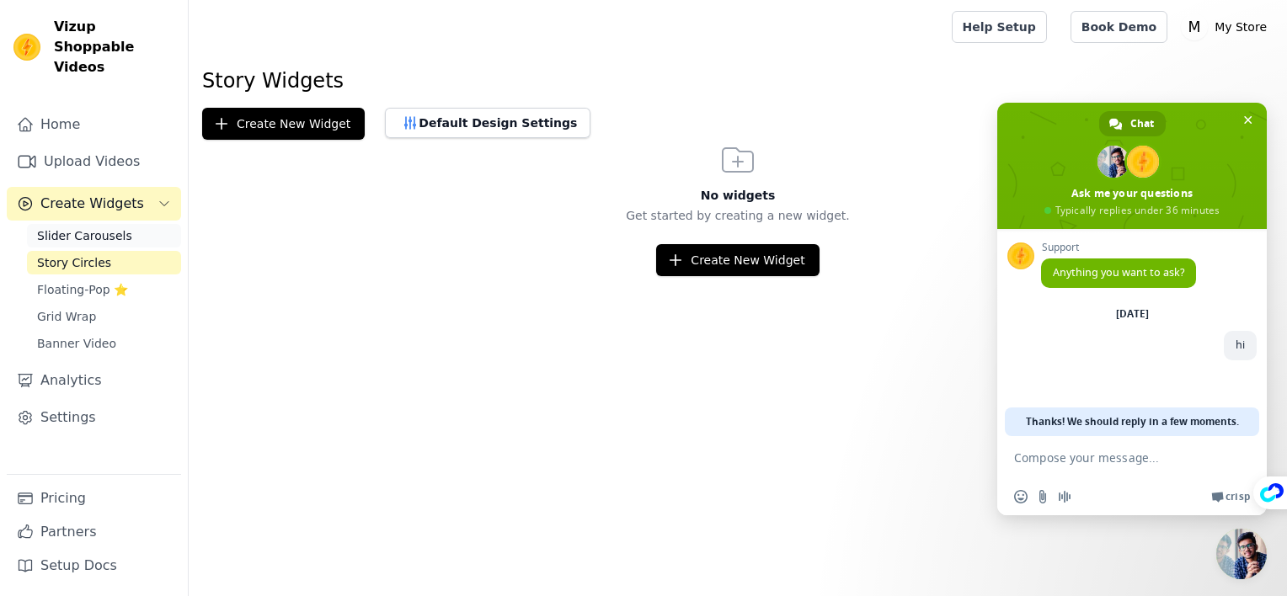
click at [138, 224] on link "Slider Carousels" at bounding box center [104, 236] width 154 height 24
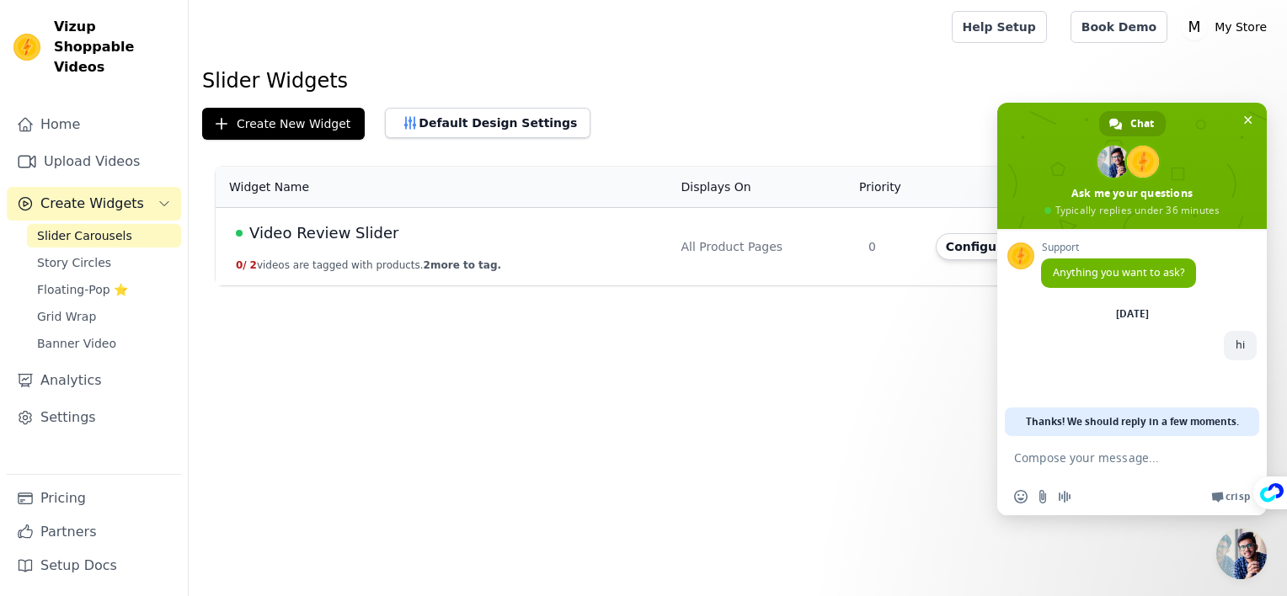
click at [143, 187] on button "Create Widgets" at bounding box center [94, 204] width 174 height 34
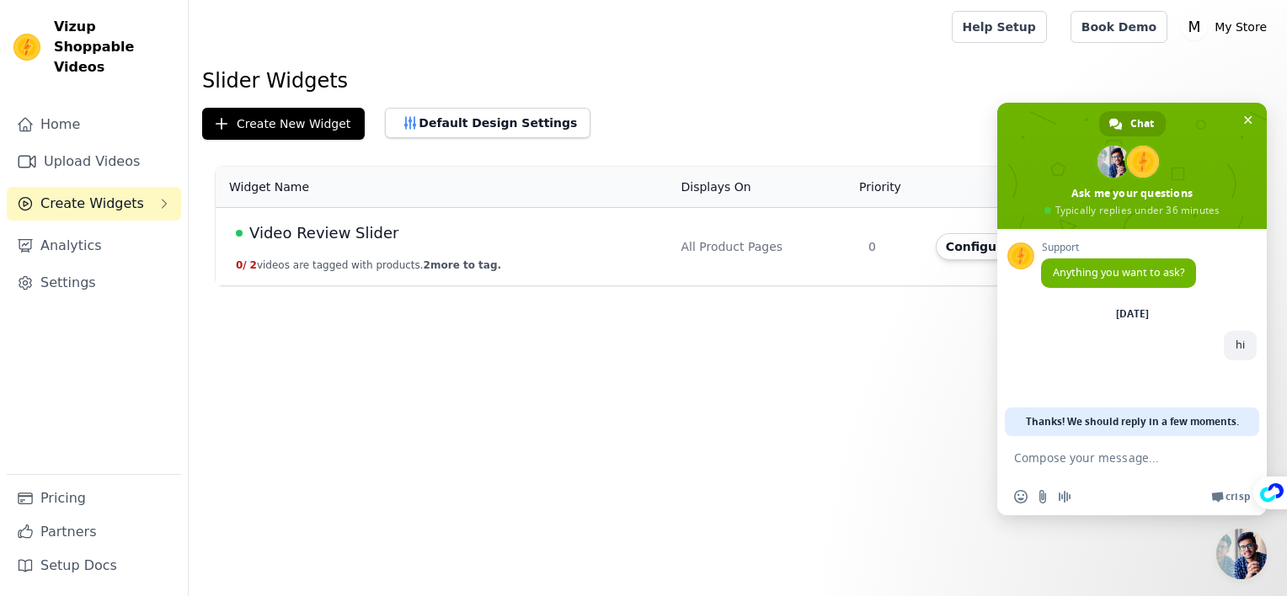
click at [143, 187] on button "Create Widgets" at bounding box center [94, 204] width 174 height 34
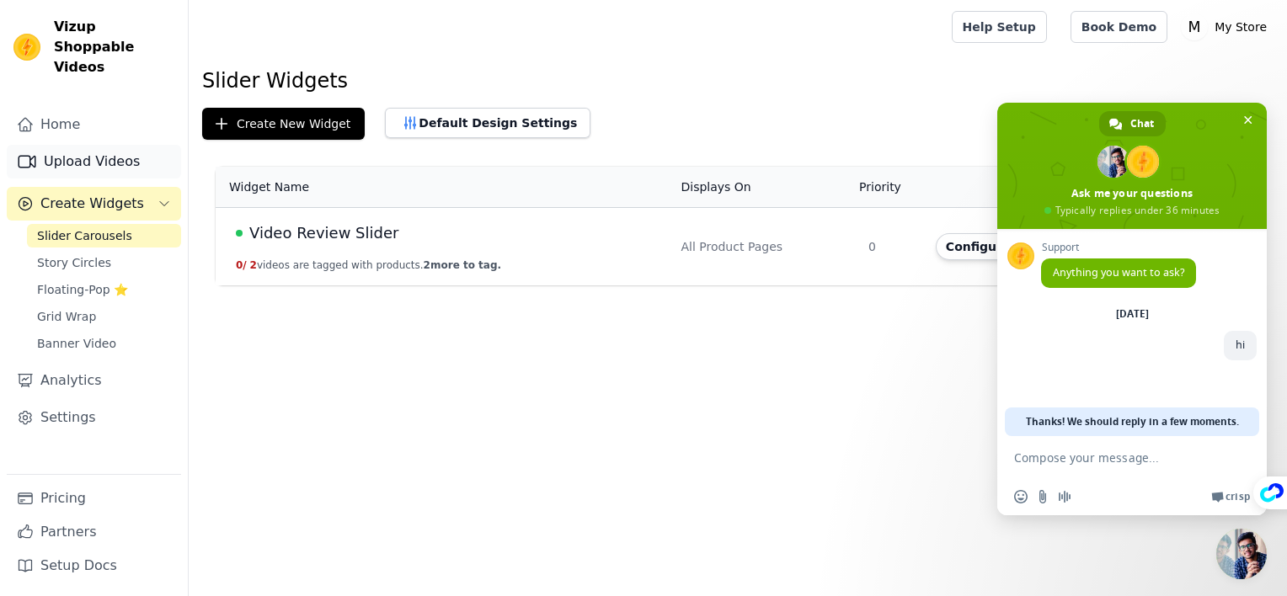
click at [128, 145] on link "Upload Videos" at bounding box center [94, 162] width 174 height 34
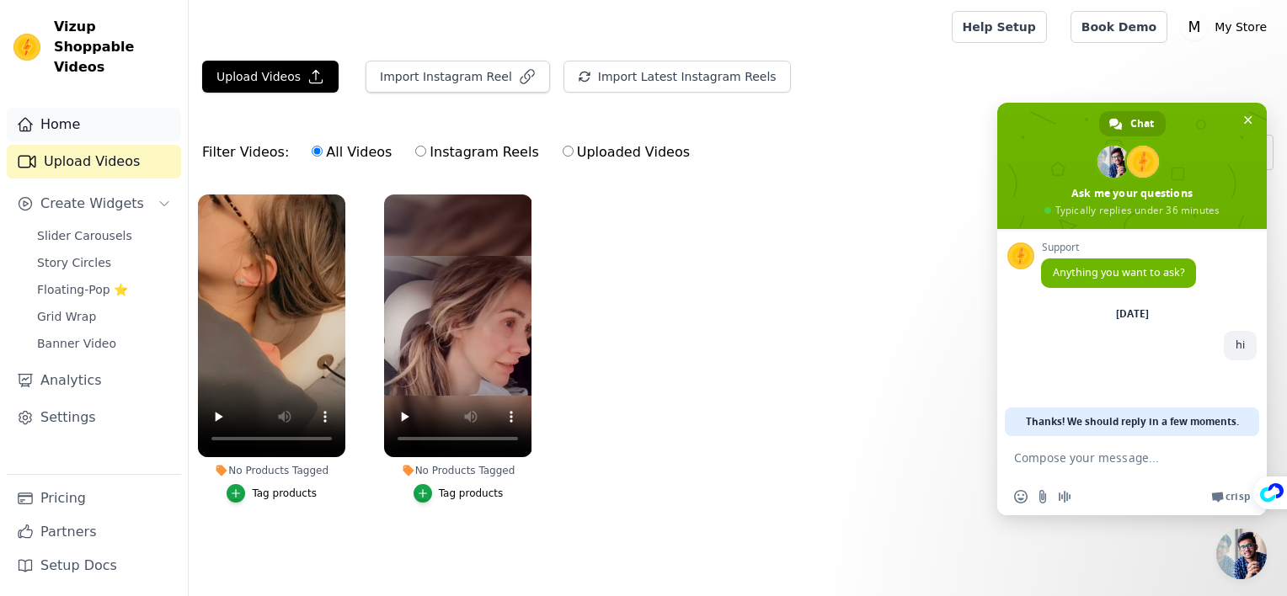
click at [114, 110] on link "Home" at bounding box center [94, 125] width 174 height 34
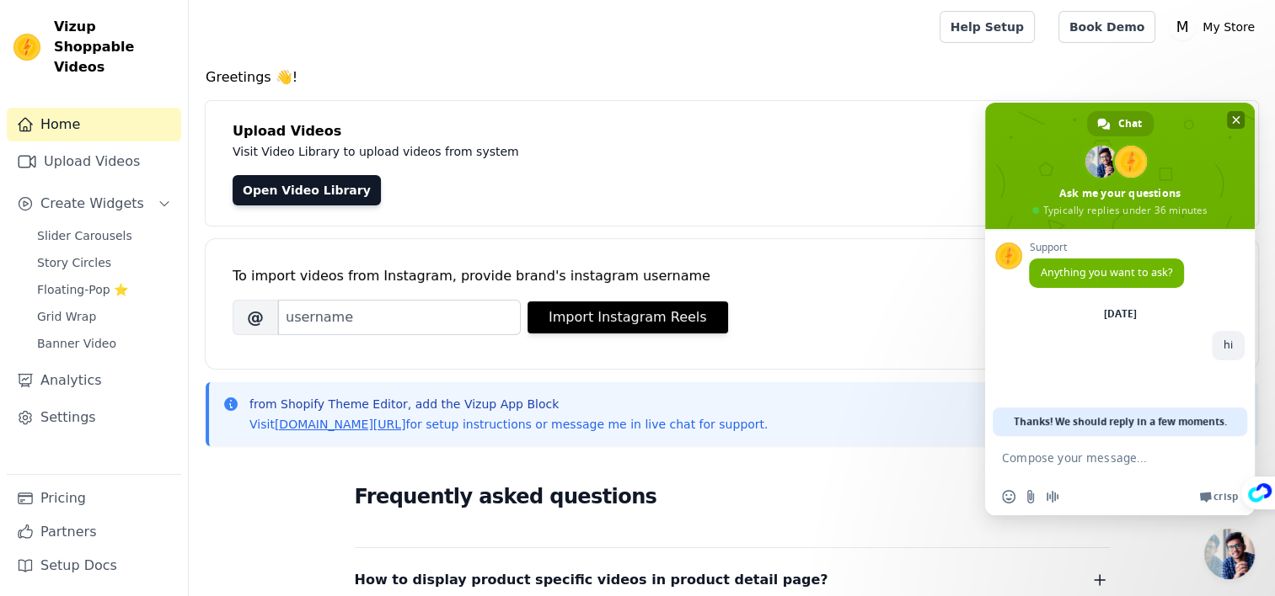
click at [1235, 121] on span "Close chat" at bounding box center [1236, 120] width 8 height 11
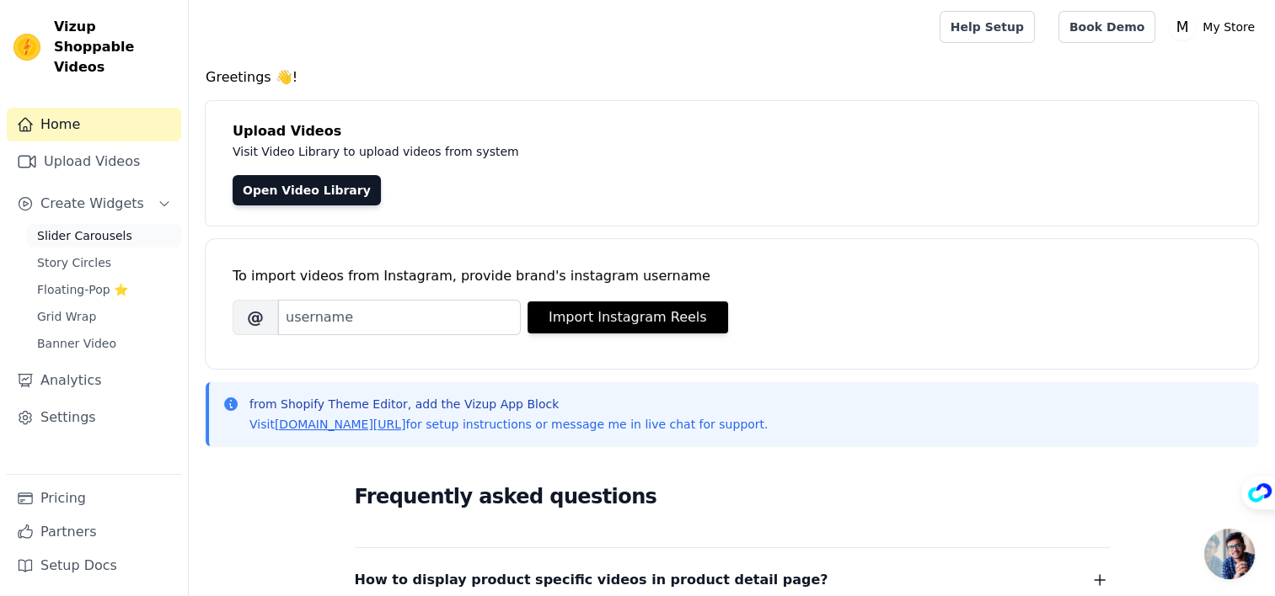
click at [110, 227] on span "Slider Carousels" at bounding box center [84, 235] width 95 height 17
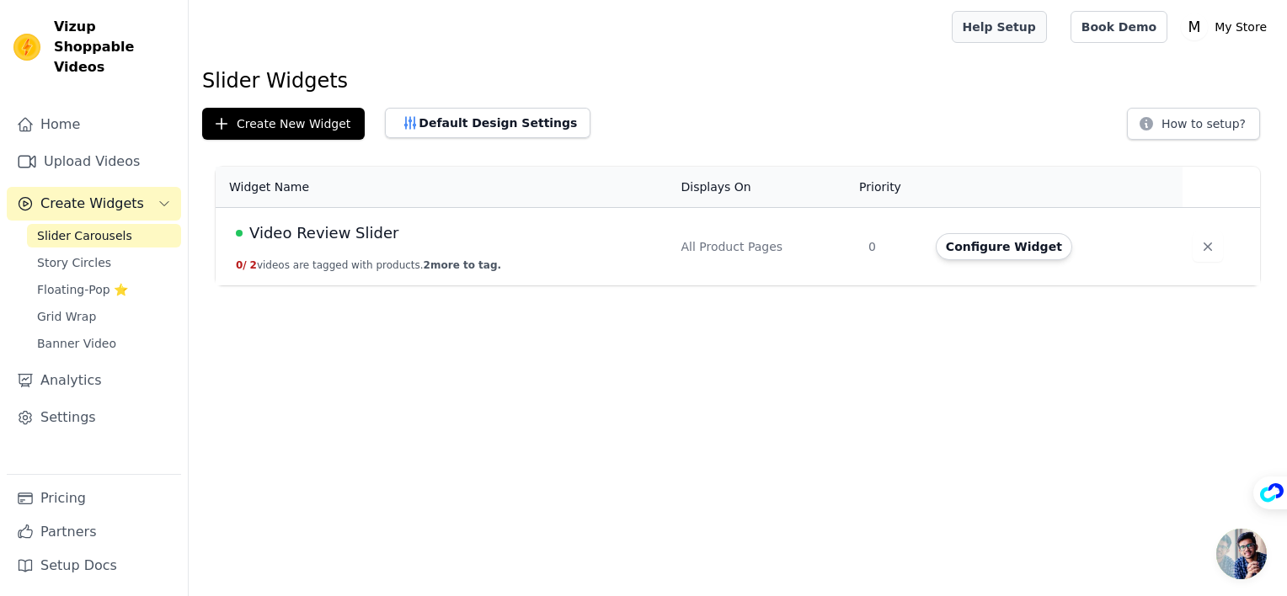
click at [1018, 27] on link "Help Setup" at bounding box center [999, 27] width 95 height 32
click at [1001, 255] on button "Configure Widget" at bounding box center [1004, 246] width 136 height 27
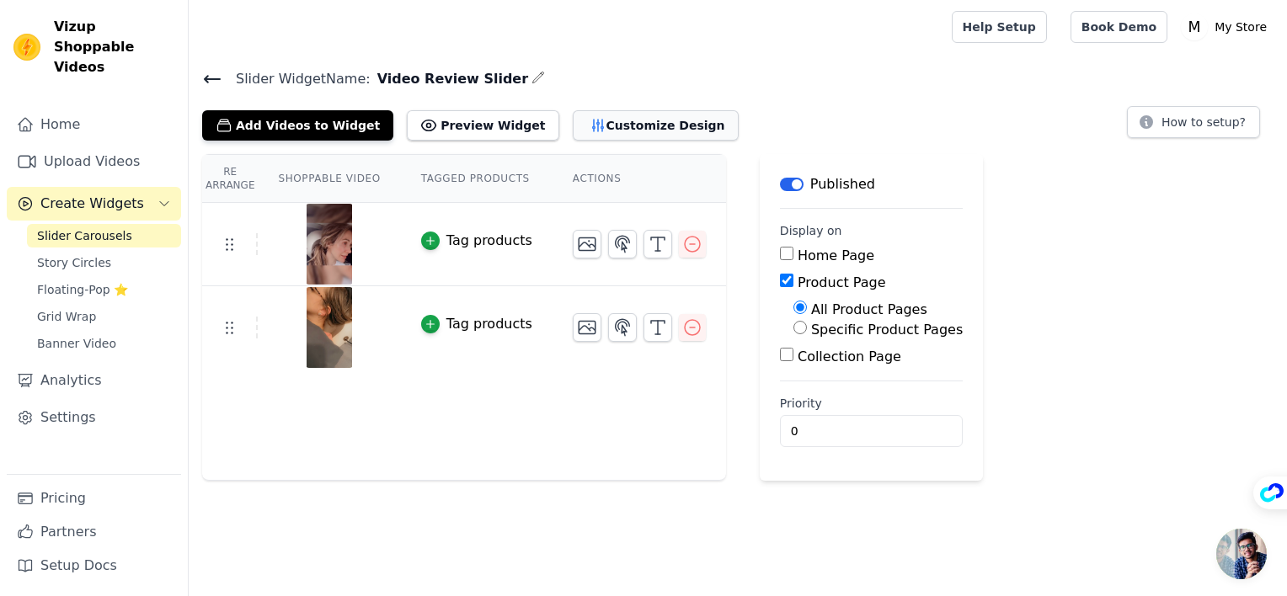
click at [650, 123] on button "Customize Design" at bounding box center [656, 125] width 166 height 30
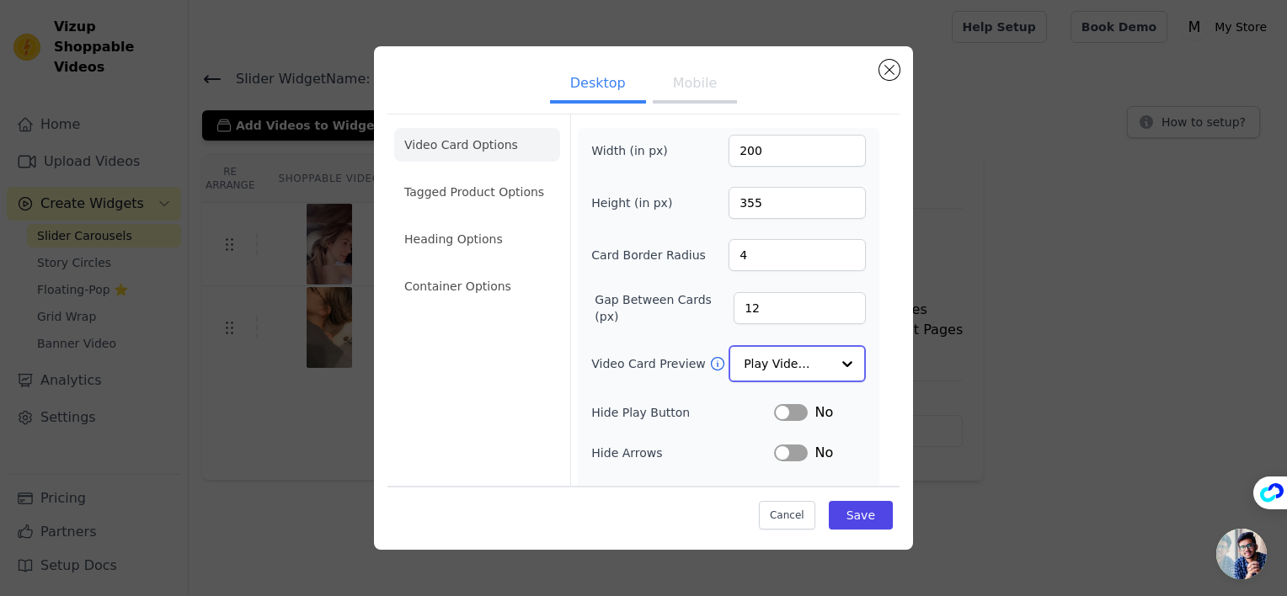
click at [805, 358] on input "Video Card Preview" at bounding box center [787, 364] width 87 height 34
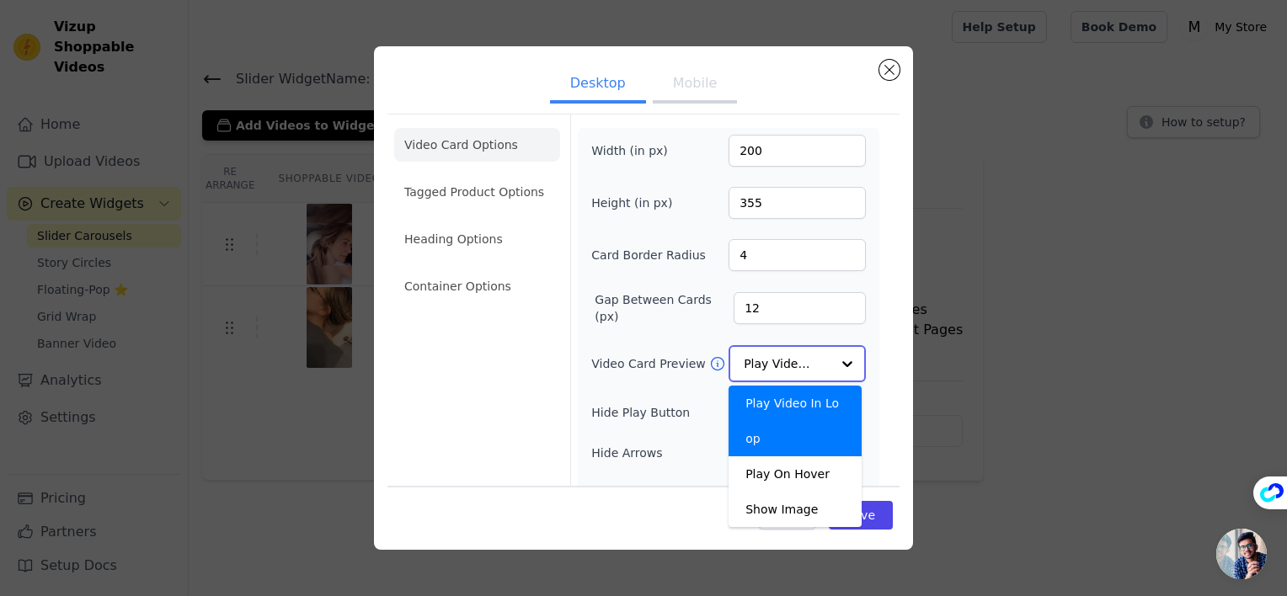
click at [805, 358] on input "Video Card Preview" at bounding box center [787, 364] width 87 height 34
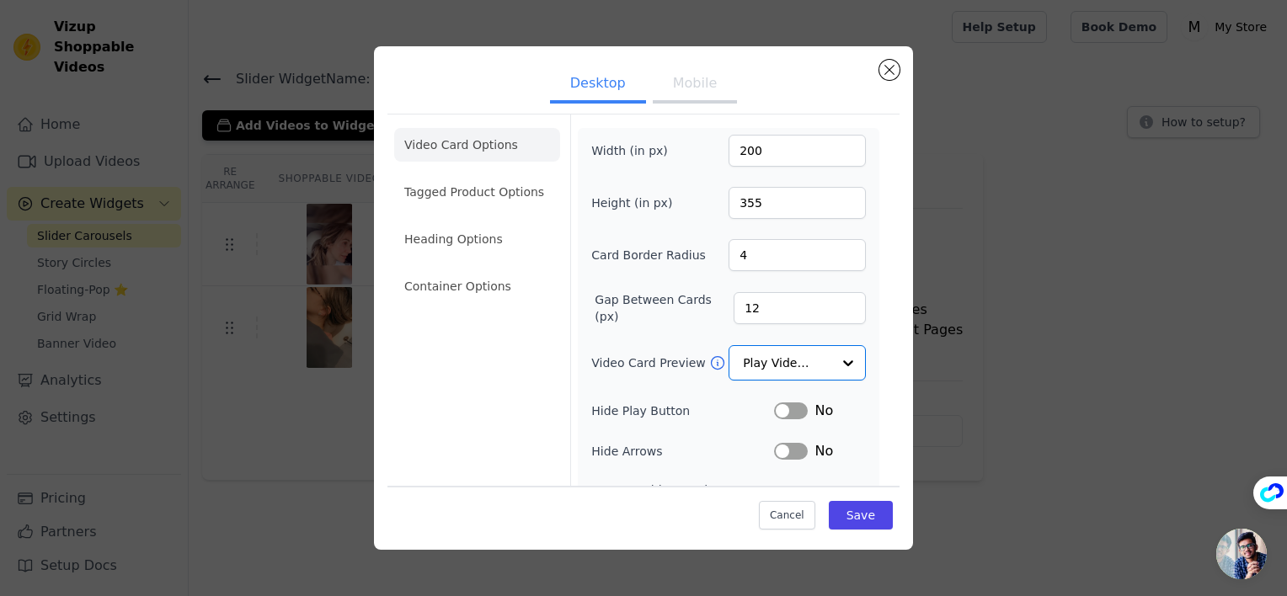
click at [671, 92] on button "Mobile" at bounding box center [695, 85] width 84 height 37
click at [610, 85] on button "Desktop" at bounding box center [598, 85] width 96 height 37
click at [657, 77] on button "Mobile" at bounding box center [695, 85] width 84 height 37
click at [607, 71] on button "Desktop" at bounding box center [598, 85] width 96 height 37
click at [688, 87] on button "Mobile" at bounding box center [695, 85] width 84 height 37
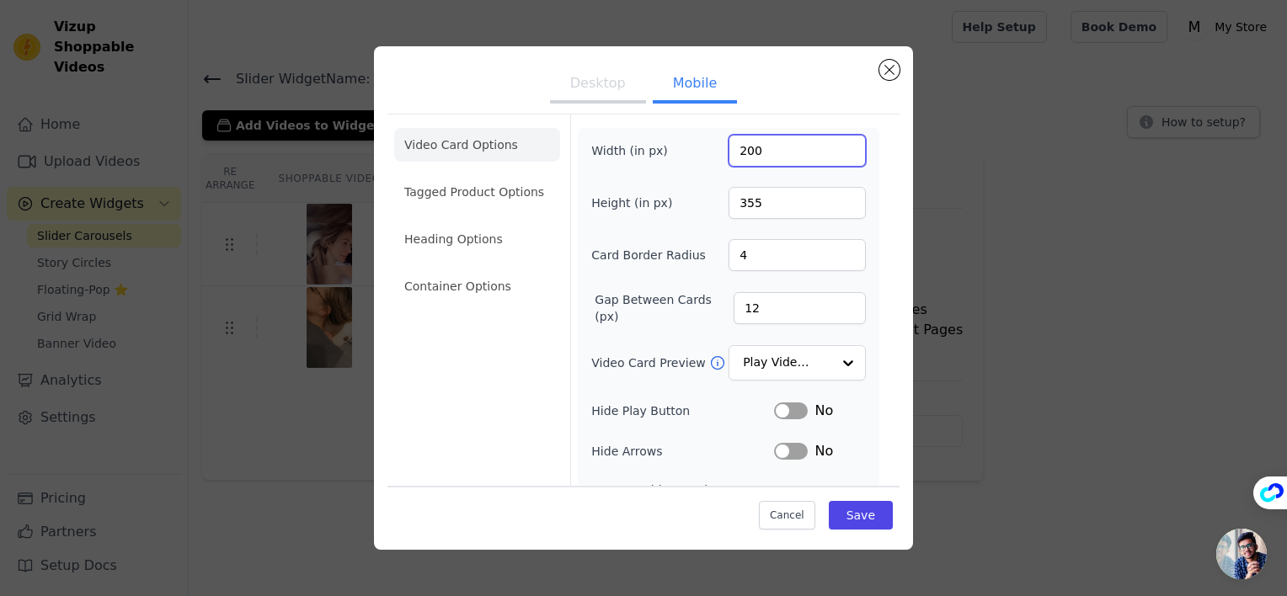
click at [763, 157] on input "200" at bounding box center [797, 151] width 137 height 32
type input "900"
click at [762, 195] on input "355" at bounding box center [797, 203] width 137 height 32
type input "160"
click at [850, 512] on button "Save" at bounding box center [861, 515] width 64 height 29
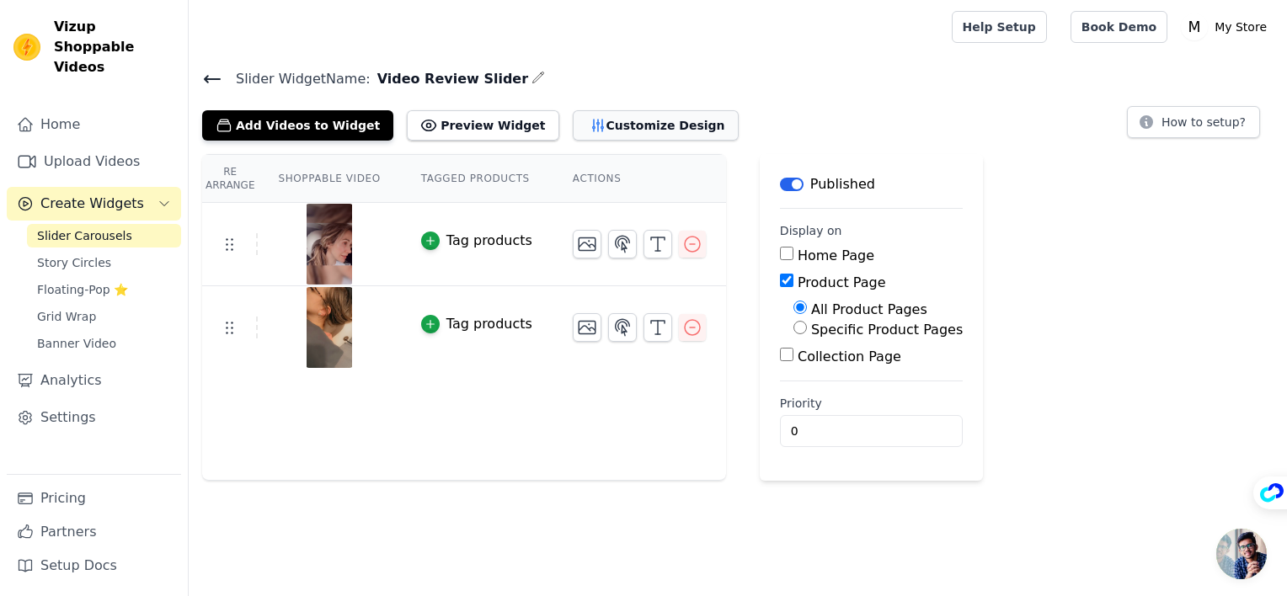
click at [632, 131] on button "Customize Design" at bounding box center [656, 125] width 166 height 30
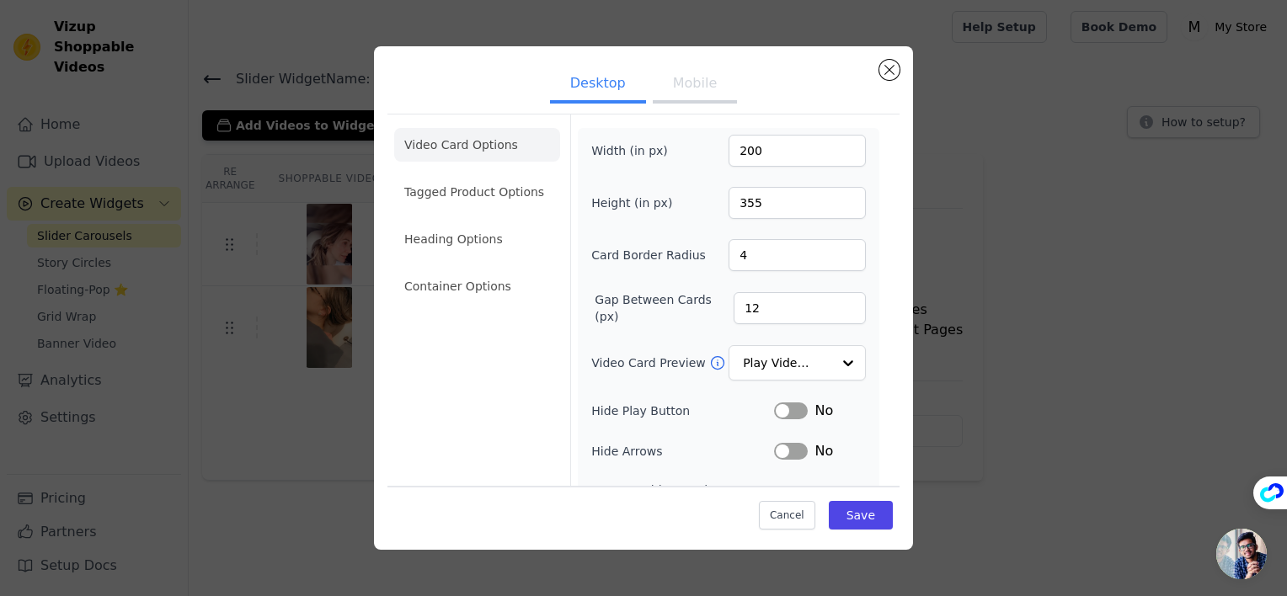
click at [665, 88] on button "Mobile" at bounding box center [695, 85] width 84 height 37
click at [765, 152] on input "900" at bounding box center [797, 151] width 137 height 32
click at [837, 162] on input "9" at bounding box center [797, 151] width 137 height 32
click at [833, 155] on input "9" at bounding box center [797, 151] width 137 height 32
click at [835, 153] on input "9" at bounding box center [797, 151] width 137 height 32
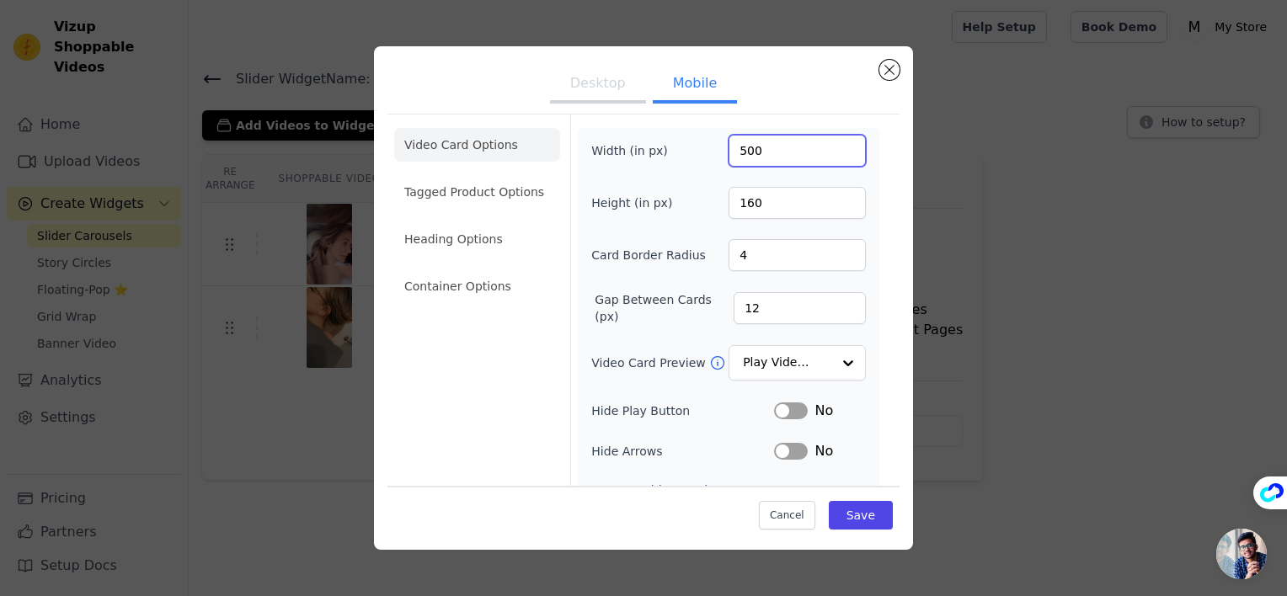
type input "500"
click at [879, 363] on div "Video Card Options Tagged Product Options Heading Options Container Options Wid…" at bounding box center [644, 402] width 512 height 577
click at [867, 512] on button "Save" at bounding box center [861, 515] width 64 height 29
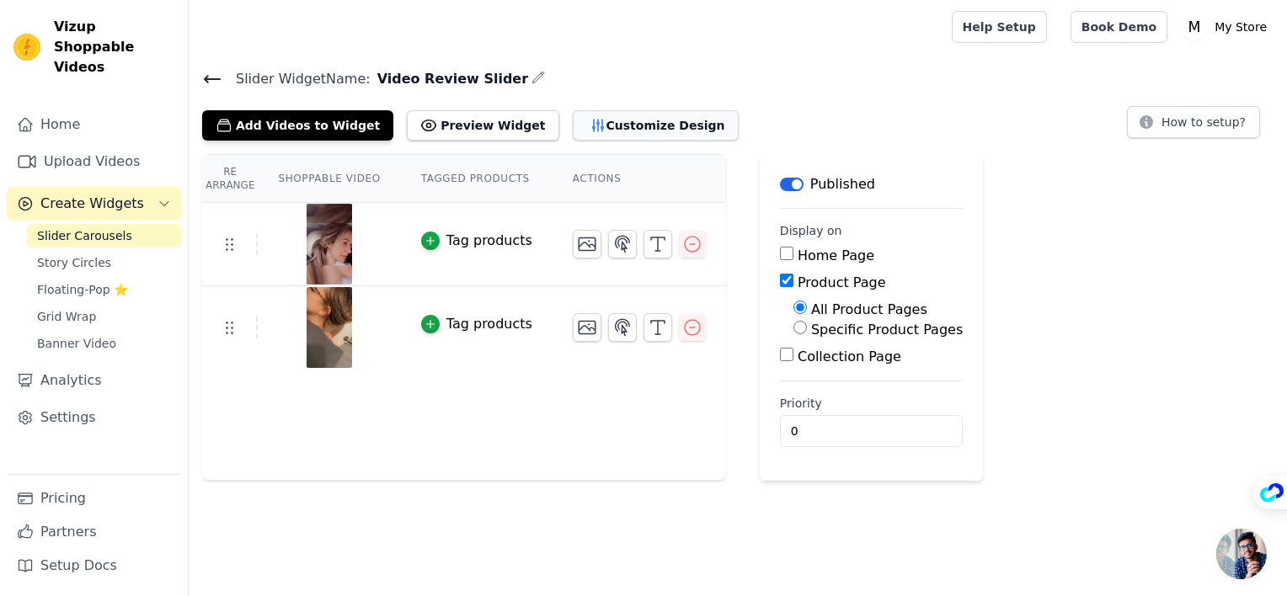
click at [642, 126] on button "Customize Design" at bounding box center [656, 125] width 166 height 30
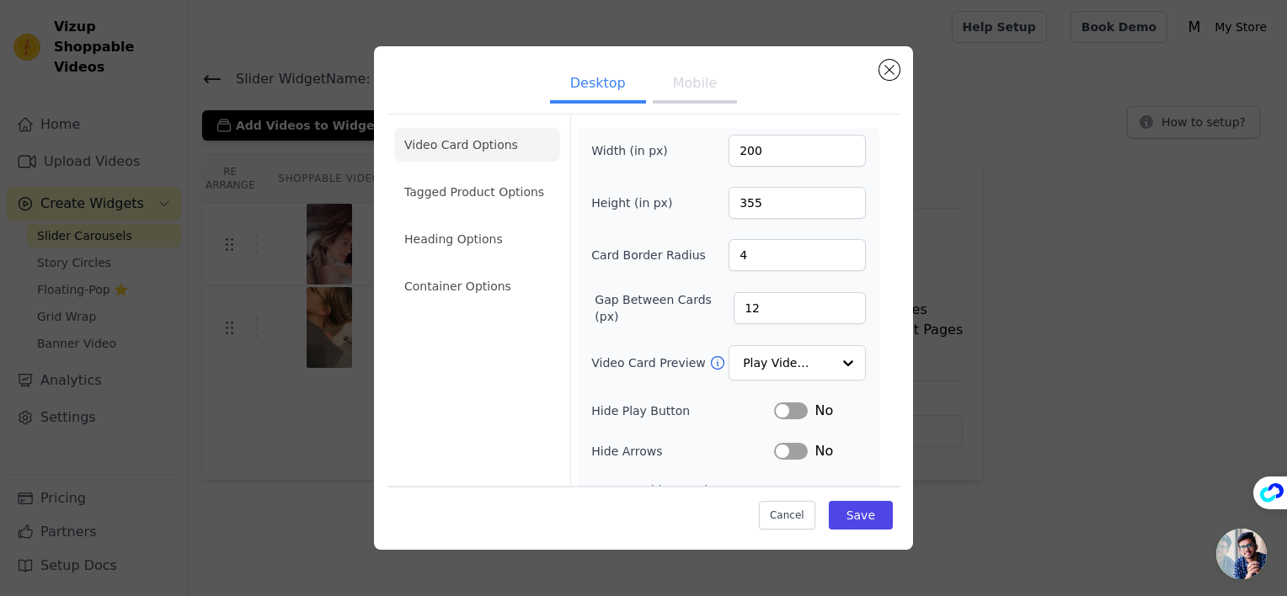
click at [704, 103] on button "Mobile" at bounding box center [695, 85] width 84 height 37
drag, startPoint x: 764, startPoint y: 155, endPoint x: 677, endPoint y: 142, distance: 87.8
click at [676, 142] on div "Width (in px) 500" at bounding box center [728, 151] width 275 height 32
type input "200"
drag, startPoint x: 764, startPoint y: 196, endPoint x: 658, endPoint y: 195, distance: 106.1
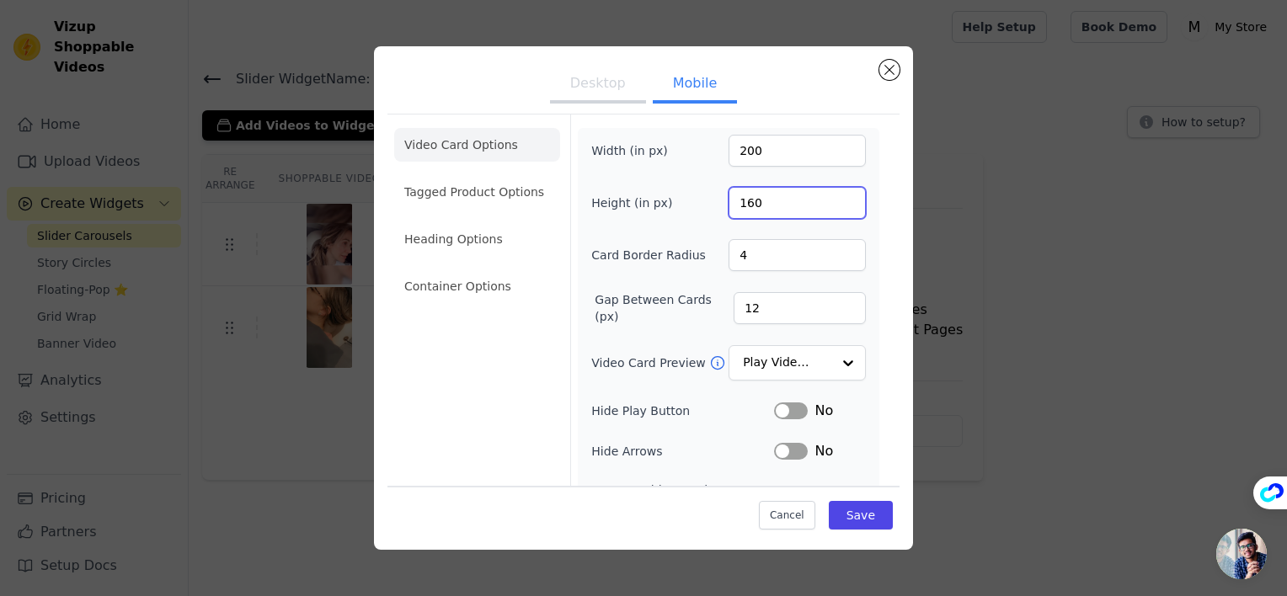
click at [658, 195] on div "Height (in px) 160" at bounding box center [728, 203] width 275 height 32
click at [583, 54] on div "Desktop Mobile Video Card Options Tagged Product Options Heading Options Contai…" at bounding box center [643, 298] width 539 height 504
click at [600, 83] on button "Desktop" at bounding box center [598, 85] width 96 height 37
click at [702, 104] on ul "Desktop Mobile" at bounding box center [644, 85] width 512 height 51
click at [692, 89] on button "Mobile" at bounding box center [695, 85] width 84 height 37
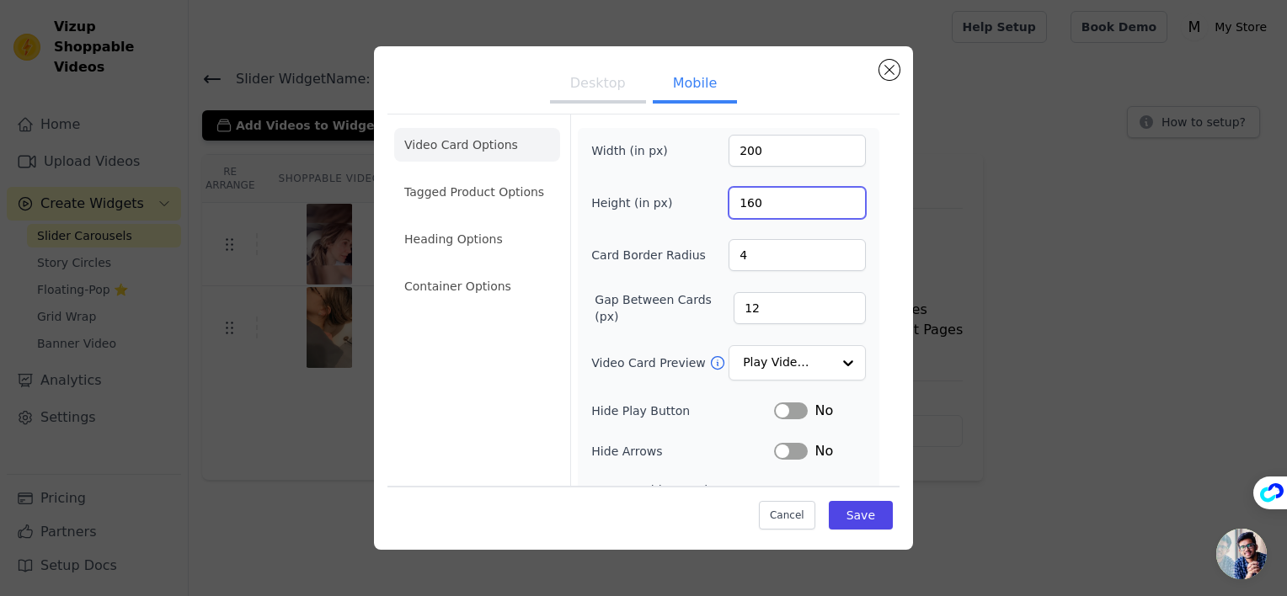
click at [765, 207] on input "160" at bounding box center [797, 203] width 137 height 32
type input "160"
drag, startPoint x: 763, startPoint y: 206, endPoint x: 682, endPoint y: 193, distance: 82.7
click at [682, 193] on div "Height (in px) 160" at bounding box center [728, 203] width 275 height 32
type input "355"
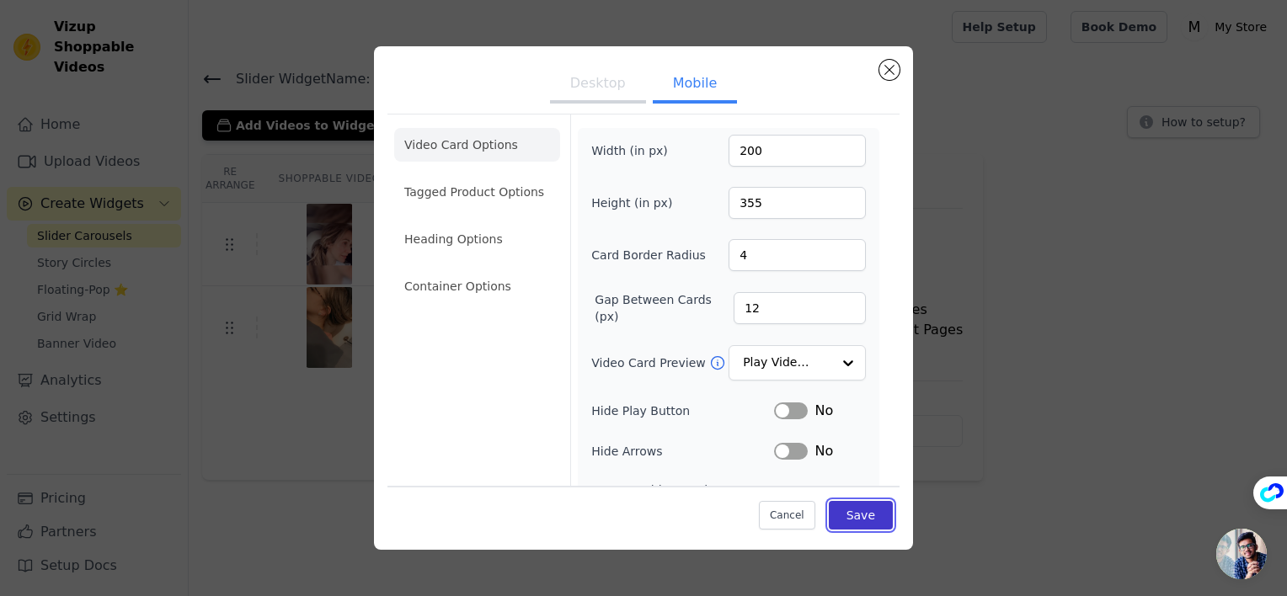
click at [858, 516] on button "Save" at bounding box center [861, 515] width 64 height 29
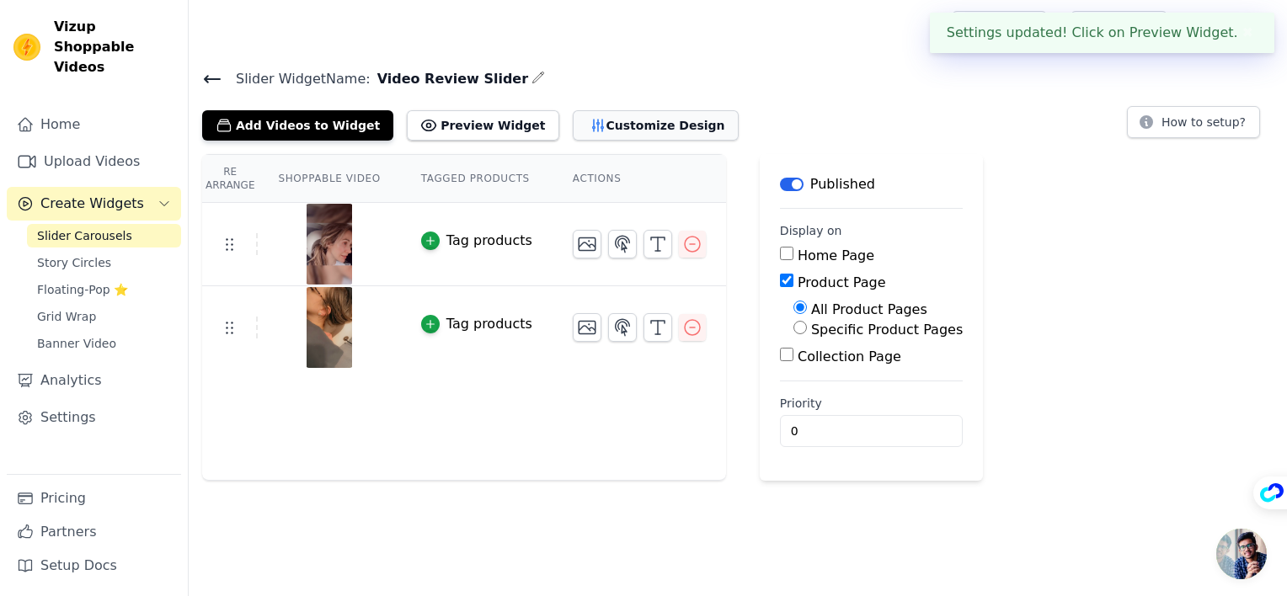
click at [606, 131] on button "Customize Design" at bounding box center [656, 125] width 166 height 30
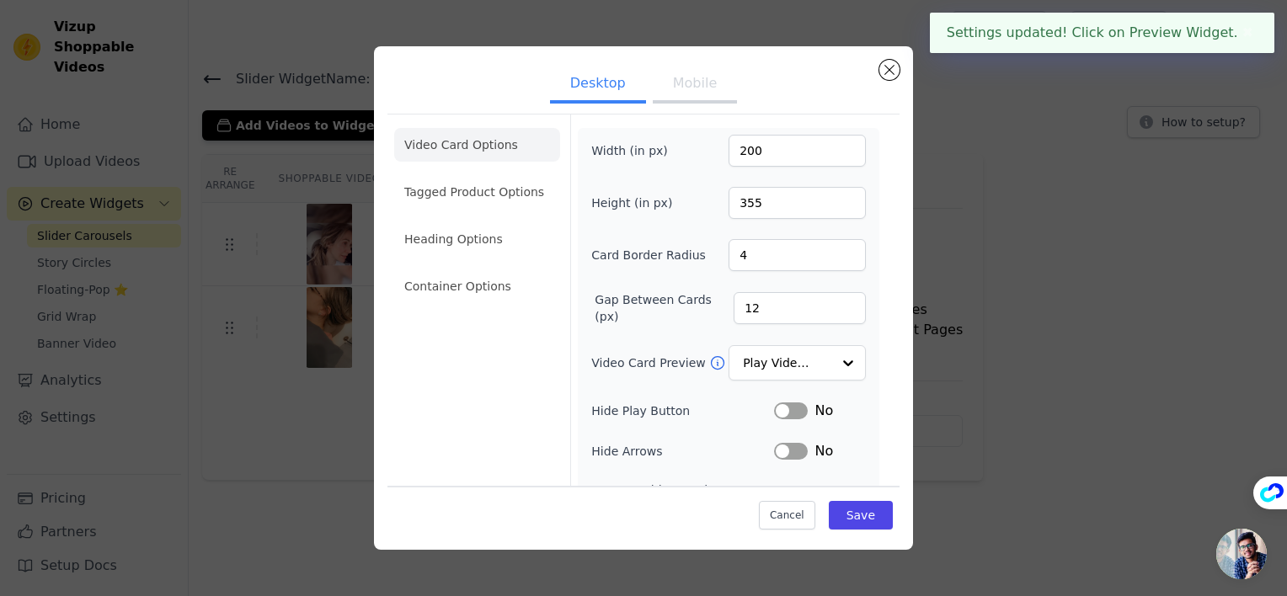
click at [698, 85] on button "Mobile" at bounding box center [695, 85] width 84 height 37
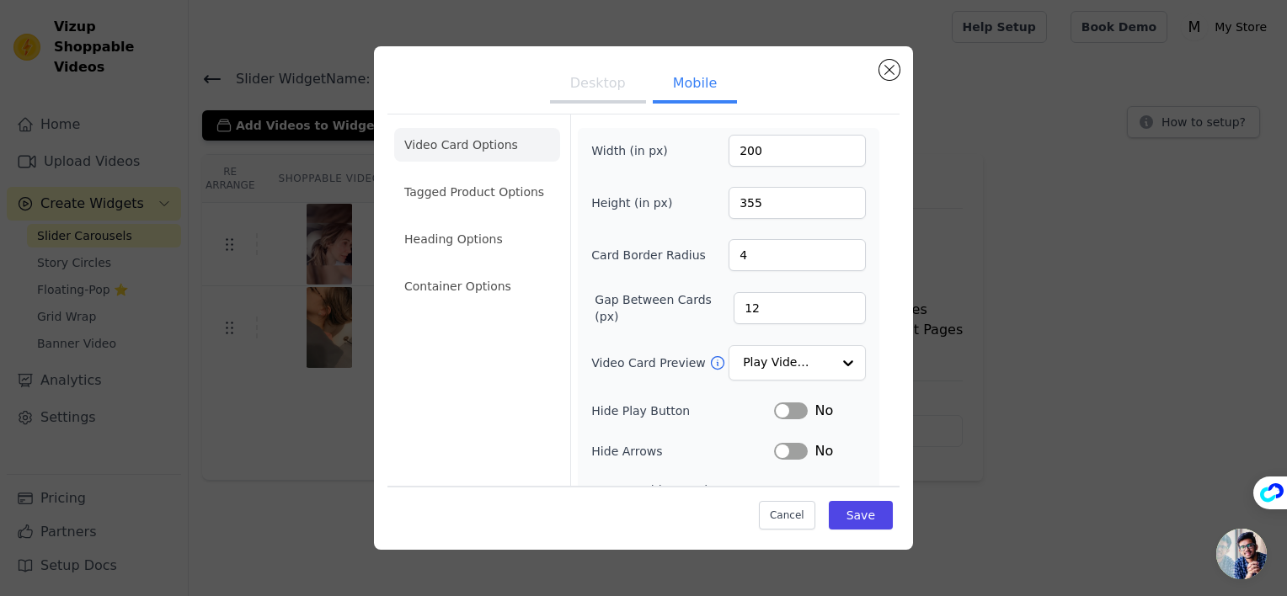
click at [610, 90] on button "Desktop" at bounding box center [598, 85] width 96 height 37
click at [889, 66] on button "Close modal" at bounding box center [889, 70] width 20 height 20
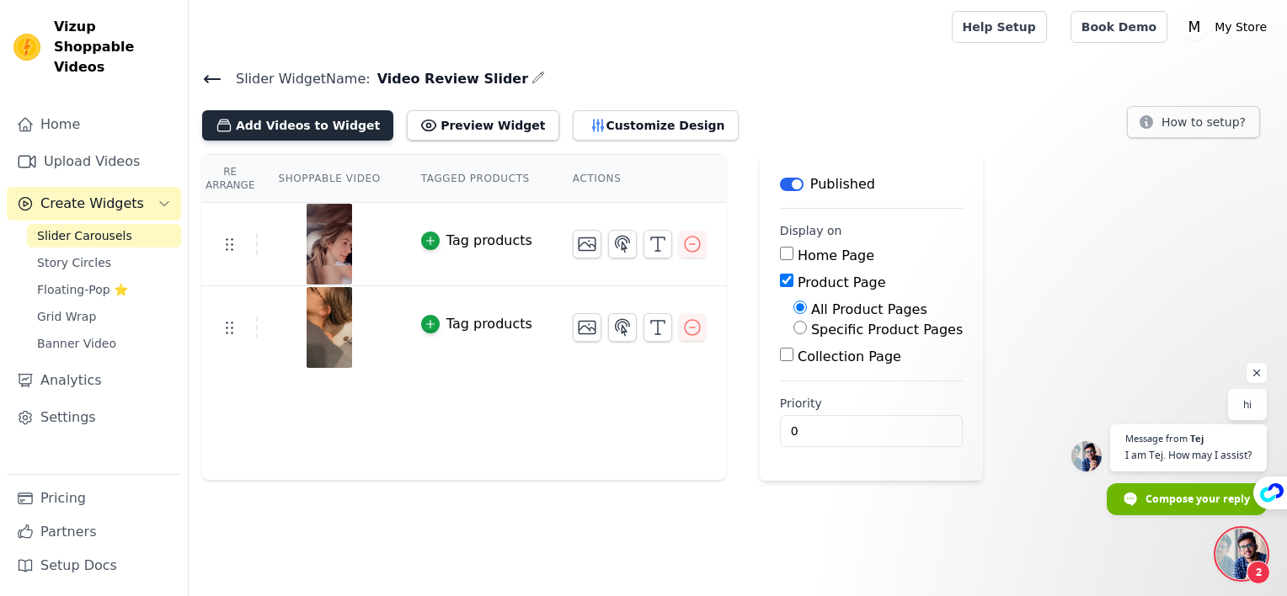
click at [307, 127] on button "Add Videos to Widget" at bounding box center [297, 125] width 191 height 30
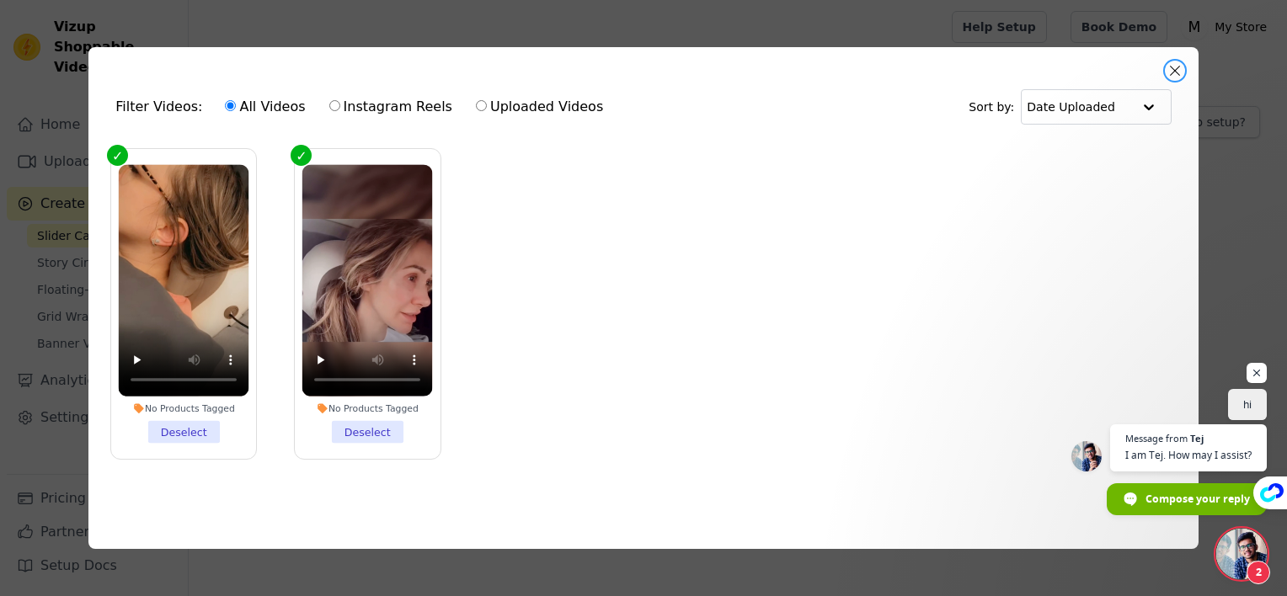
click at [1173, 71] on button "Close modal" at bounding box center [1175, 71] width 20 height 20
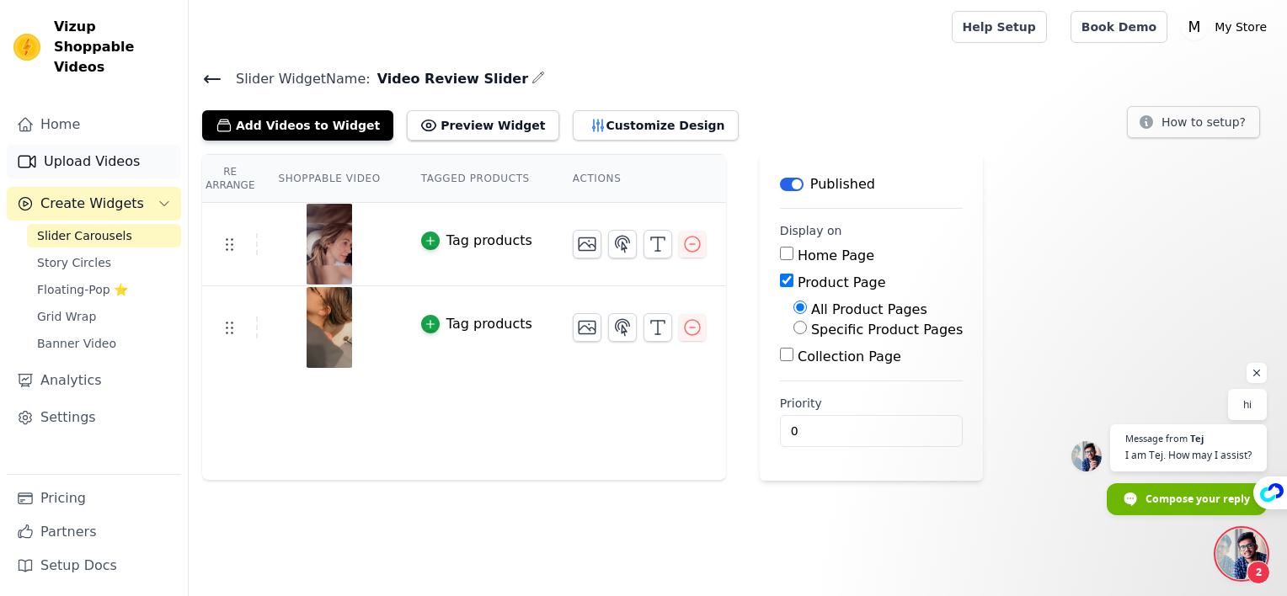
click at [72, 145] on link "Upload Videos" at bounding box center [94, 162] width 174 height 34
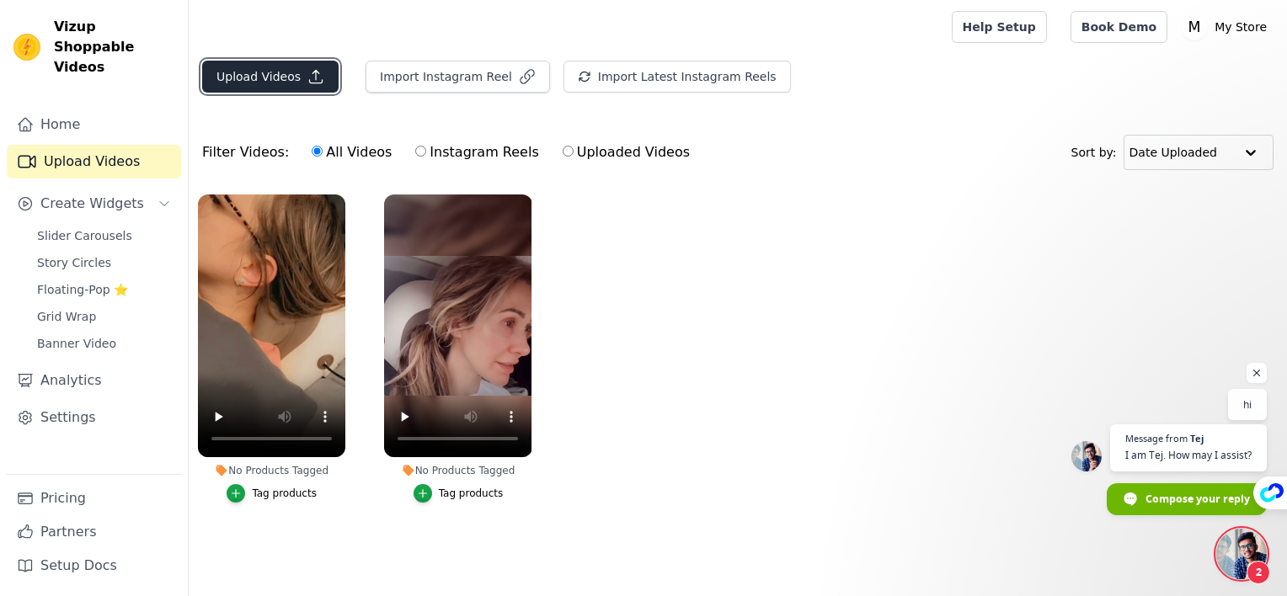
click at [286, 71] on button "Upload Videos" at bounding box center [270, 77] width 136 height 32
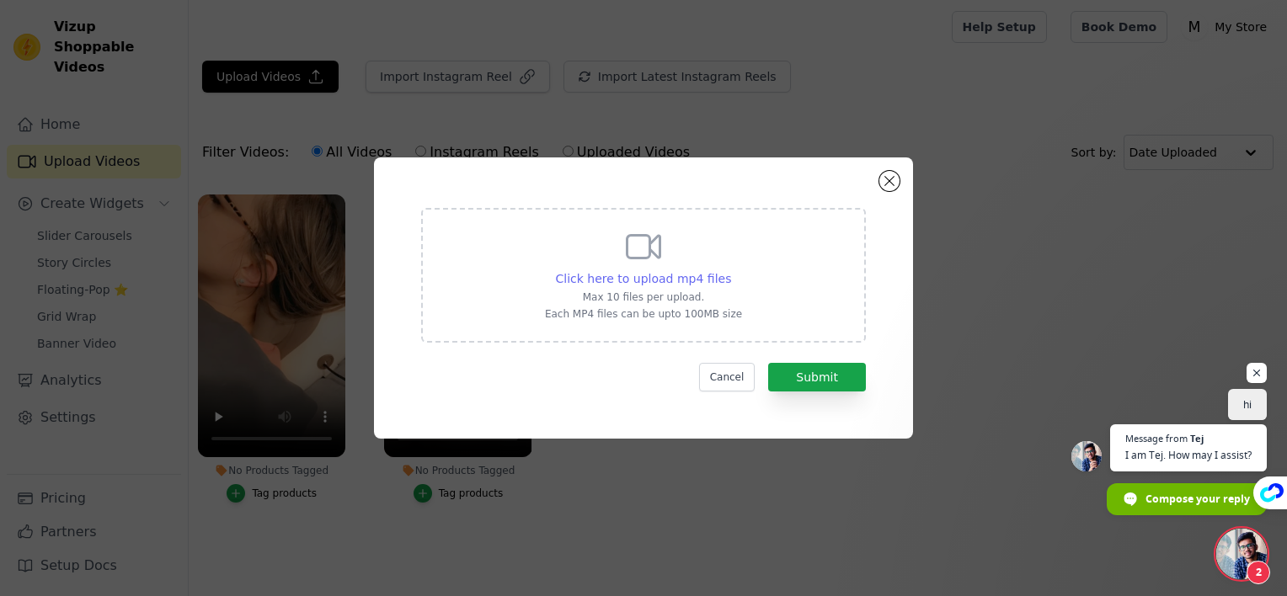
click at [620, 284] on span "Click here to upload mp4 files" at bounding box center [644, 278] width 176 height 13
click at [730, 270] on input "Click here to upload mp4 files Max 10 files per upload. Each MP4 files can be u…" at bounding box center [730, 270] width 1 height 1
type input "C:\fakepath\HiZoo - Pillow Neck Shoulder Massager.mp4"
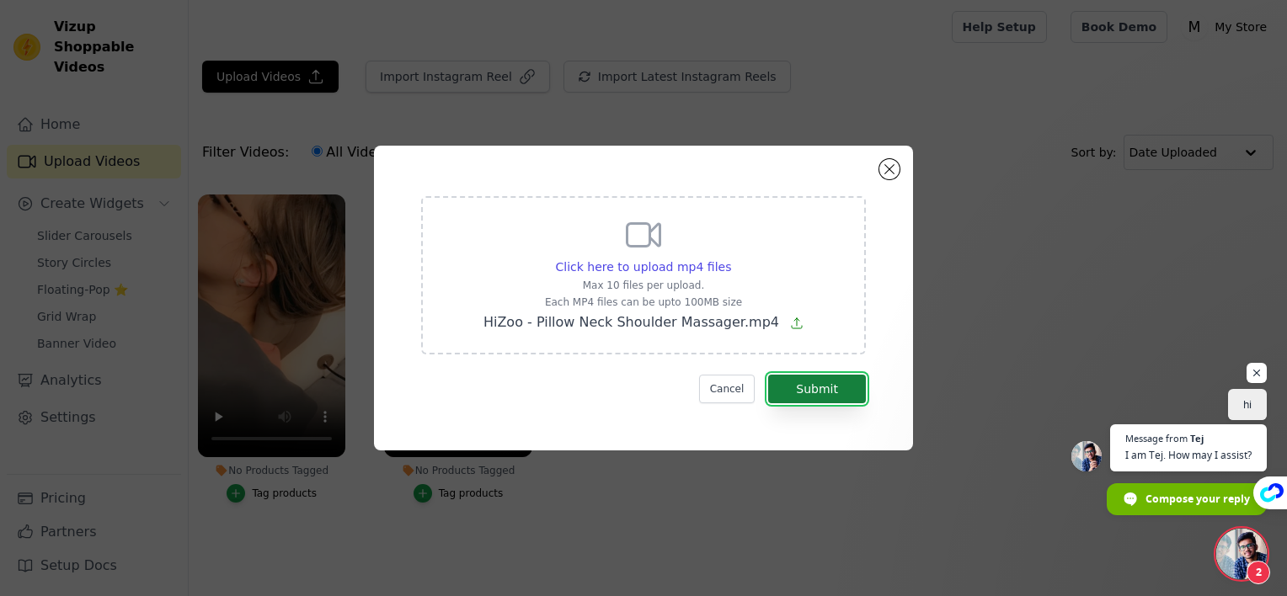
click at [810, 393] on button "Submit" at bounding box center [817, 389] width 98 height 29
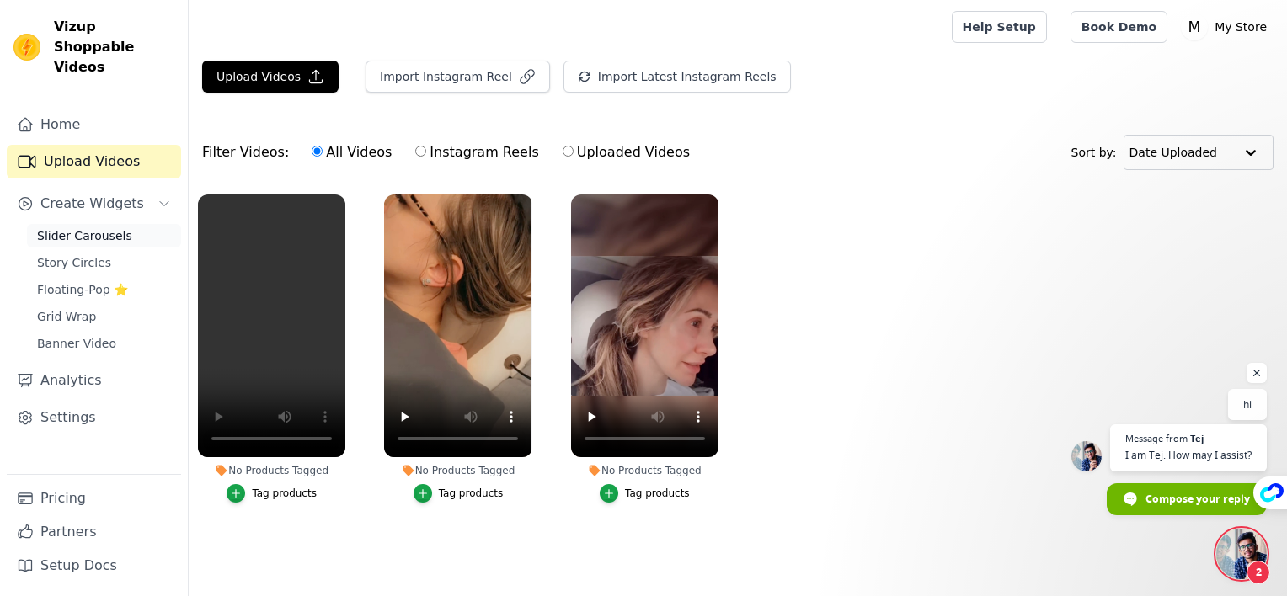
click at [101, 227] on span "Slider Carousels" at bounding box center [84, 235] width 95 height 17
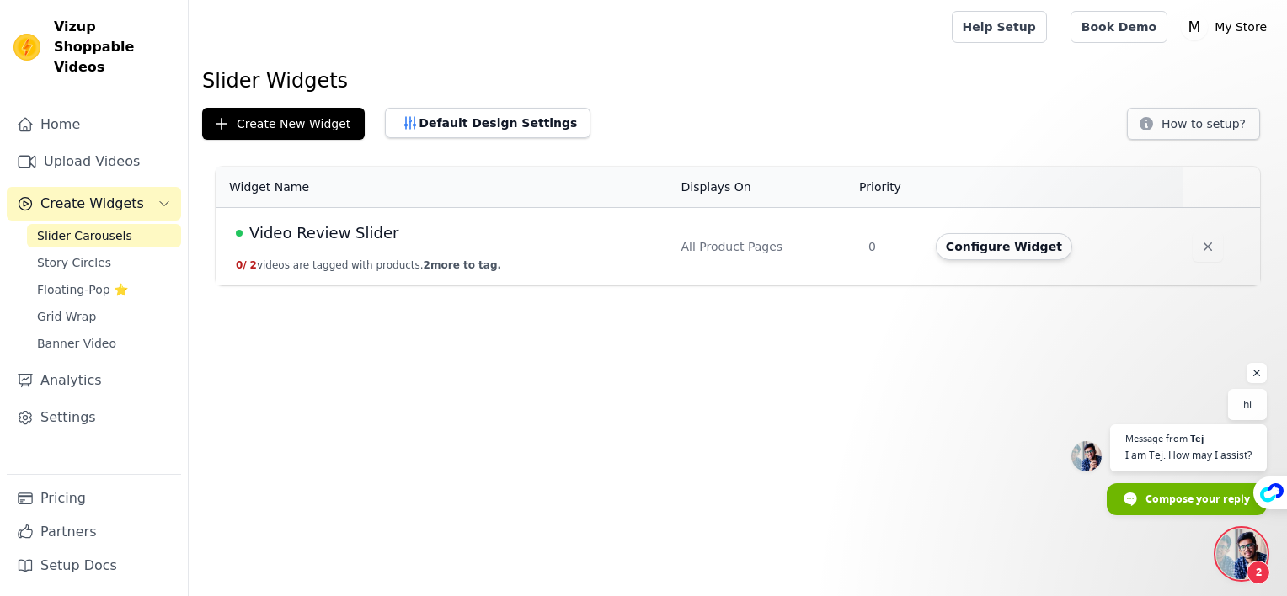
click at [492, 246] on td "Video Review Slider 0 / 2 videos are tagged with products. 2 more to tag." at bounding box center [443, 247] width 455 height 78
click at [954, 249] on button "Configure Widget" at bounding box center [1004, 246] width 136 height 27
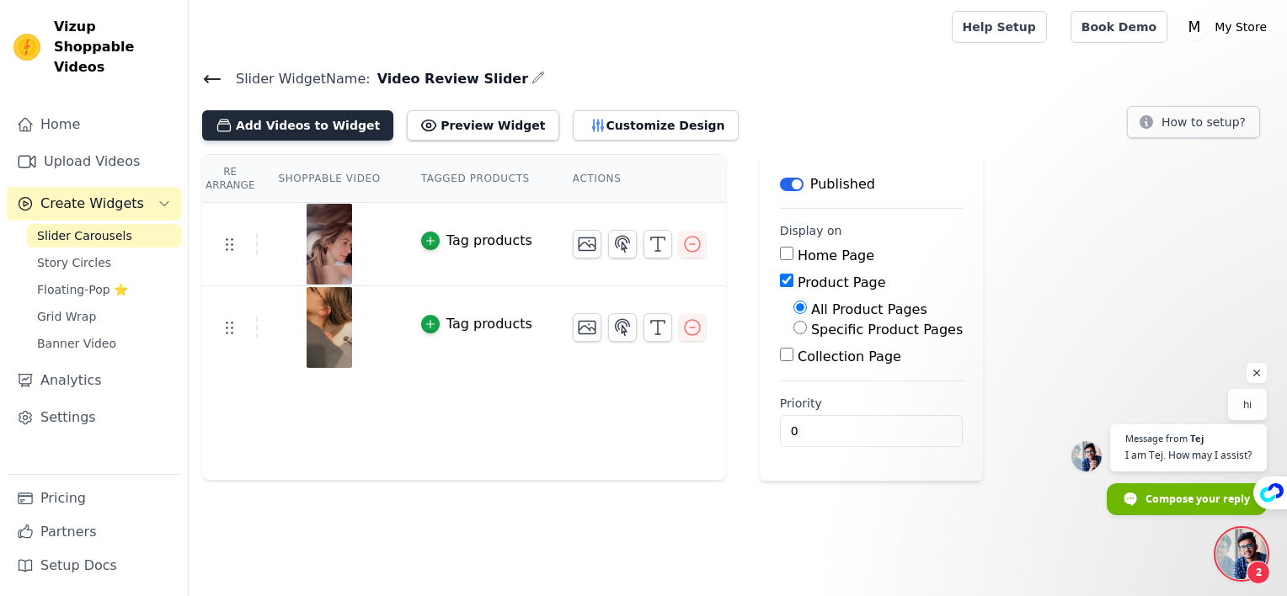
click at [309, 116] on button "Add Videos to Widget" at bounding box center [297, 125] width 191 height 30
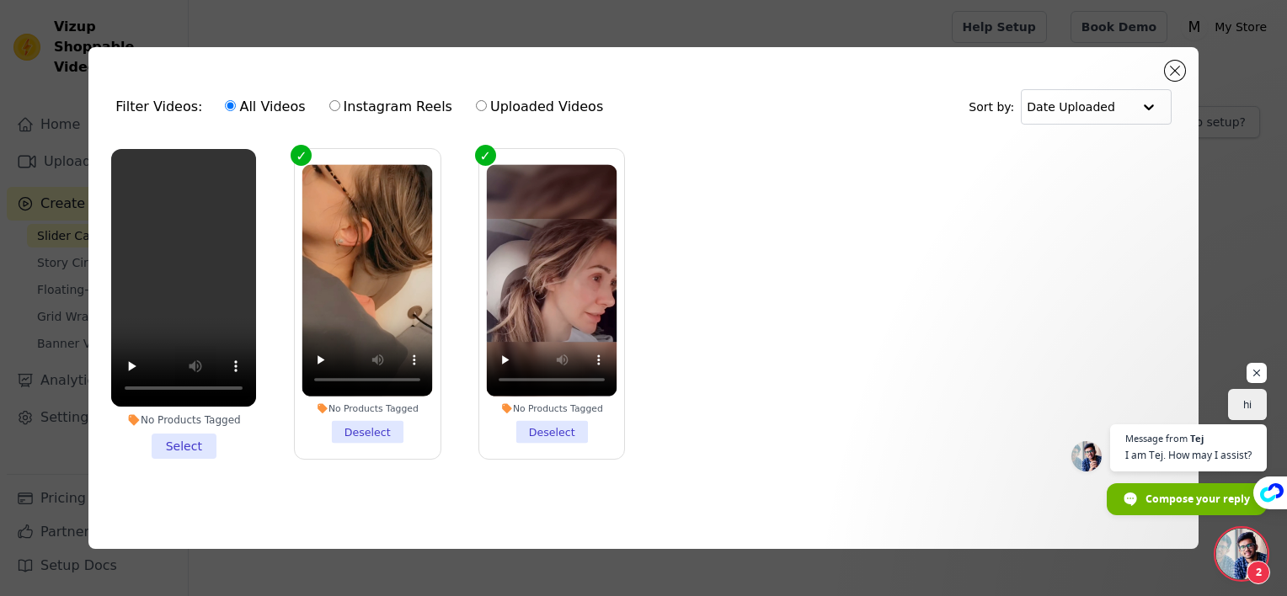
click at [182, 440] on li "No Products Tagged Select" at bounding box center [183, 304] width 145 height 310
click at [0, 0] on input "No Products Tagged Select" at bounding box center [0, 0] width 0 height 0
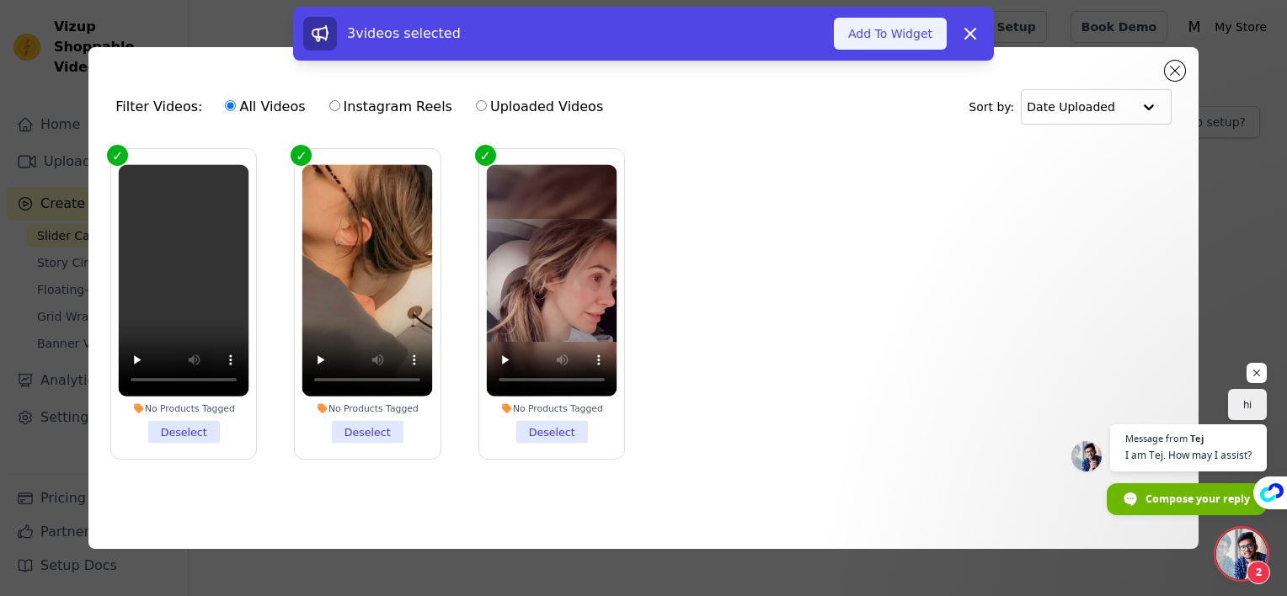
click at [901, 35] on button "Add To Widget" at bounding box center [890, 34] width 113 height 32
